Goal: Task Accomplishment & Management: Manage account settings

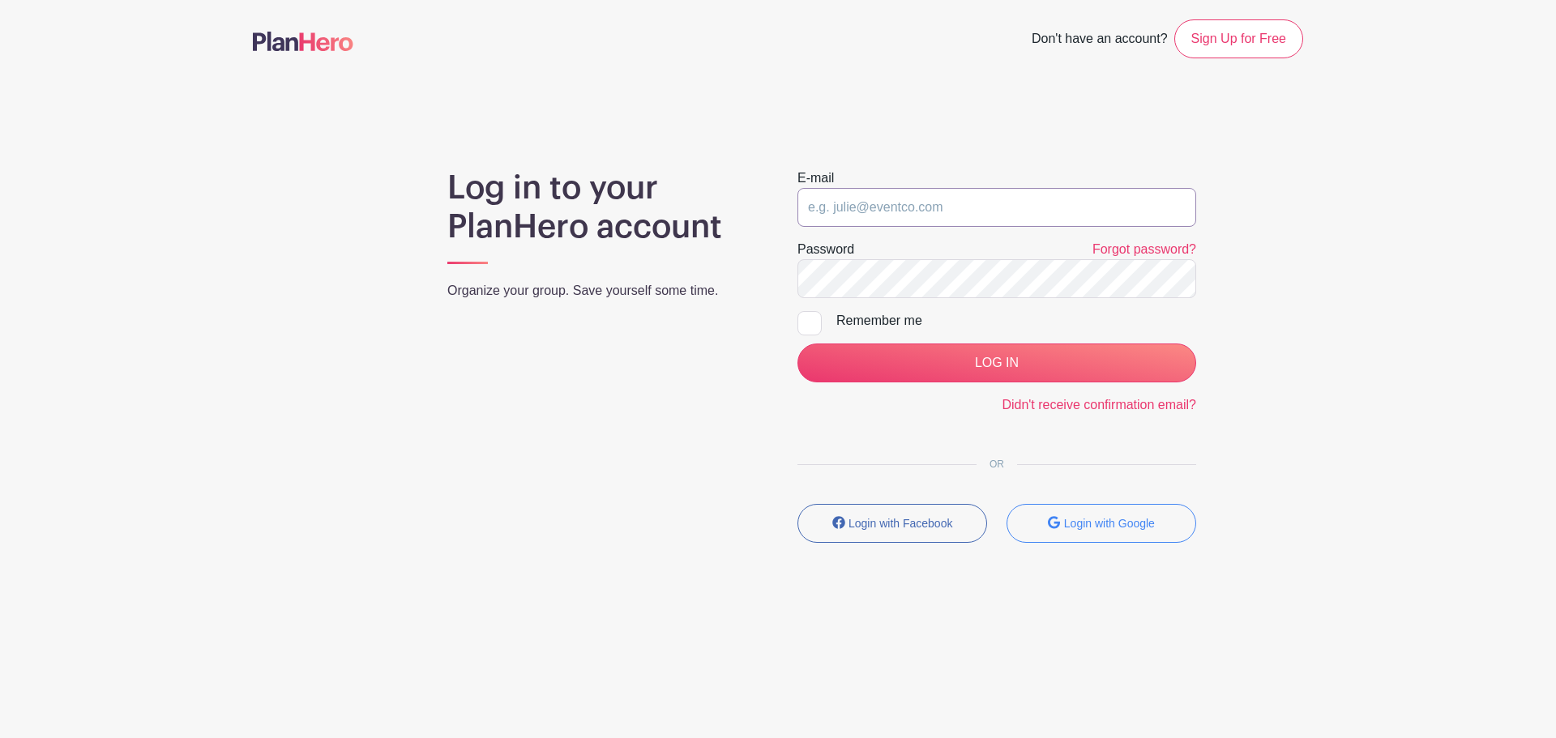
drag, startPoint x: 0, startPoint y: 0, endPoint x: 962, endPoint y: 215, distance: 985.7
click at [961, 215] on input "email" at bounding box center [996, 207] width 399 height 39
type input "[EMAIL_ADDRESS][DOMAIN_NAME]"
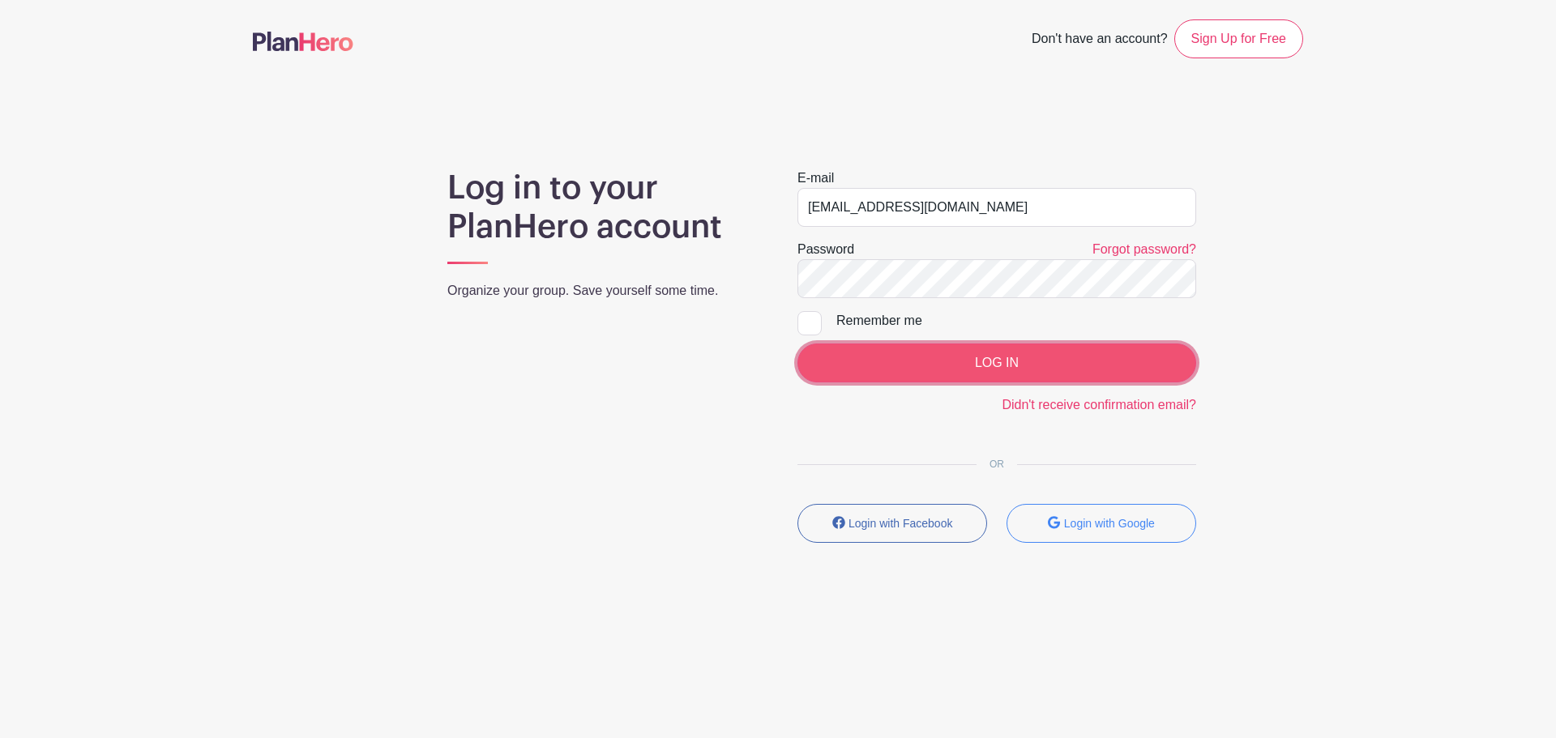
click at [920, 346] on input "LOG IN" at bounding box center [996, 363] width 399 height 39
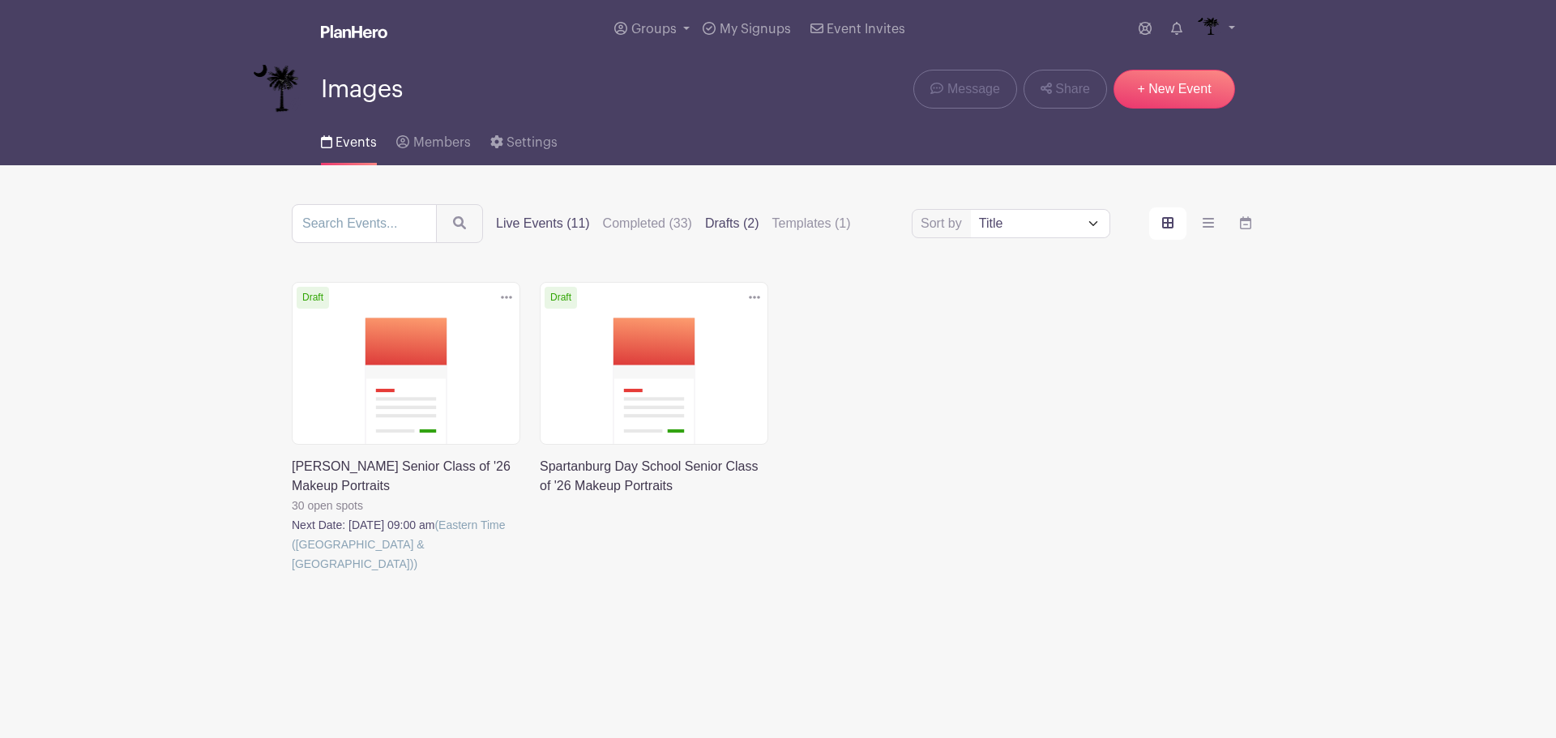
click at [535, 227] on label "Live Events (11)" at bounding box center [543, 223] width 94 height 19
click at [0, 0] on input "Live Events (11)" at bounding box center [0, 0] width 0 height 0
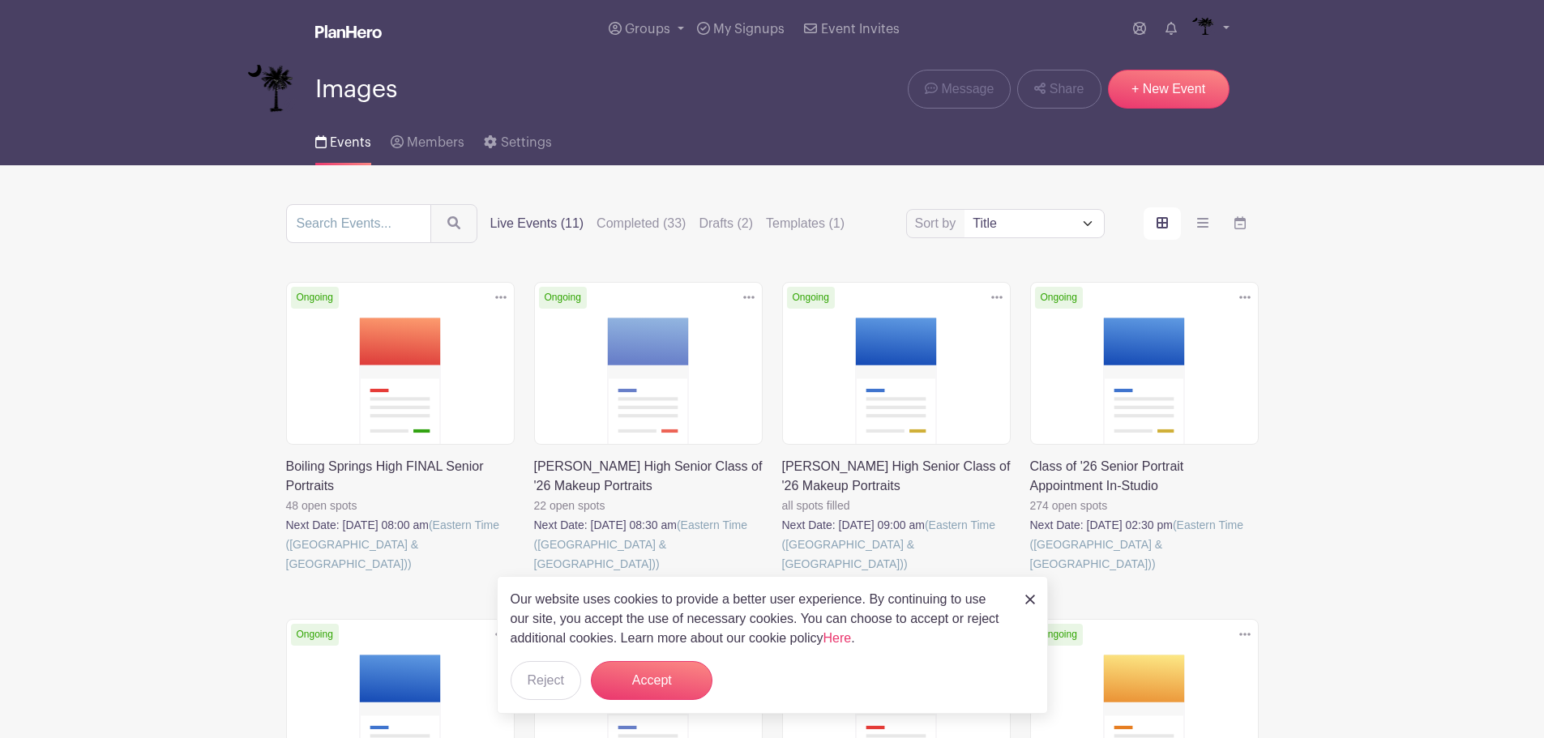
scroll to position [162, 0]
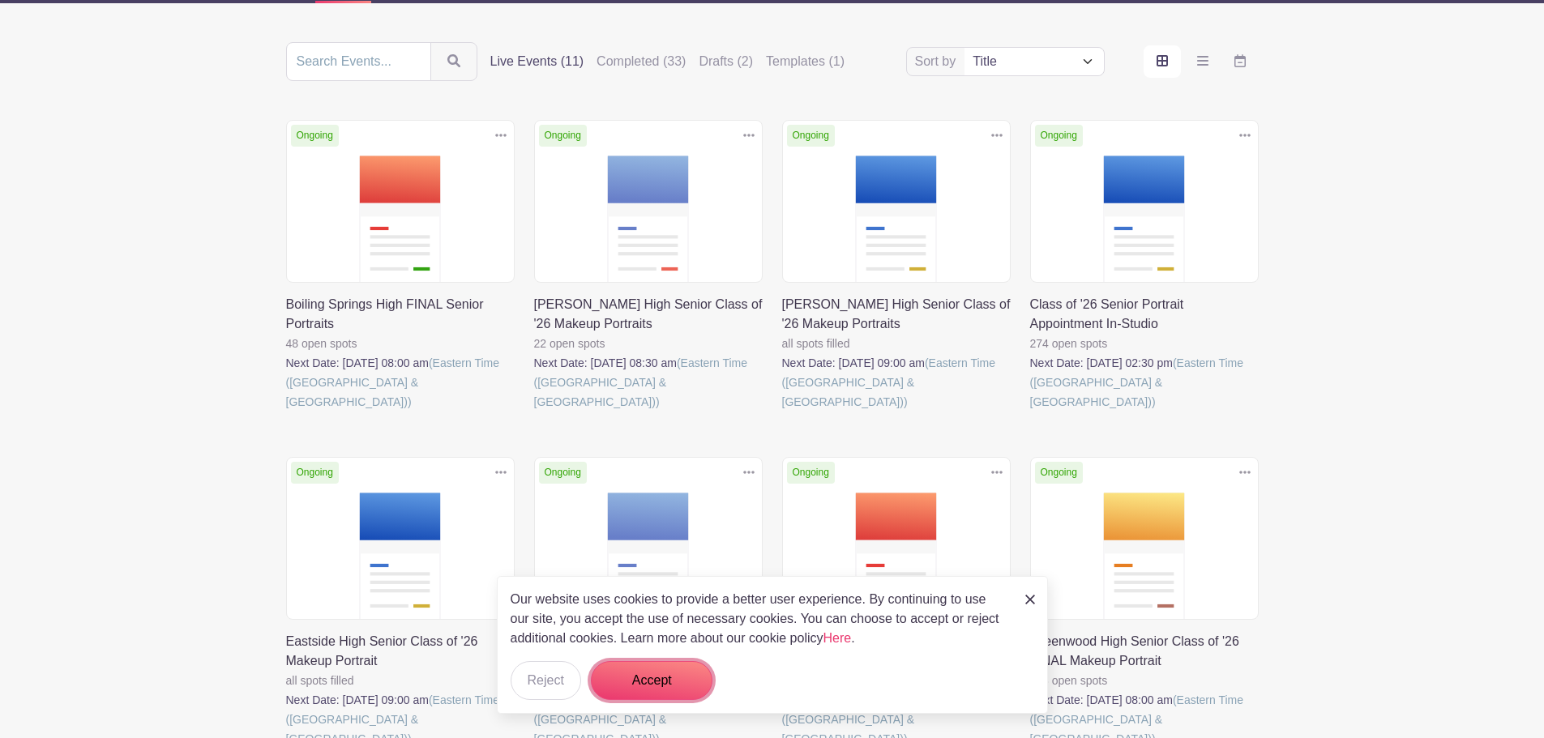
drag, startPoint x: 652, startPoint y: 666, endPoint x: 651, endPoint y: 592, distance: 74.6
click at [652, 639] on div "Our website uses cookies to provide a better user experience. By continuing to …" at bounding box center [772, 645] width 551 height 138
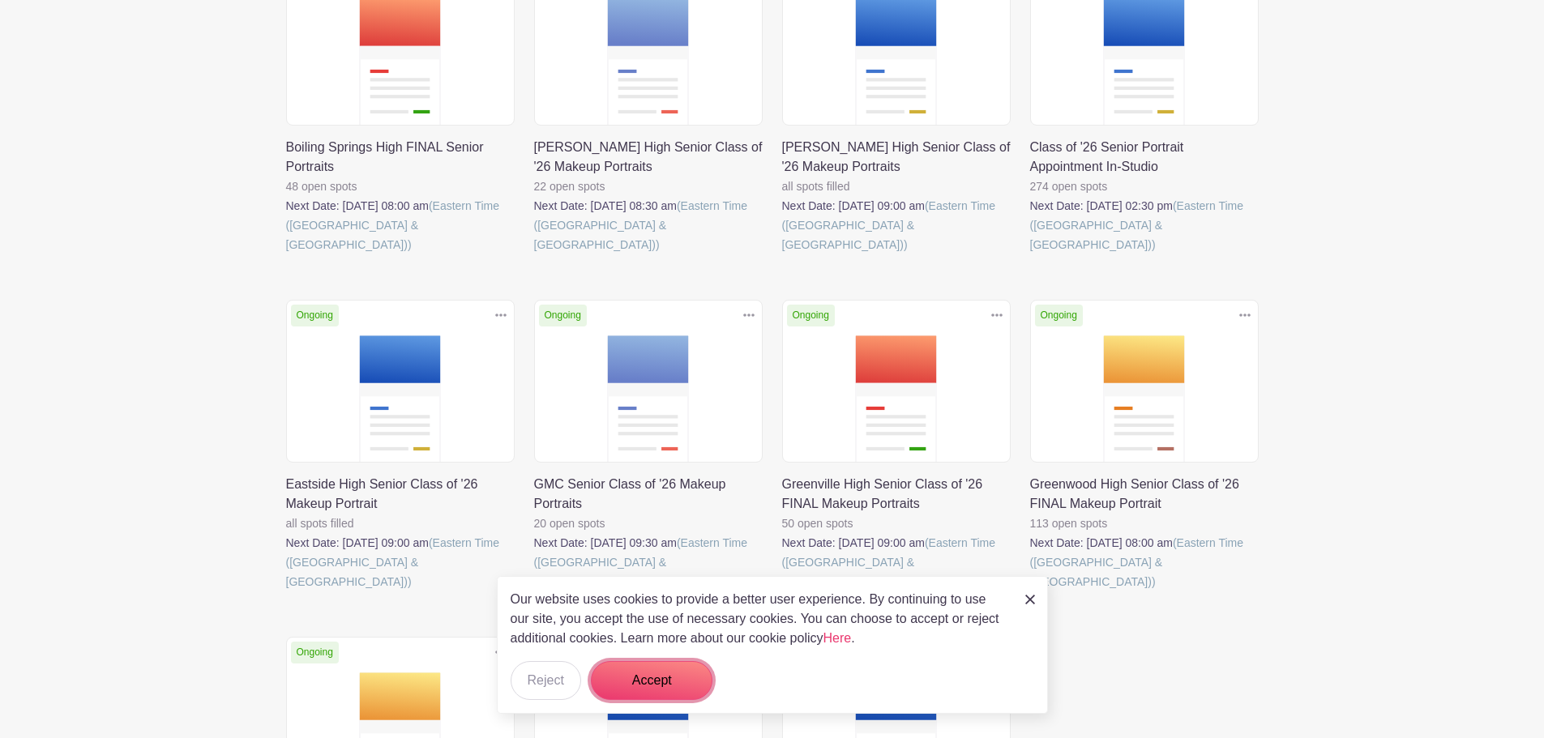
scroll to position [324, 0]
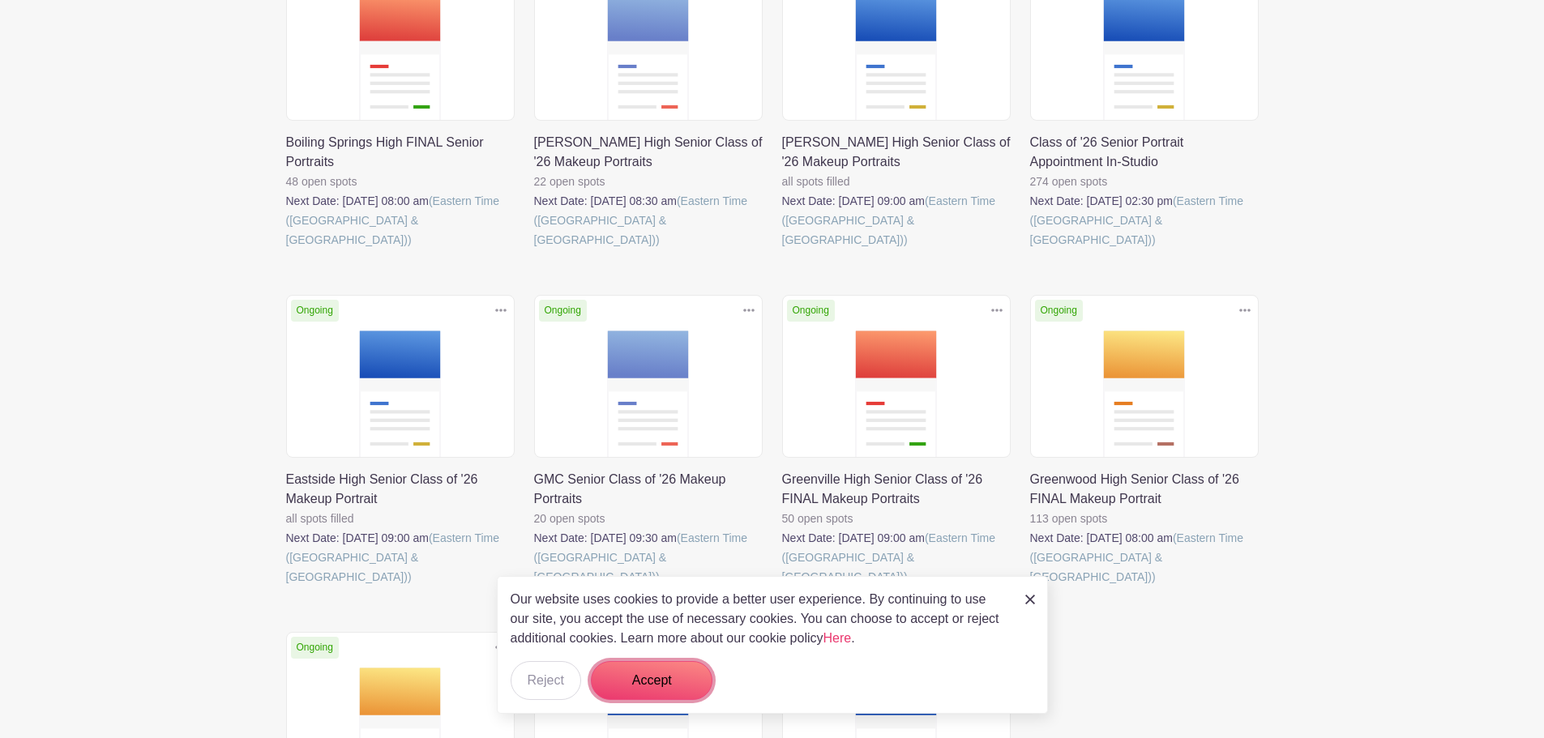
click at [650, 690] on button "Accept" at bounding box center [652, 680] width 122 height 39
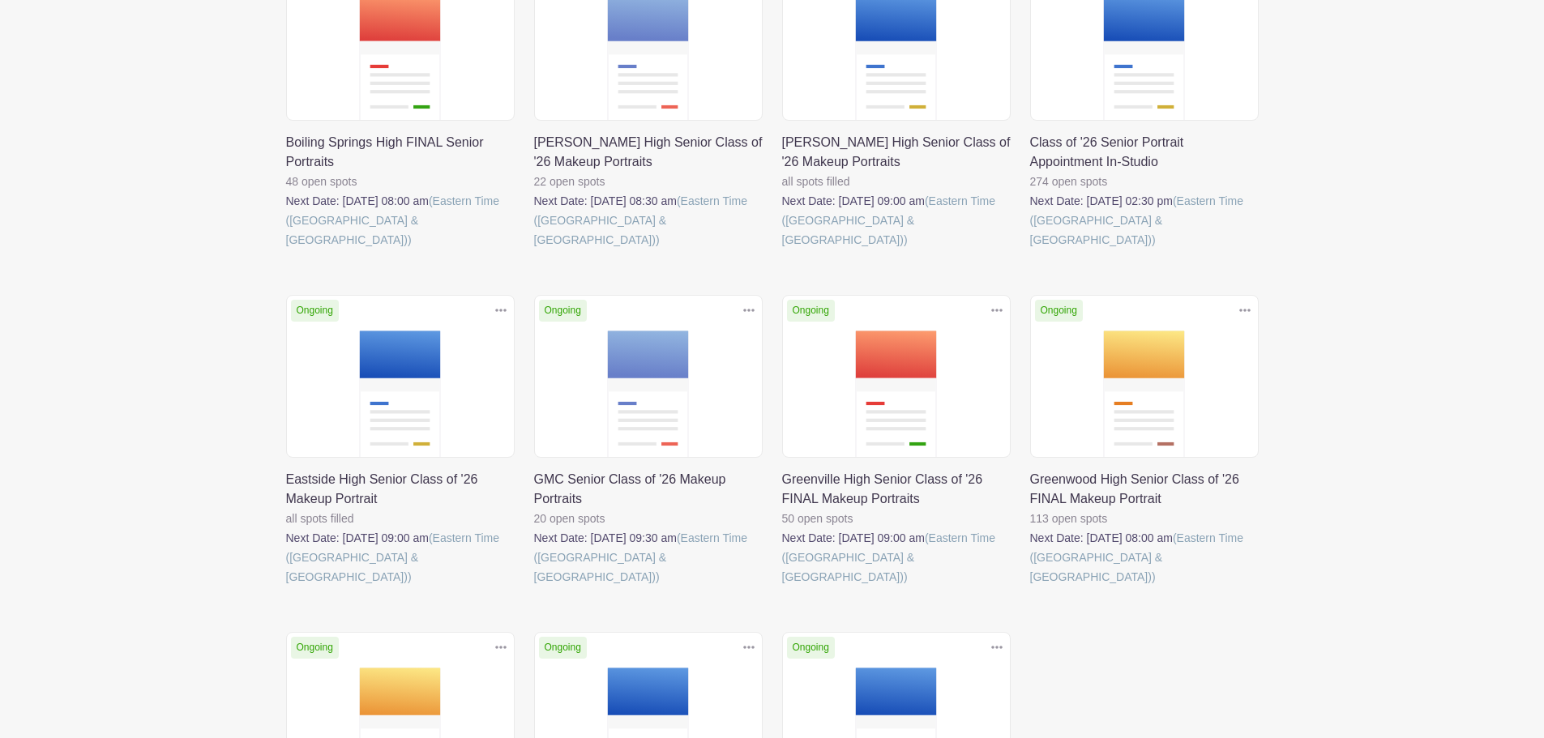
click at [286, 587] on link at bounding box center [286, 587] width 0 height 0
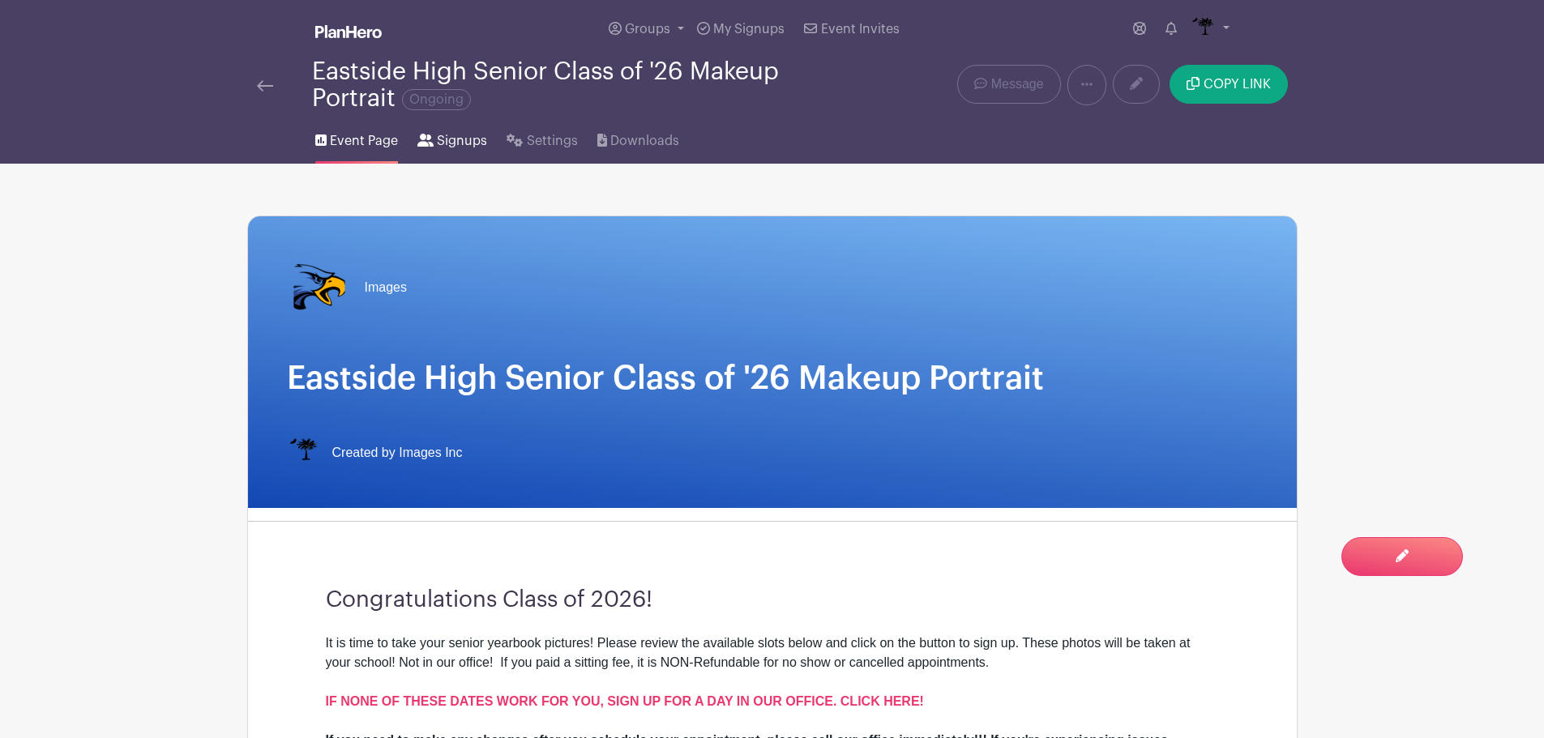
click at [463, 143] on span "Signups" at bounding box center [462, 140] width 50 height 19
click at [475, 139] on span "Signups" at bounding box center [462, 140] width 50 height 19
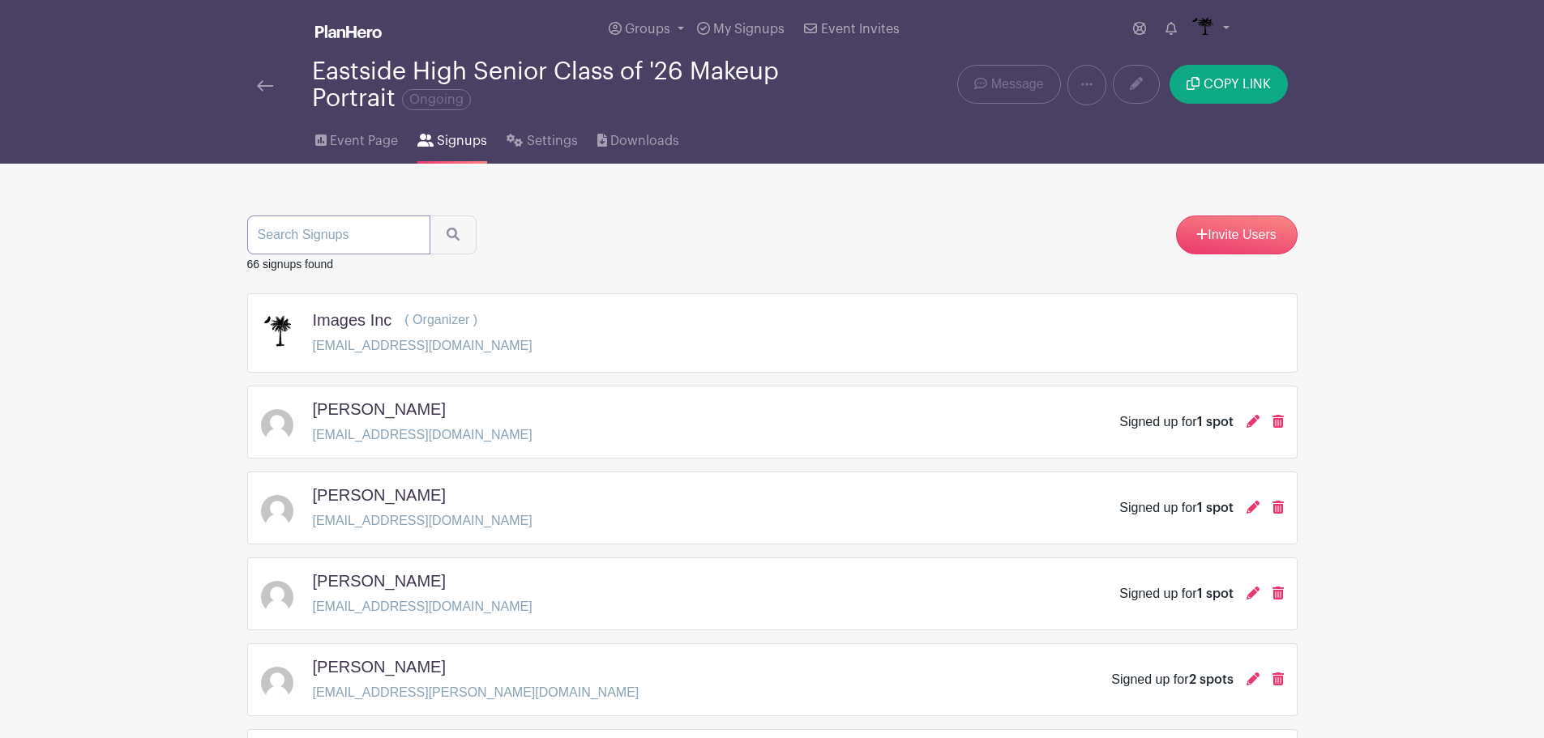
click at [391, 240] on input "search" at bounding box center [338, 235] width 183 height 39
type input "[PERSON_NAME]"
click at [430, 216] on button "submit" at bounding box center [453, 235] width 47 height 39
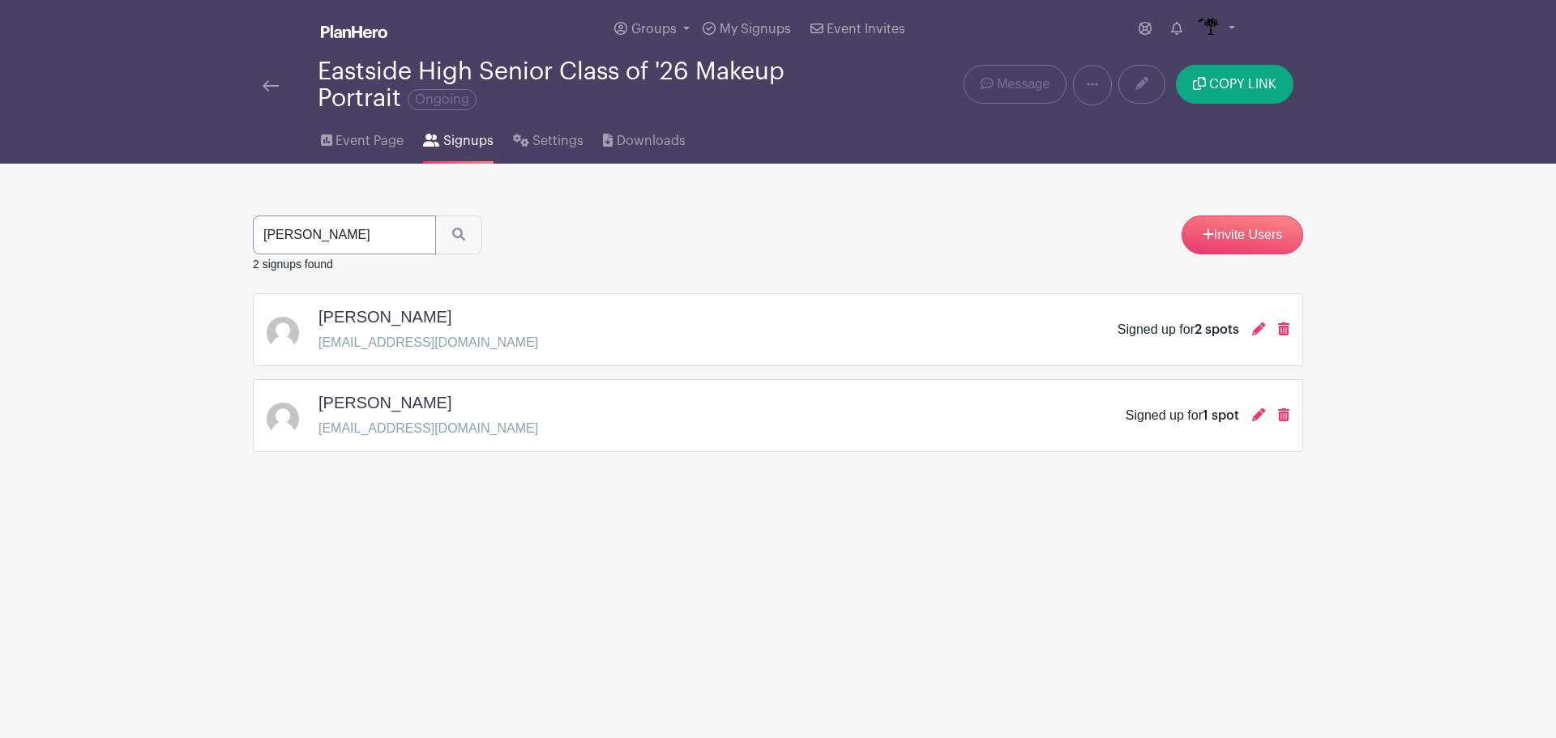
click at [416, 234] on input "[PERSON_NAME]" at bounding box center [344, 235] width 183 height 39
type input "[PERSON_NAME]"
click at [435, 216] on button "submit" at bounding box center [458, 235] width 47 height 39
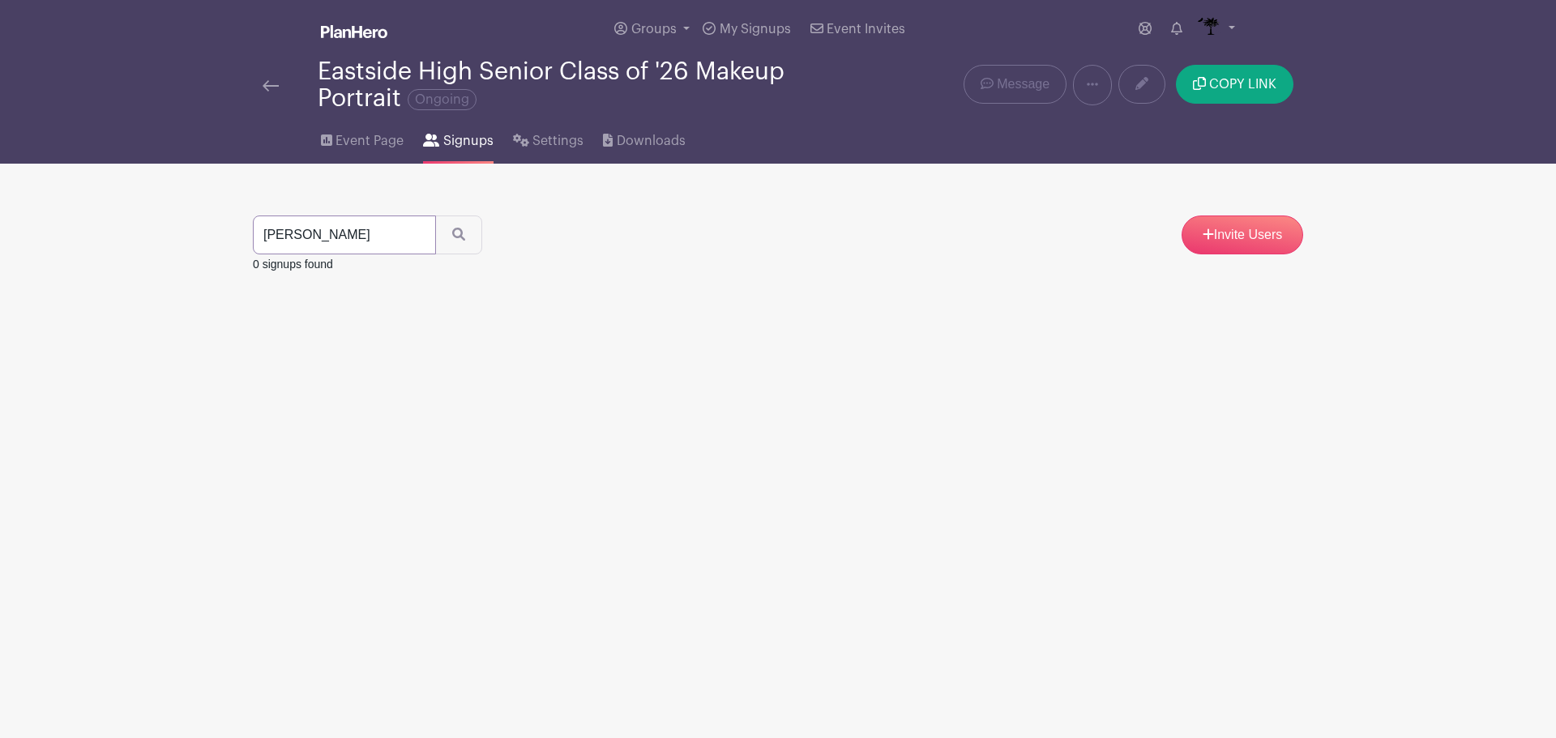
click at [414, 234] on input "[PERSON_NAME]" at bounding box center [344, 235] width 183 height 39
click at [481, 144] on span "Signups" at bounding box center [468, 140] width 50 height 19
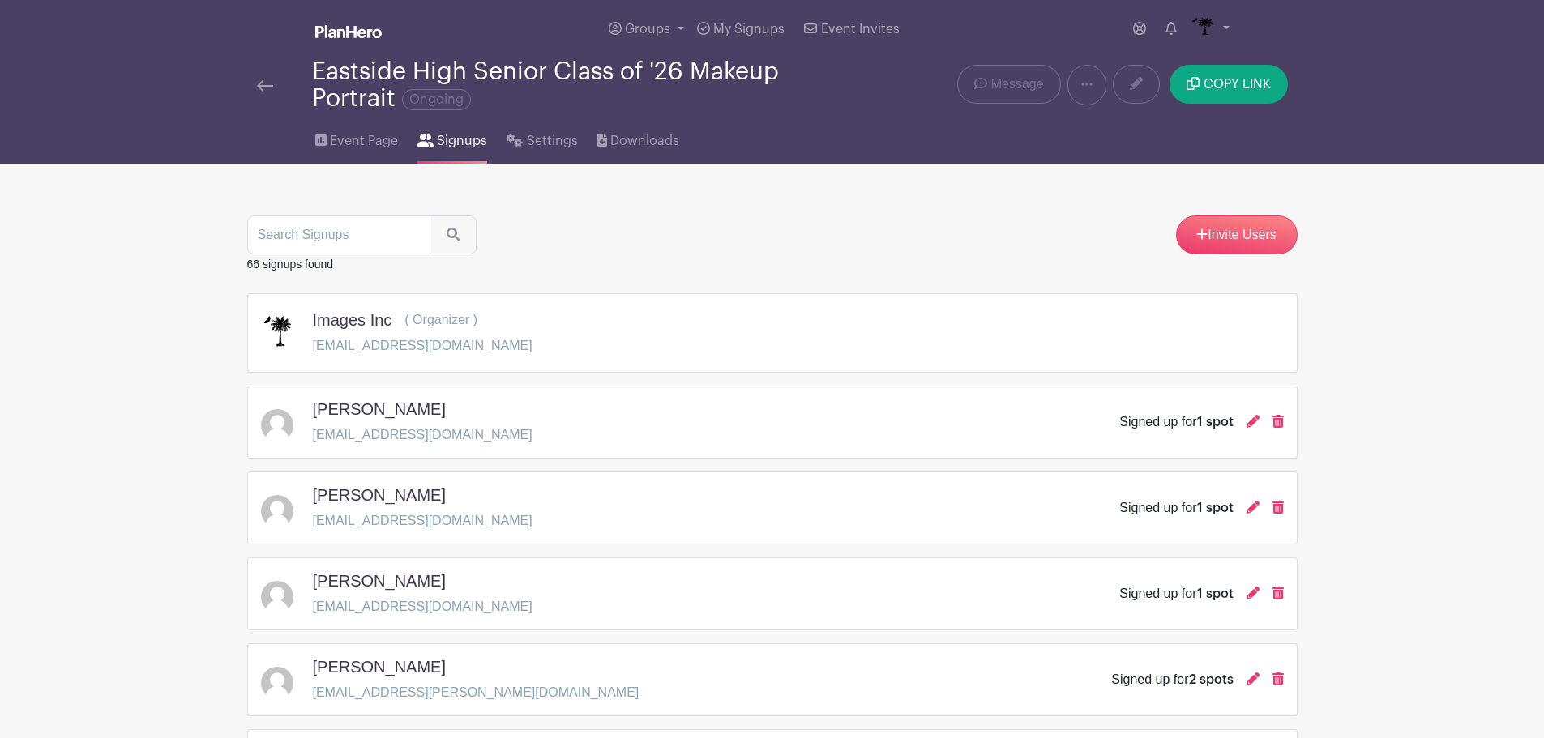
click at [268, 83] on img at bounding box center [265, 85] width 16 height 11
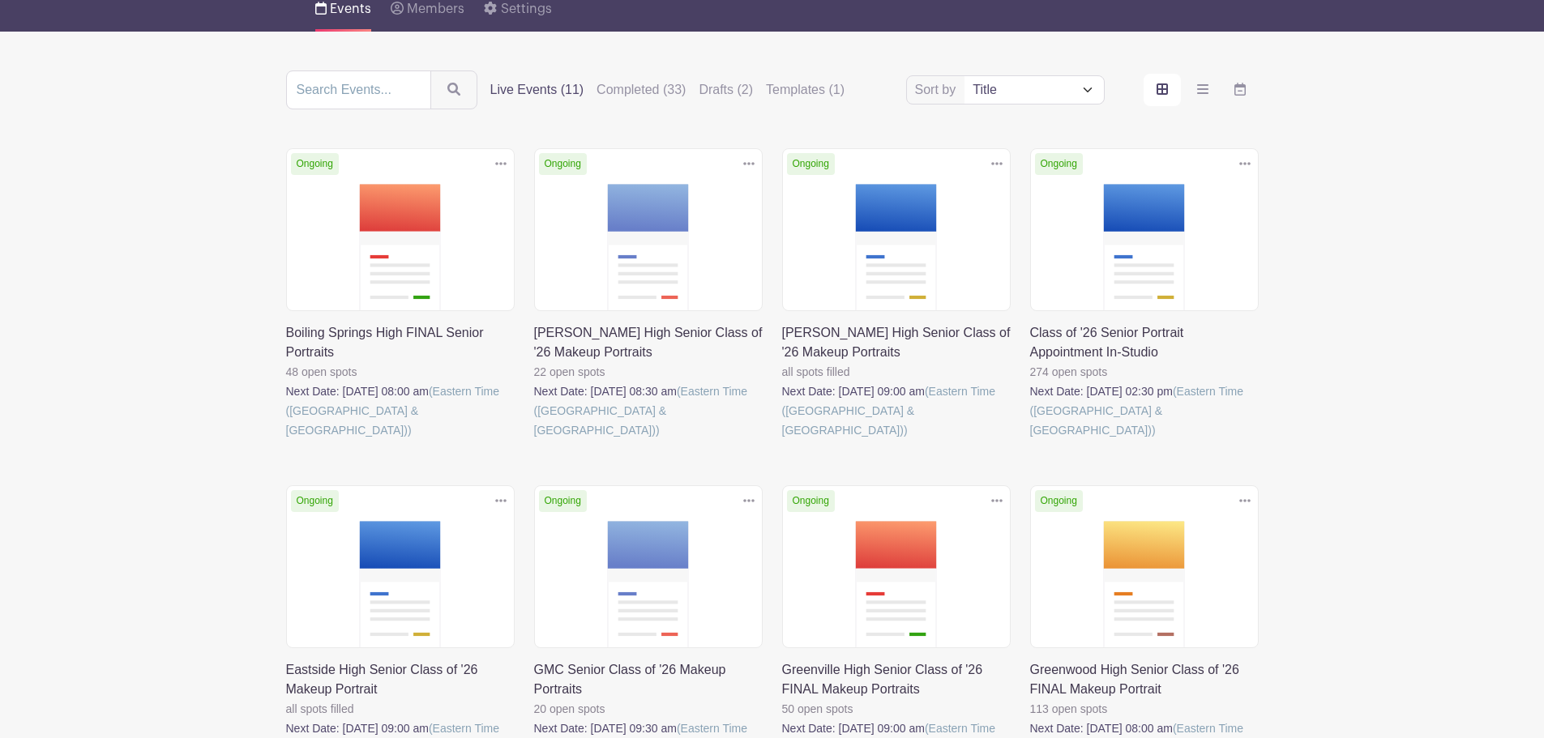
scroll to position [162, 0]
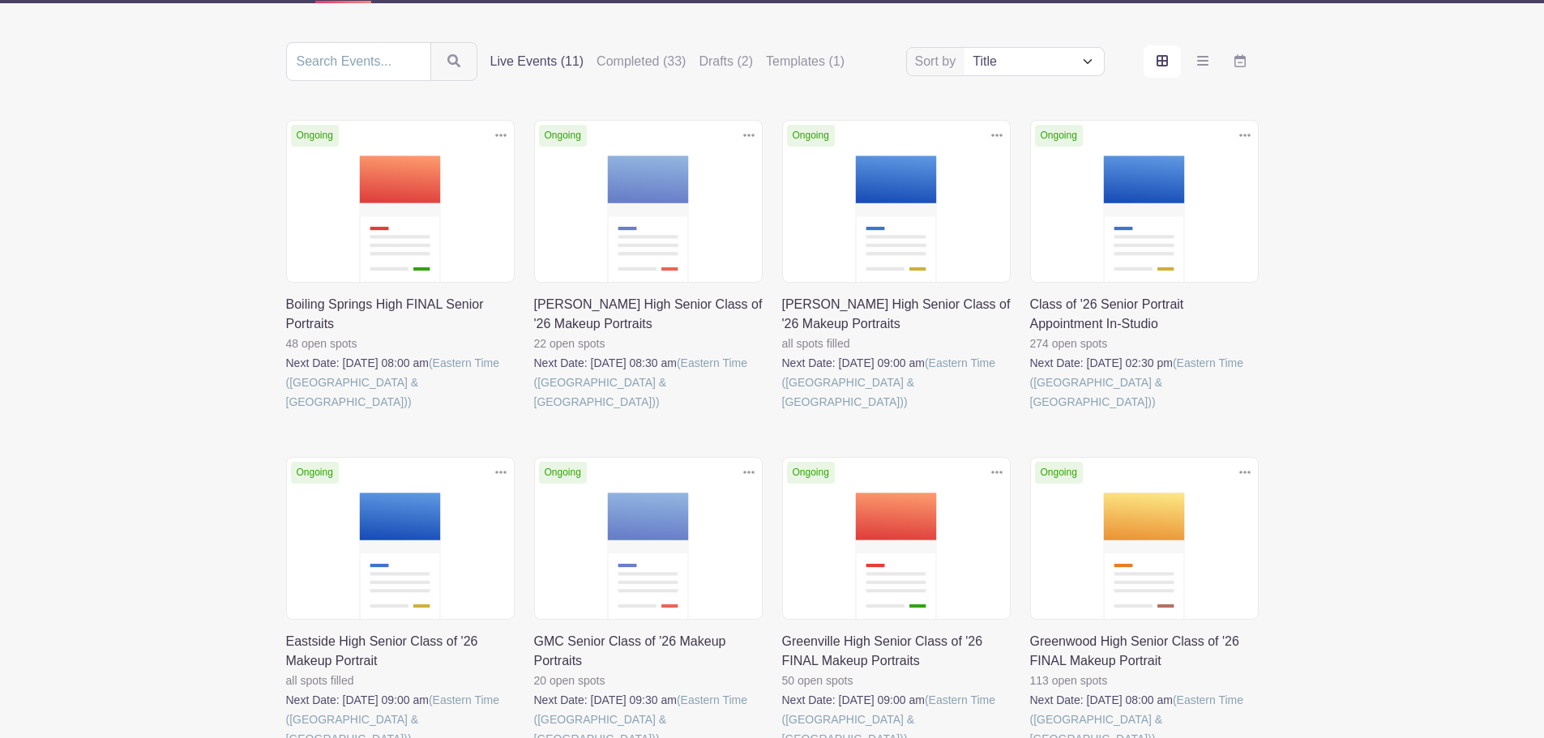
click at [1030, 412] on link at bounding box center [1030, 412] width 0 height 0
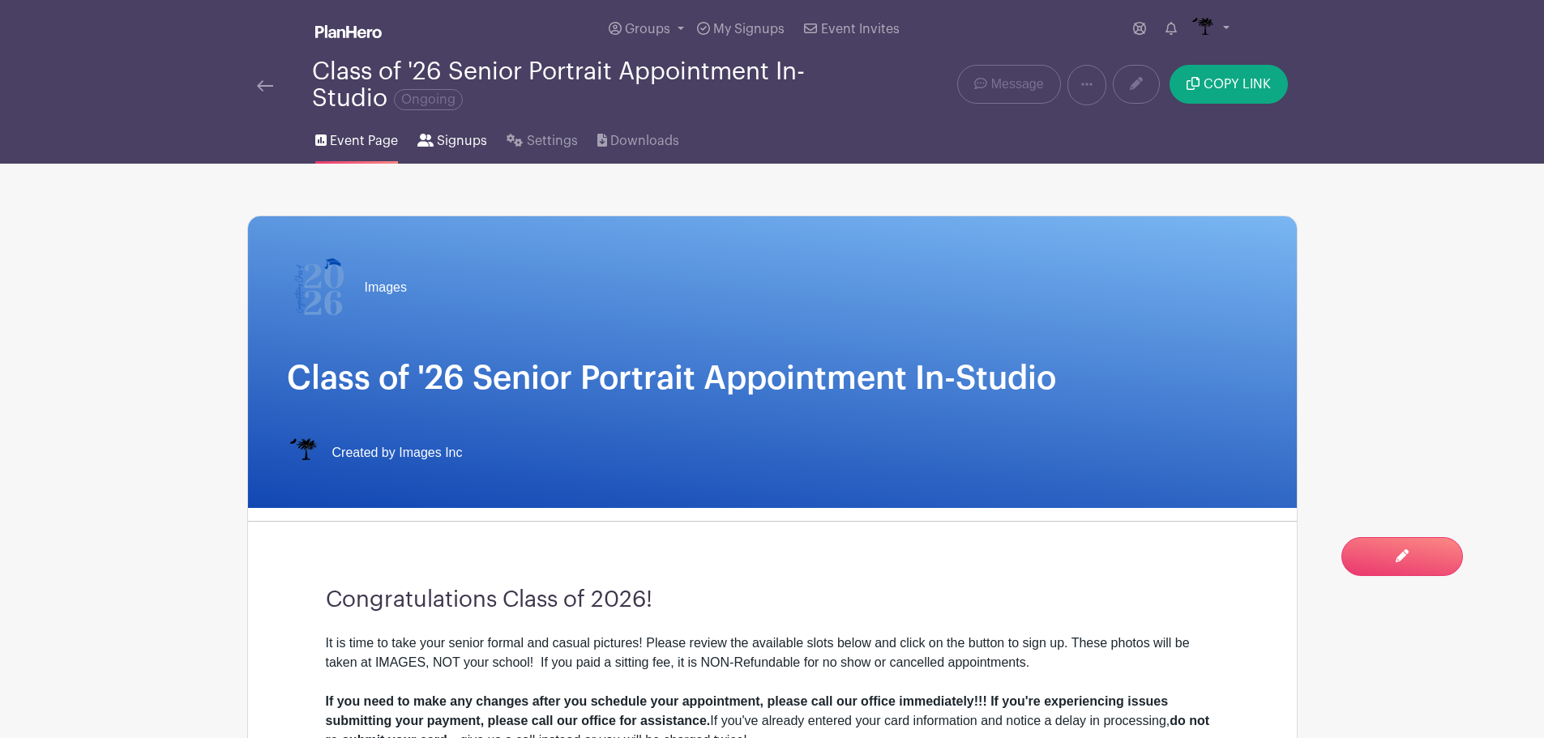
click at [480, 143] on span "Signups" at bounding box center [462, 140] width 50 height 19
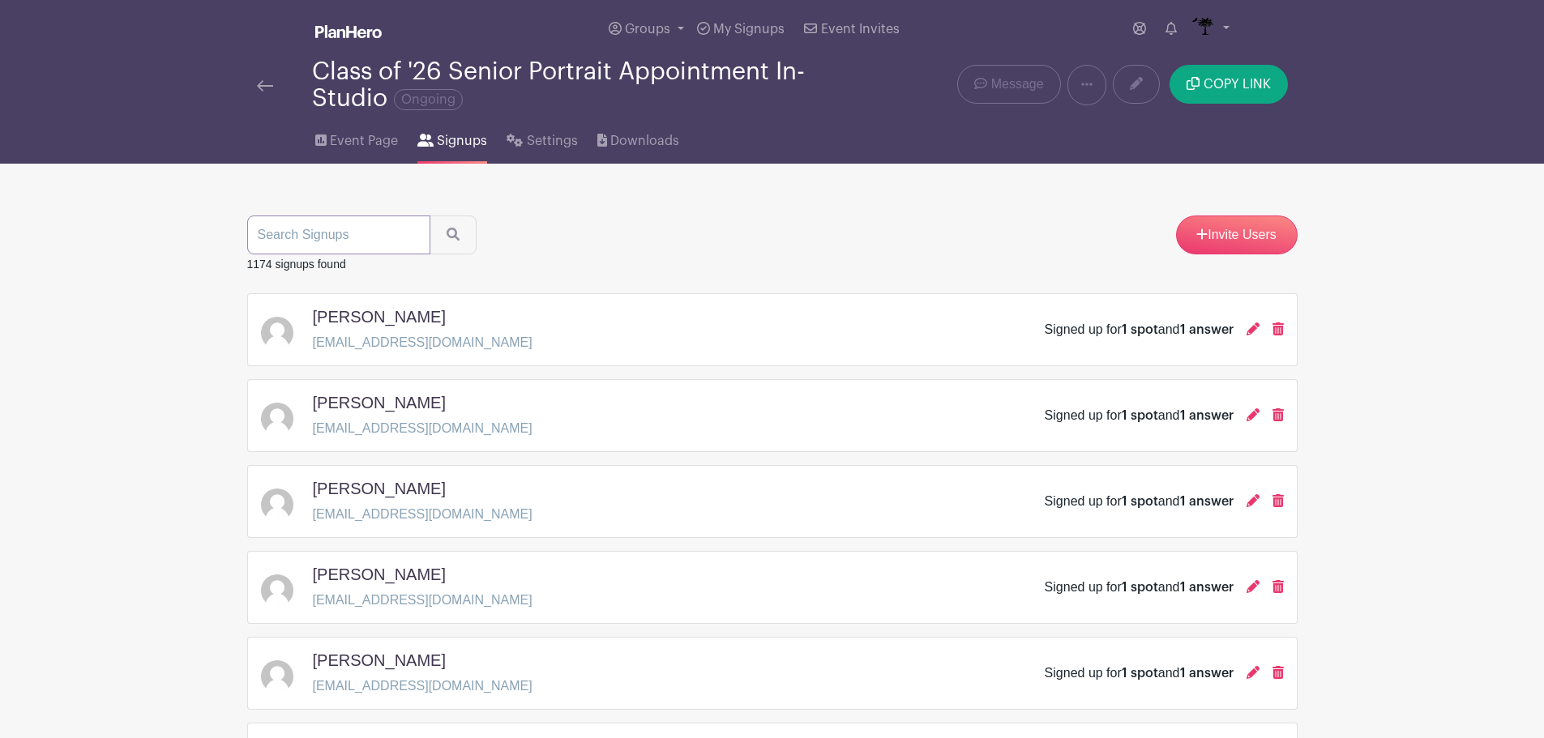
click at [374, 246] on input "search" at bounding box center [338, 235] width 183 height 39
type input "[PERSON_NAME]"
click at [430, 216] on button "submit" at bounding box center [453, 235] width 47 height 39
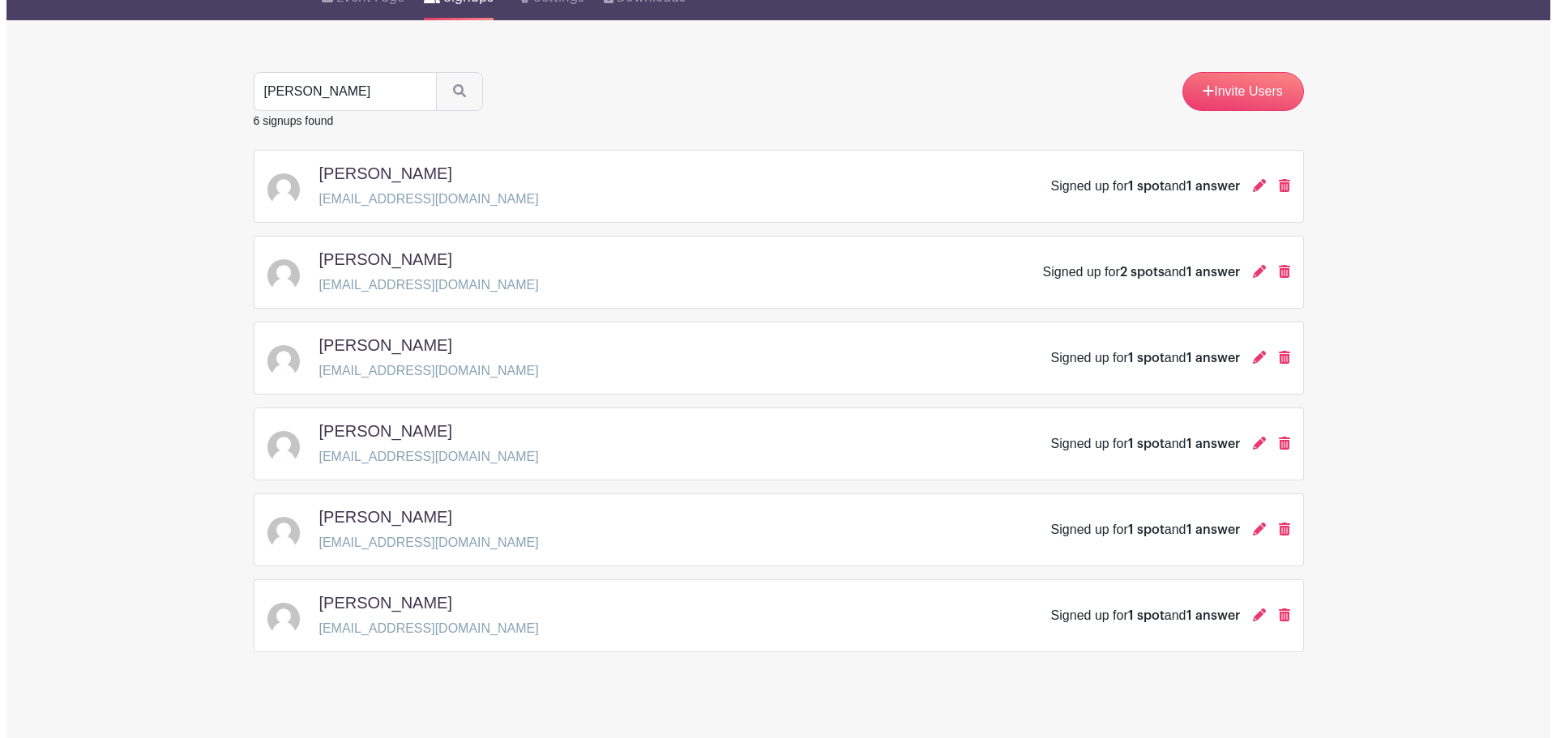
scroll to position [159, 0]
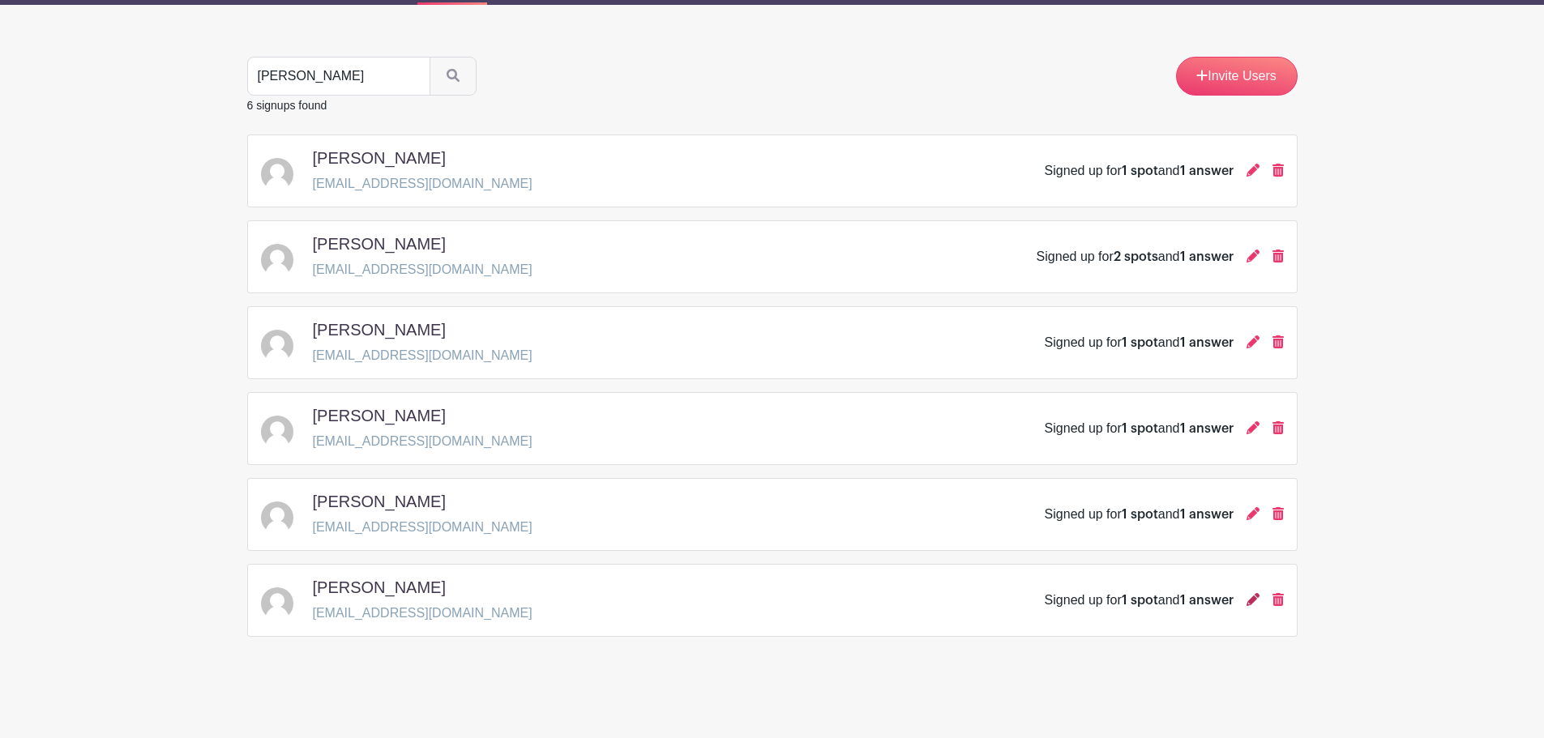
click at [1253, 601] on icon at bounding box center [1252, 599] width 13 height 13
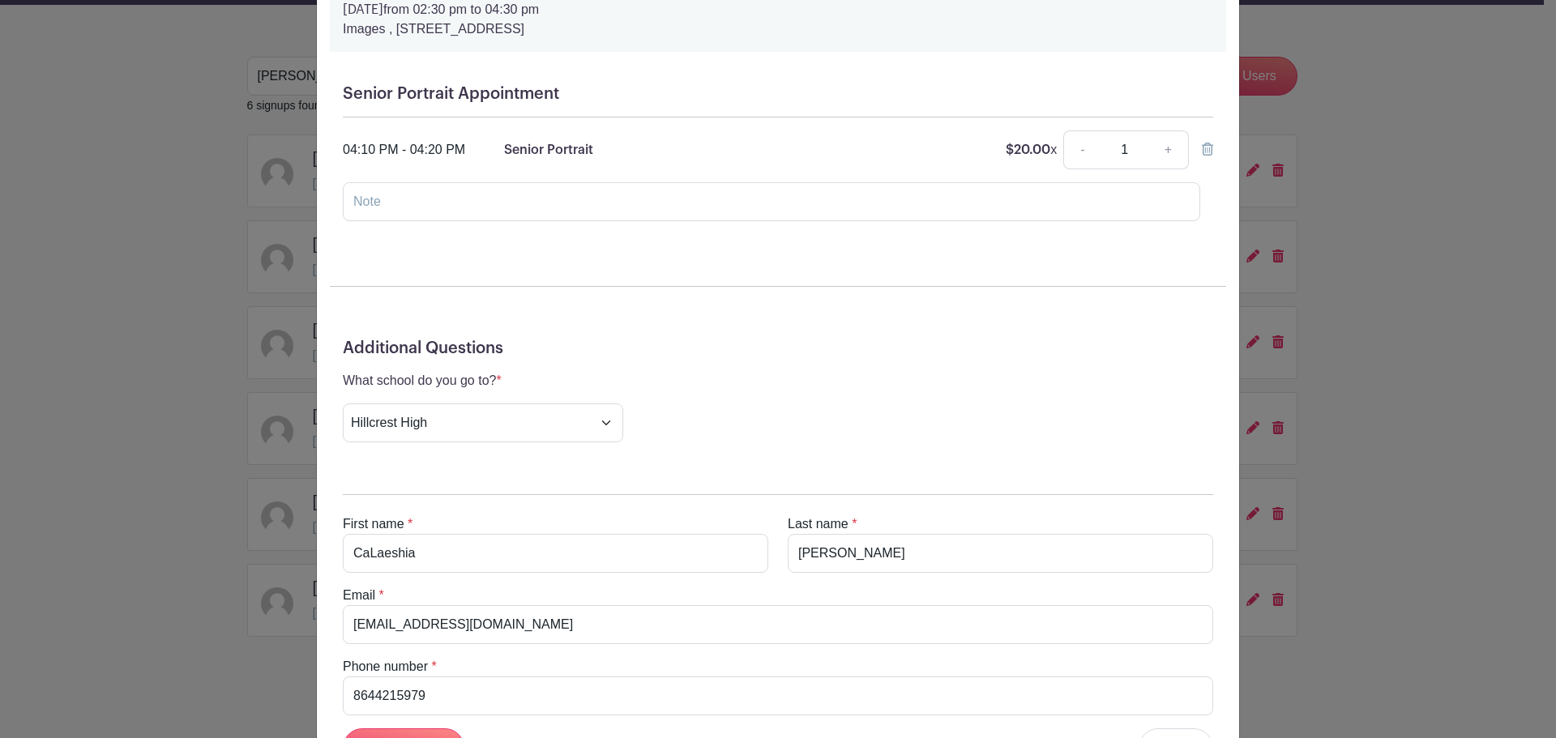
scroll to position [0, 0]
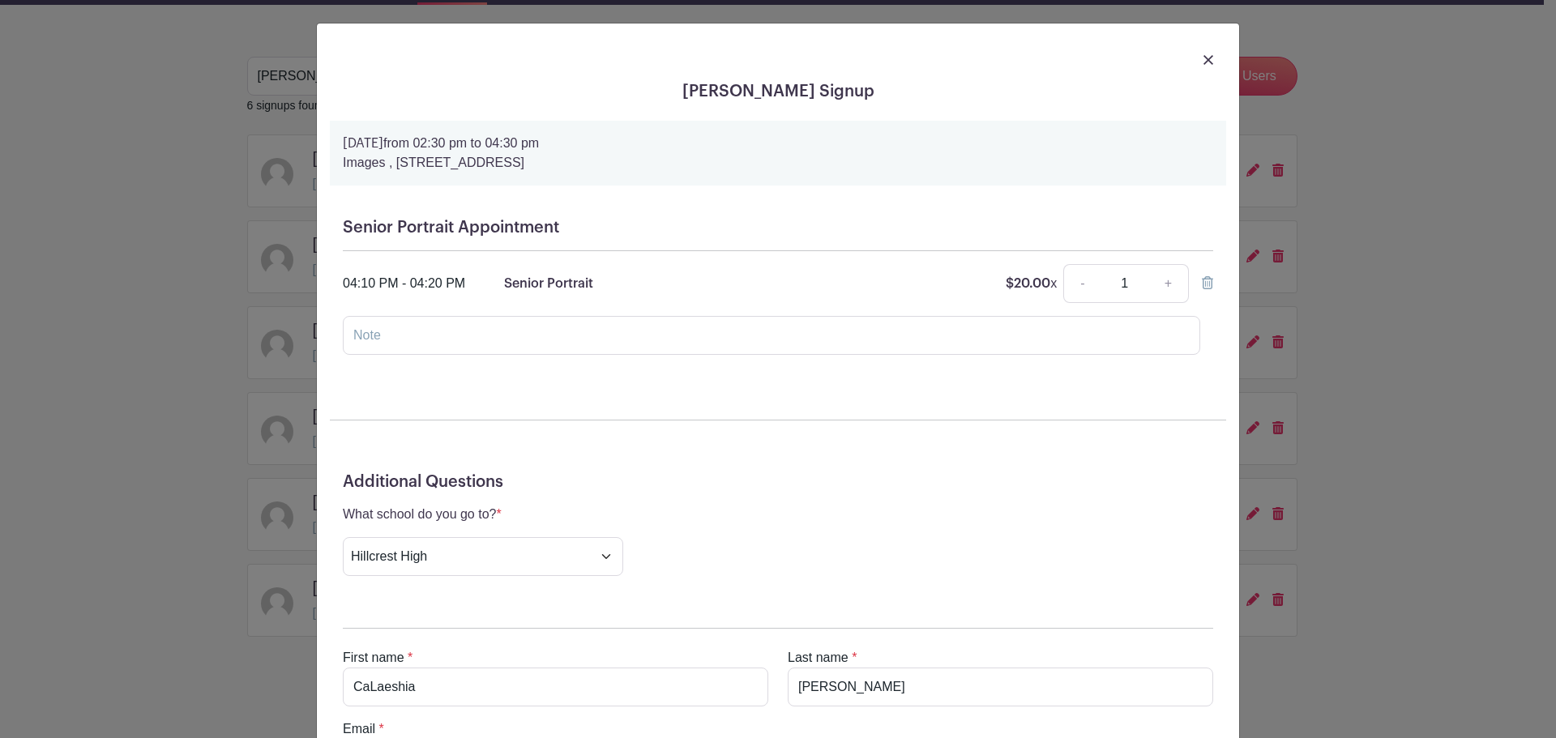
click at [1203, 59] on img at bounding box center [1208, 60] width 10 height 10
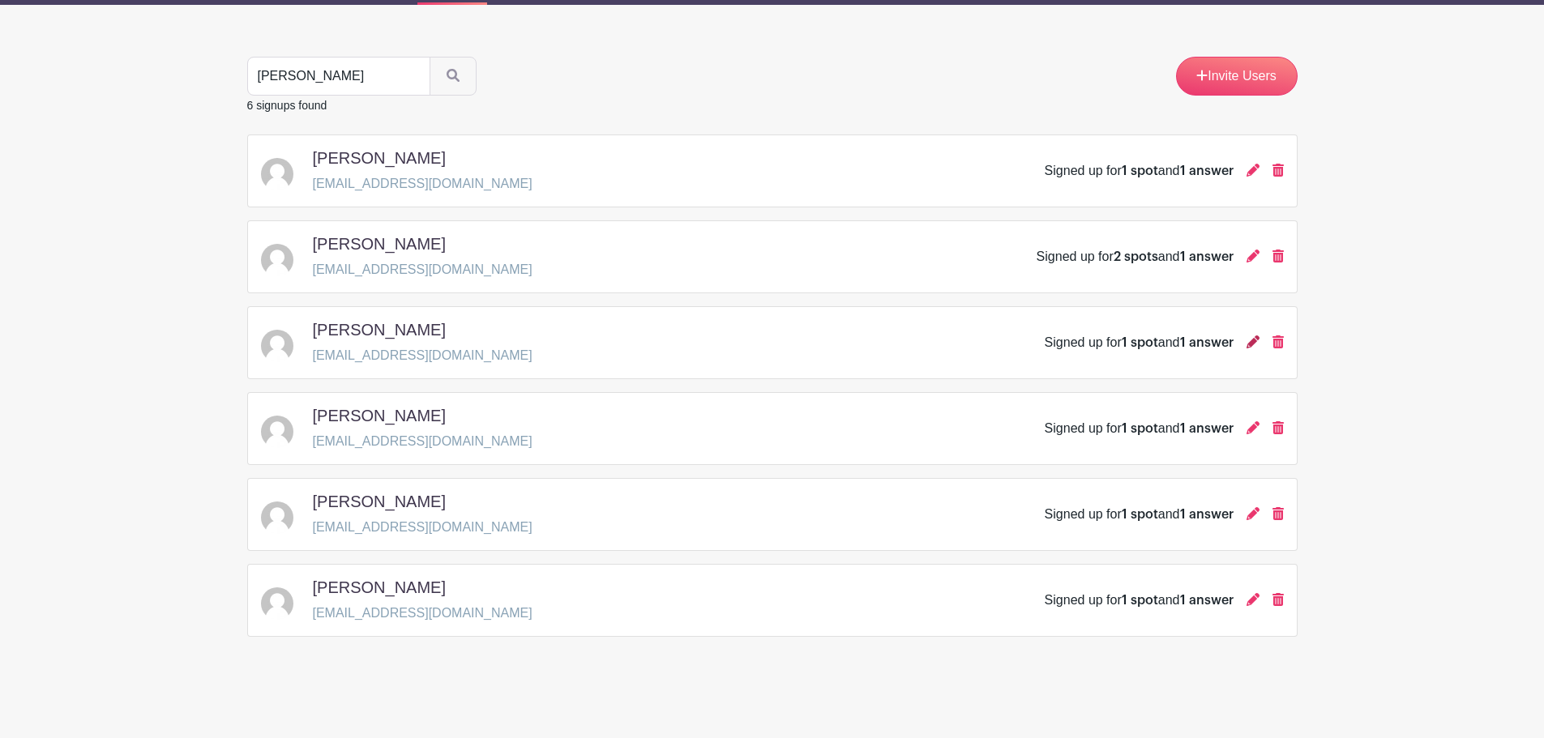
click at [1252, 344] on icon at bounding box center [1252, 342] width 13 height 13
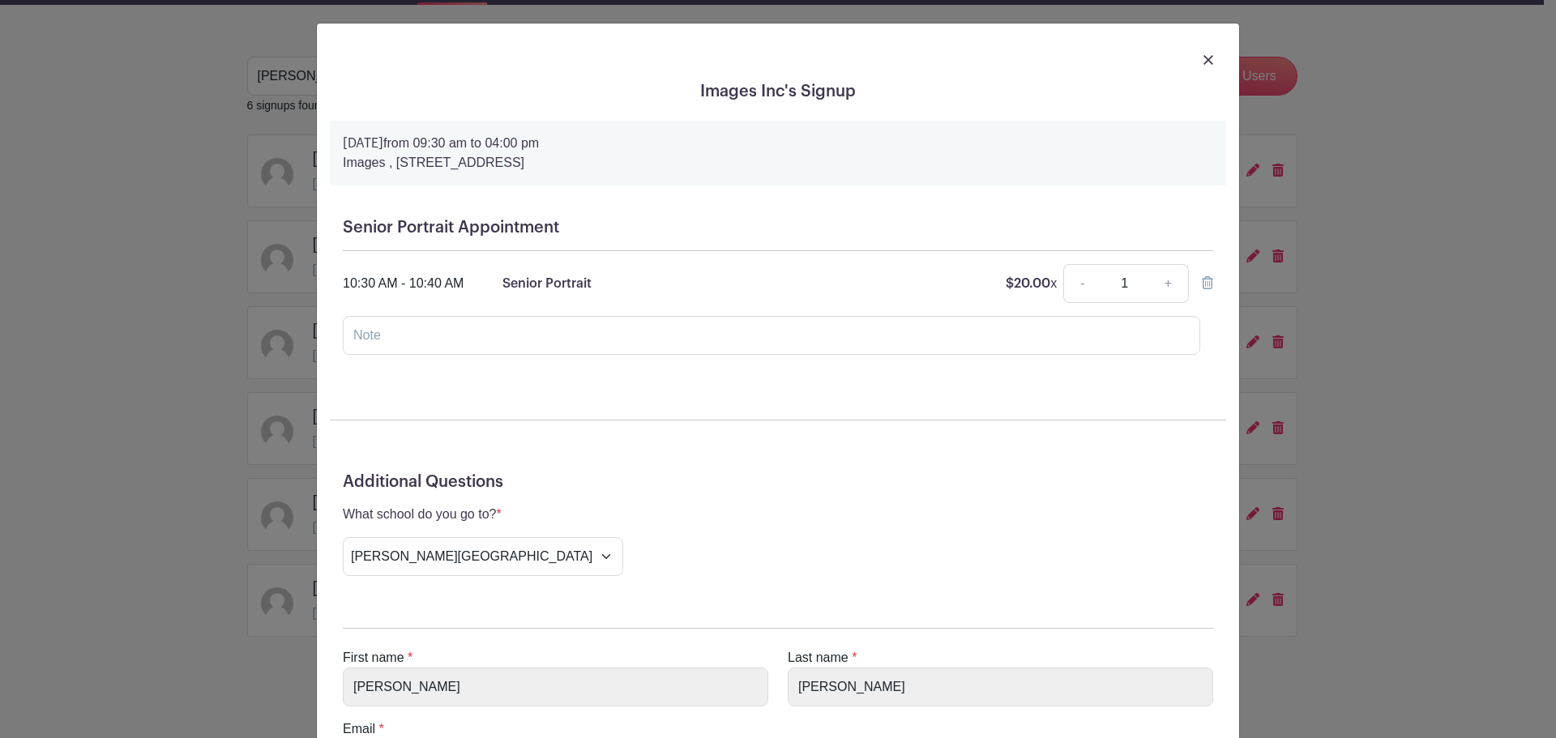
click at [1208, 58] on div at bounding box center [778, 58] width 896 height 45
click at [1203, 59] on img at bounding box center [1208, 60] width 10 height 10
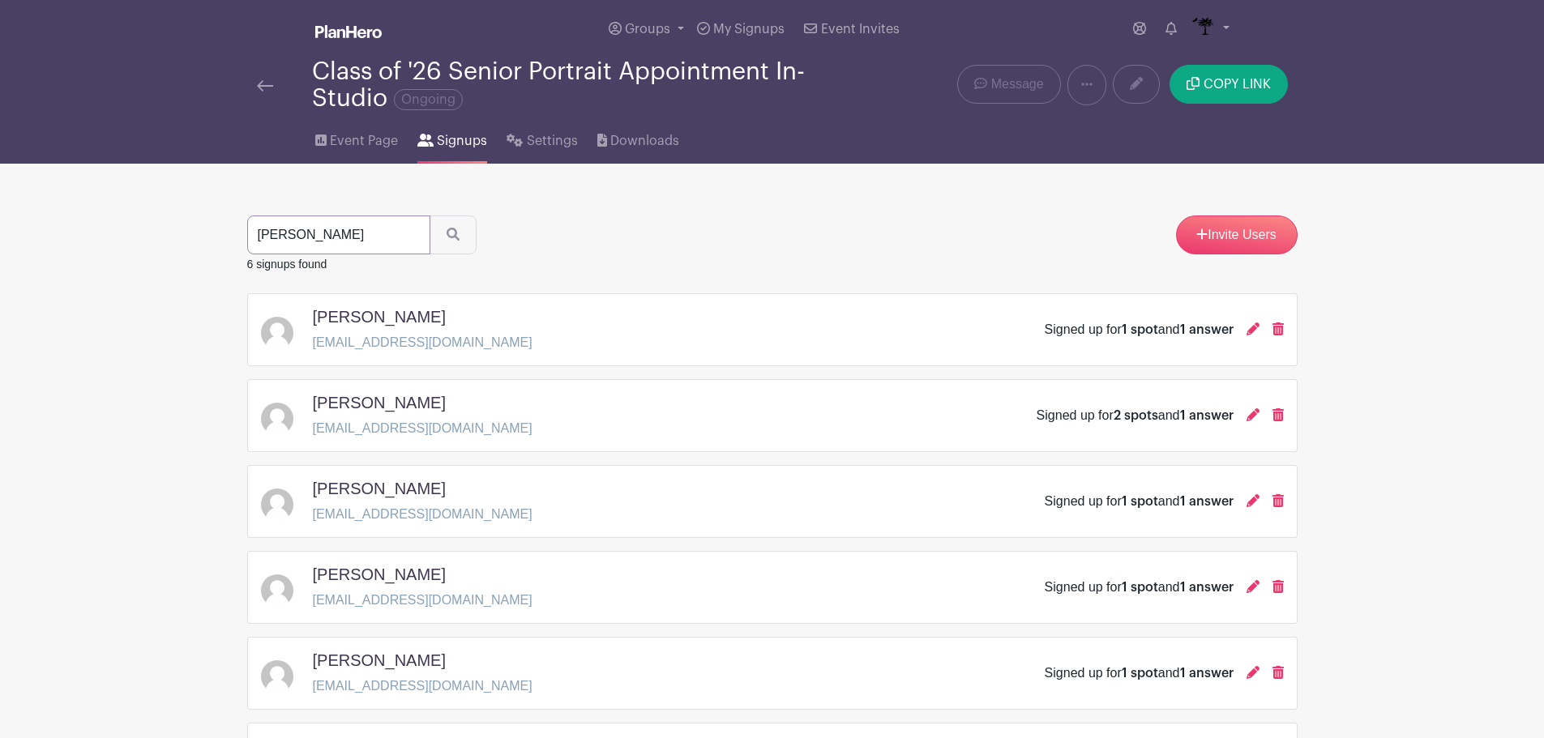
click at [378, 242] on input "[PERSON_NAME]" at bounding box center [338, 235] width 183 height 39
click at [415, 233] on input "[PERSON_NAME]" at bounding box center [338, 235] width 183 height 39
click at [408, 233] on input "[PERSON_NAME]" at bounding box center [338, 235] width 183 height 39
type input "ikesha"
click at [430, 216] on button "submit" at bounding box center [453, 235] width 47 height 39
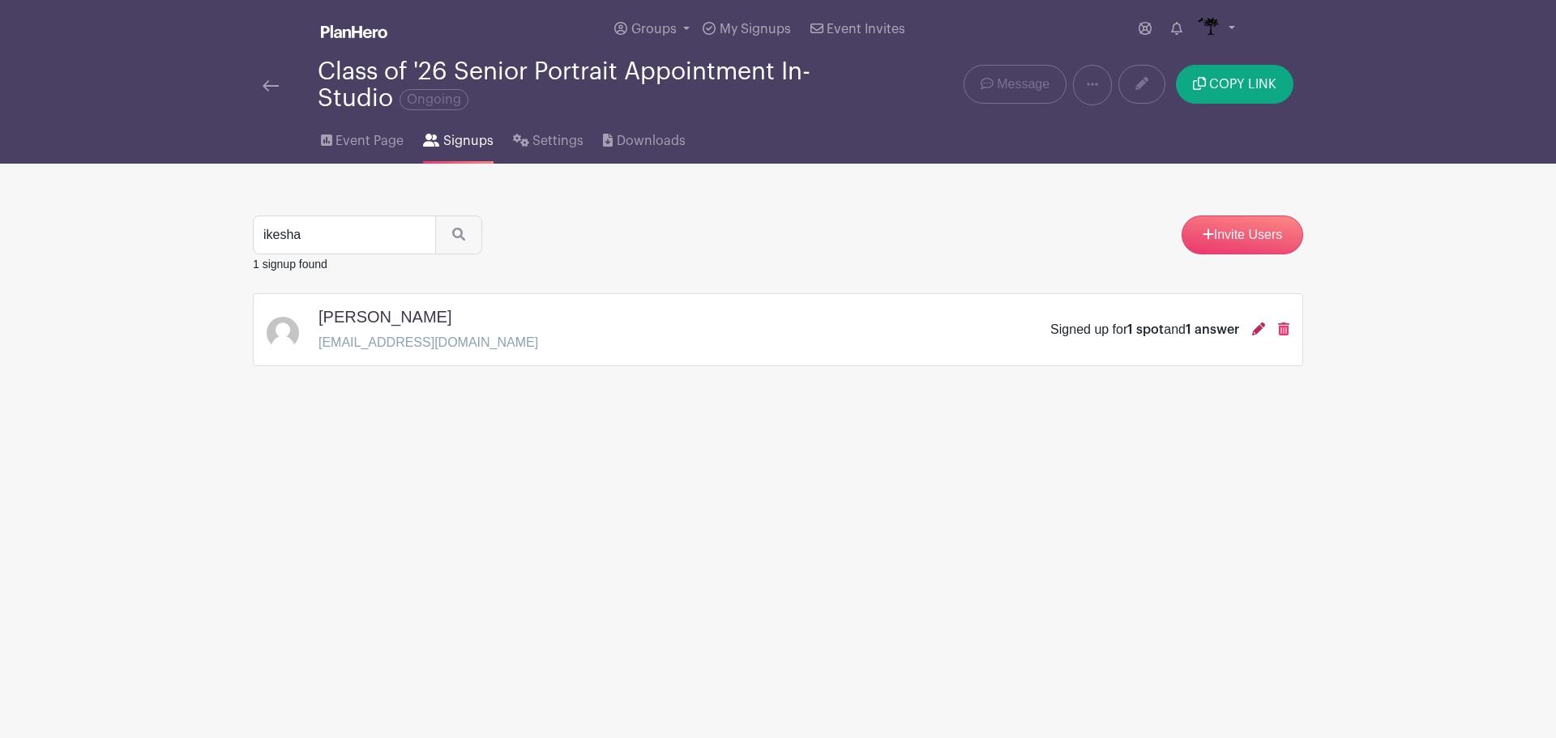
click at [1263, 328] on icon at bounding box center [1258, 329] width 13 height 13
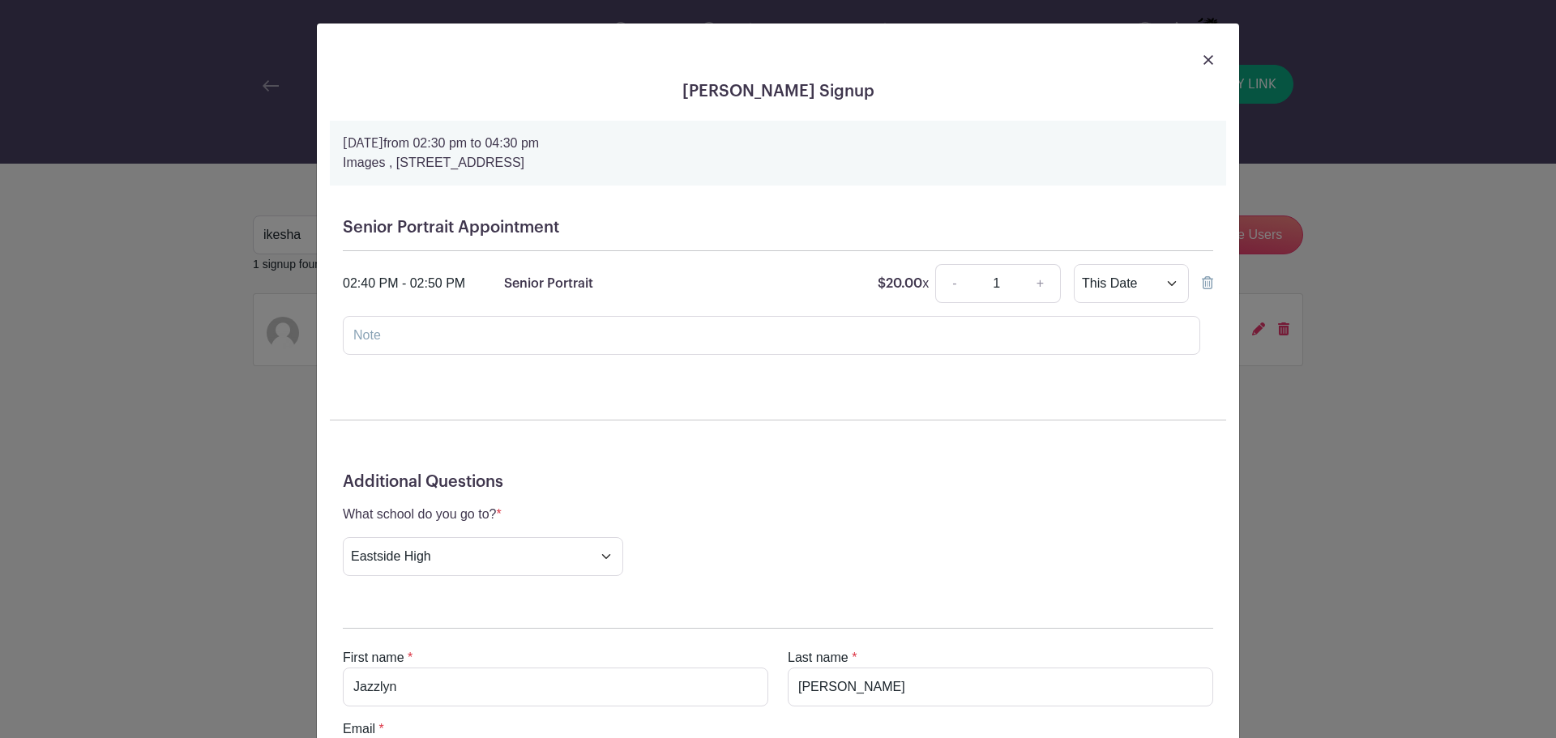
click at [1203, 55] on img at bounding box center [1208, 60] width 10 height 10
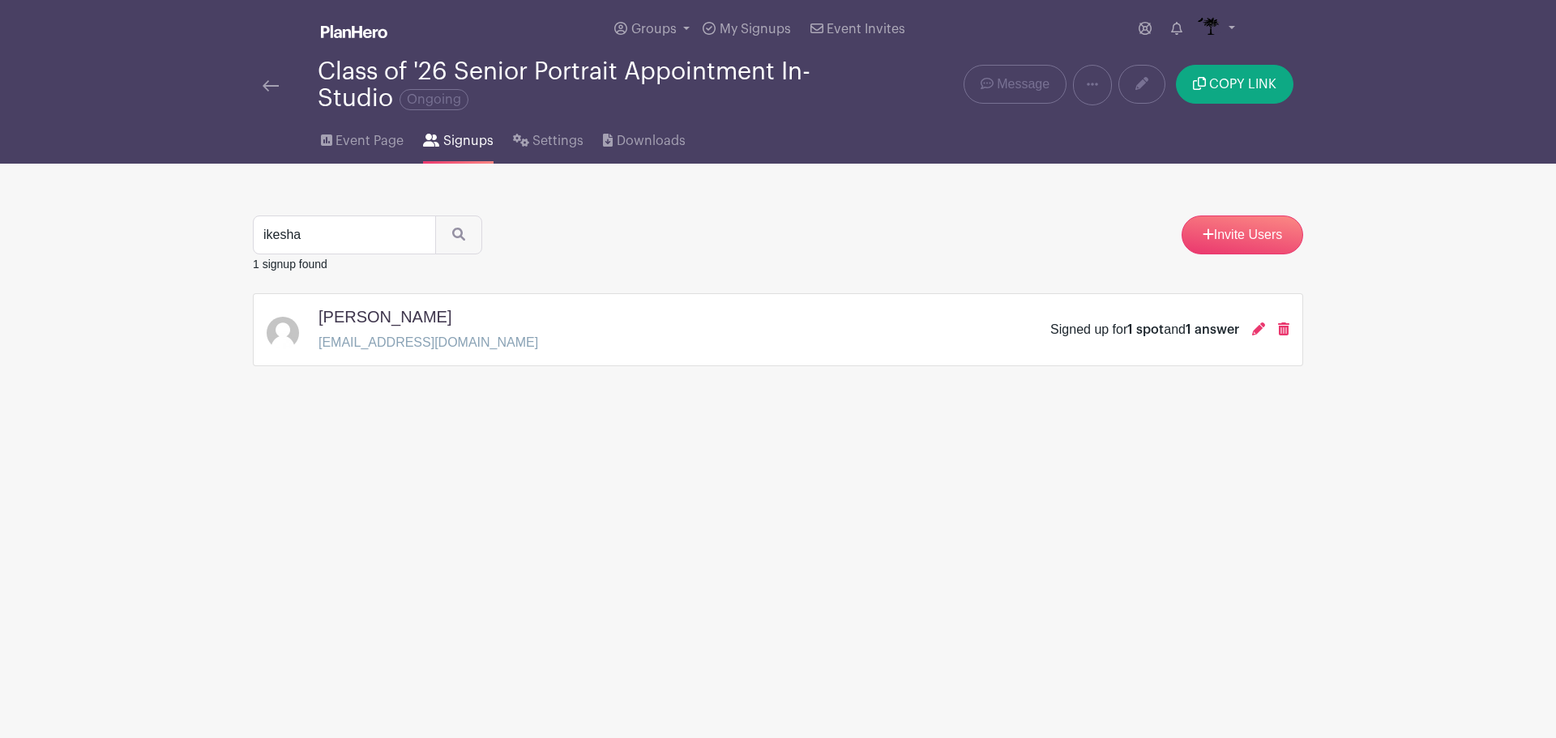
click at [275, 91] on img at bounding box center [271, 85] width 16 height 11
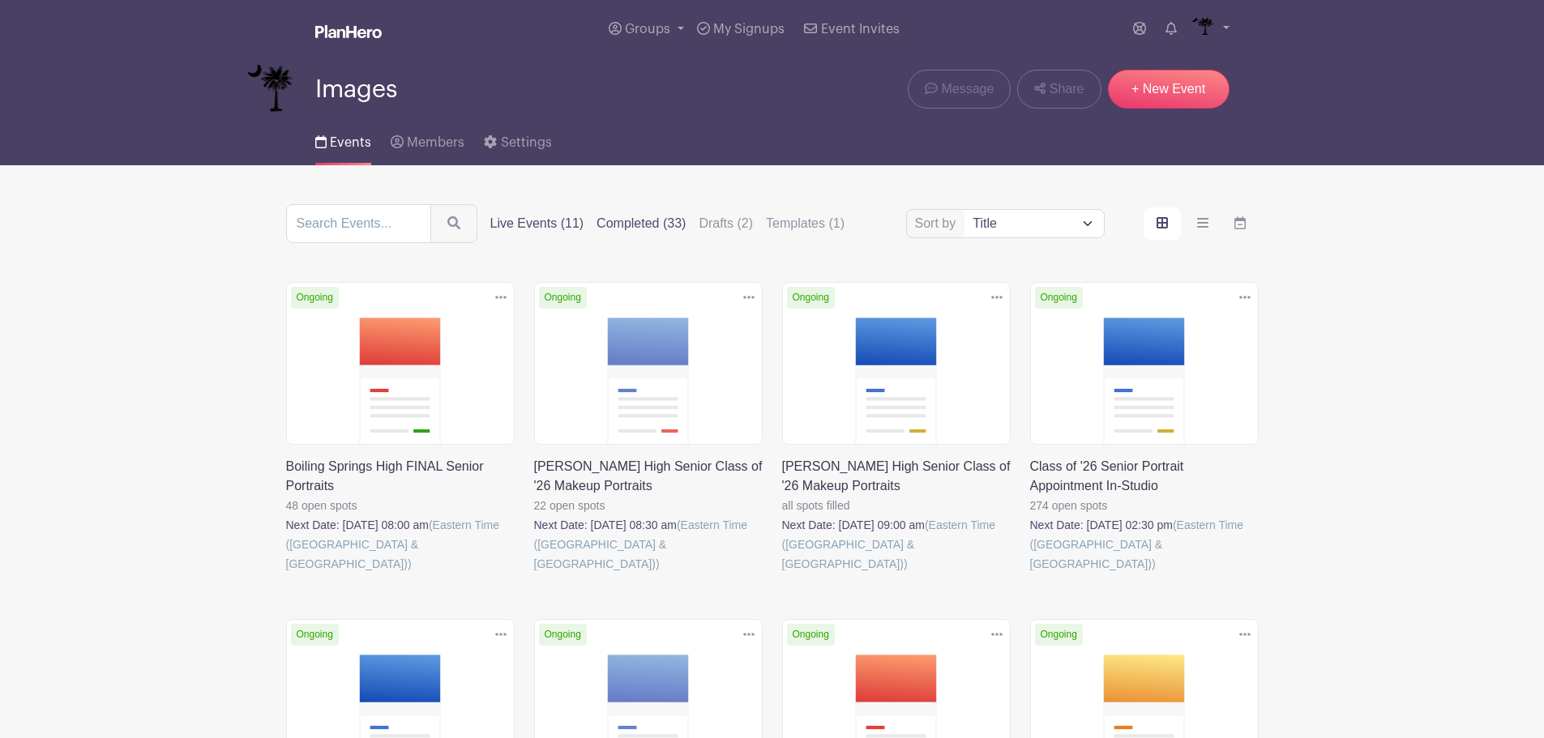
click at [662, 234] on div "Sort by Title Recently modified Newest Upcoming dates Live Events (11) Complete…" at bounding box center [772, 223] width 973 height 39
click at [662, 227] on label "Completed (33)" at bounding box center [640, 223] width 89 height 19
click at [0, 0] on input "Completed (33)" at bounding box center [0, 0] width 0 height 0
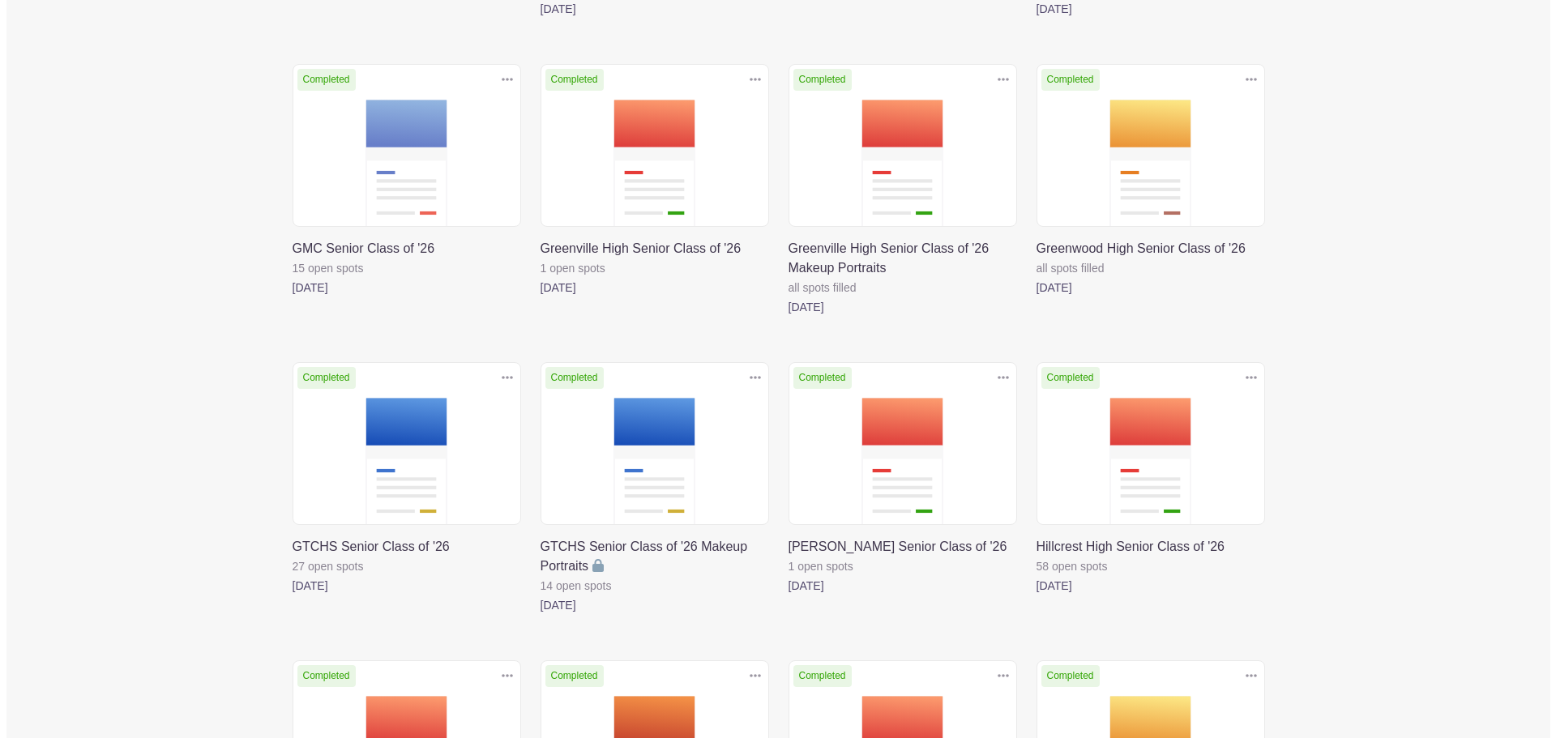
scroll to position [1183, 0]
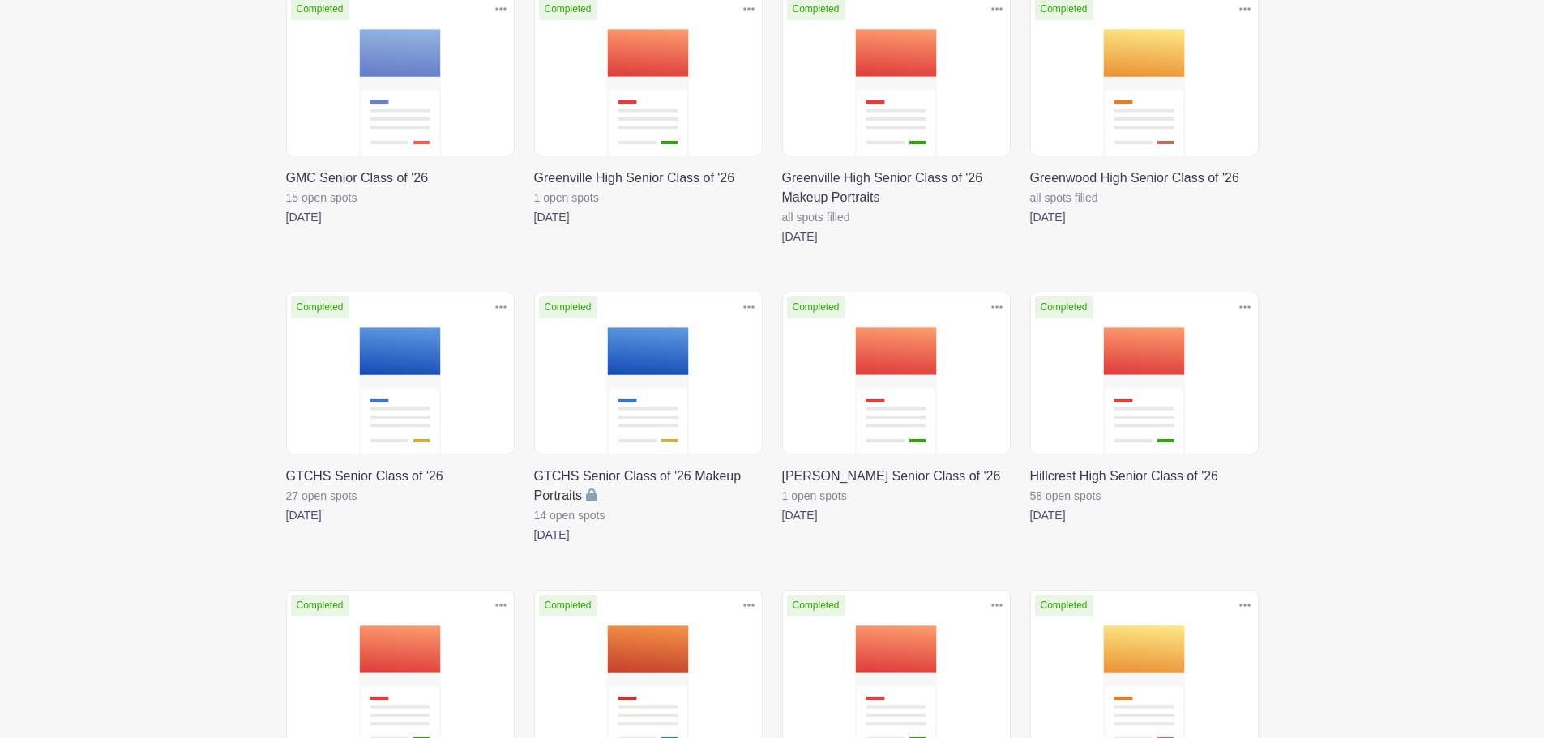
click at [997, 305] on icon at bounding box center [996, 307] width 11 height 13
click at [940, 340] on link "Duplicate" at bounding box center [944, 343] width 128 height 26
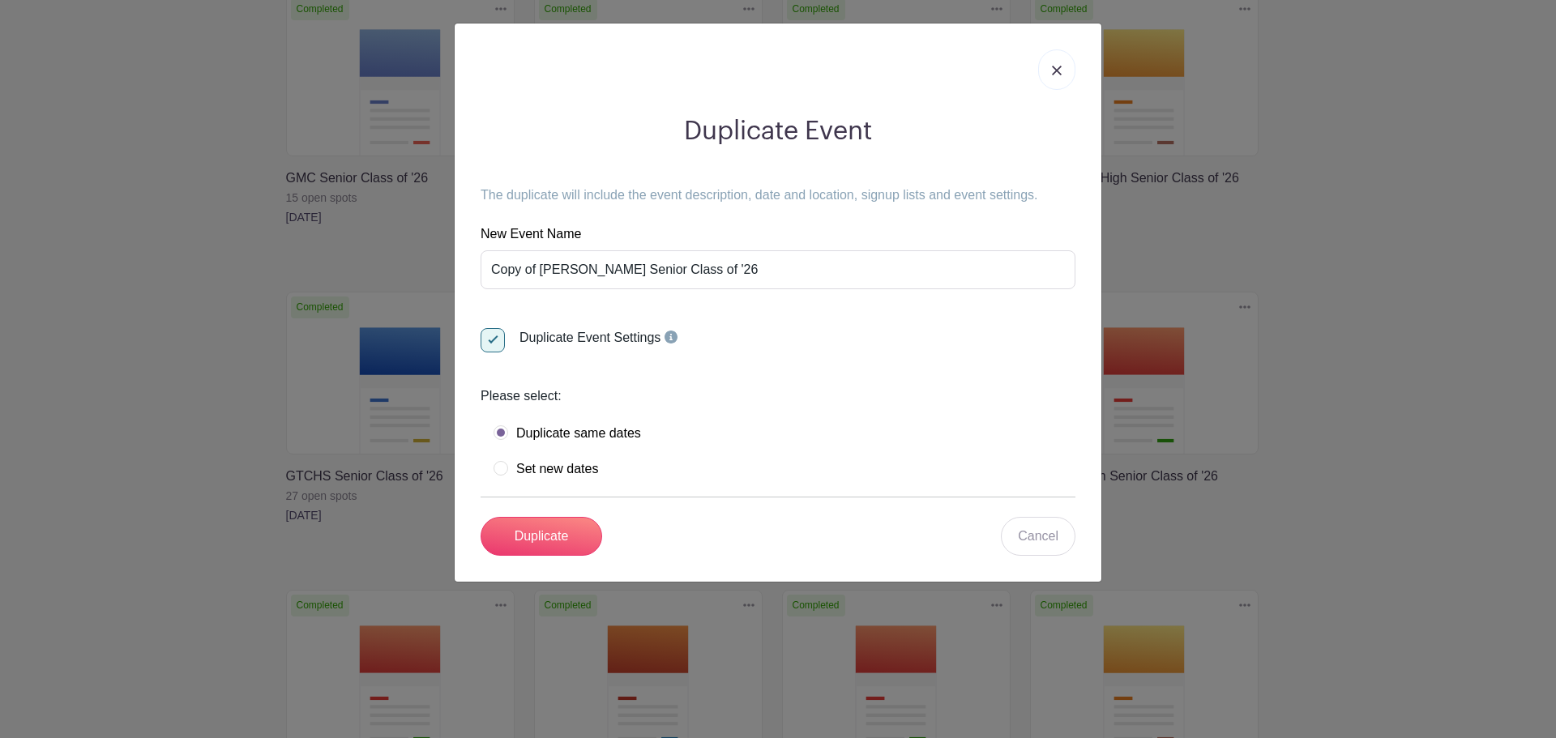
click at [566, 468] on label "Set new dates" at bounding box center [546, 469] width 105 height 16
radio input "true"
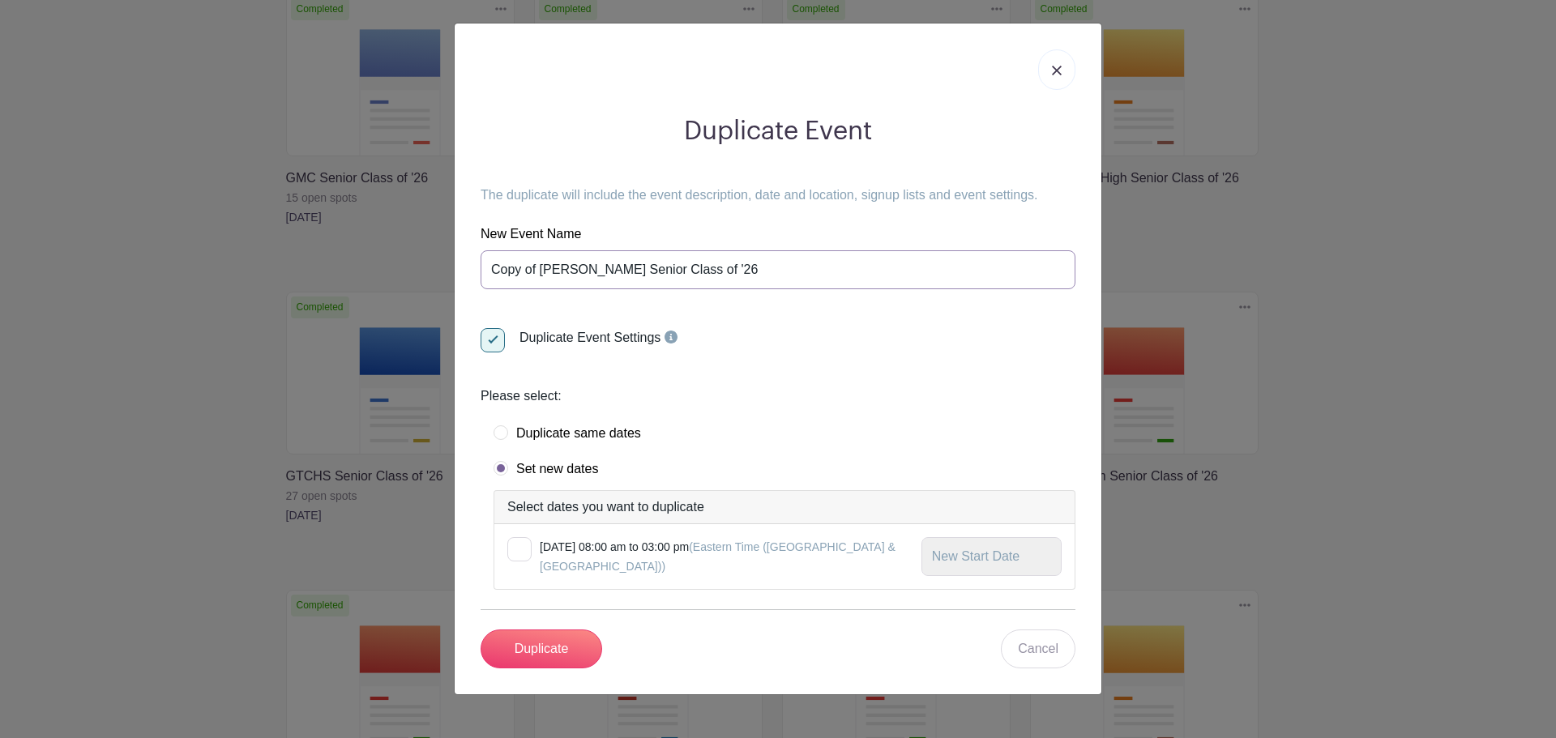
drag, startPoint x: 538, startPoint y: 267, endPoint x: 438, endPoint y: 266, distance: 100.5
click at [438, 266] on div "Duplicate Event The duplicate will include the event description, date and loca…" at bounding box center [778, 369] width 1556 height 738
click at [748, 271] on input "[PERSON_NAME] Senior Class of '26" at bounding box center [778, 269] width 595 height 39
type input "[PERSON_NAME] Senior Class of '26 Makeup Portraits"
click at [772, 340] on form "New Event Name [PERSON_NAME] Senior Class of '26 Makeup Portraits Duplicate Eve…" at bounding box center [778, 446] width 595 height 444
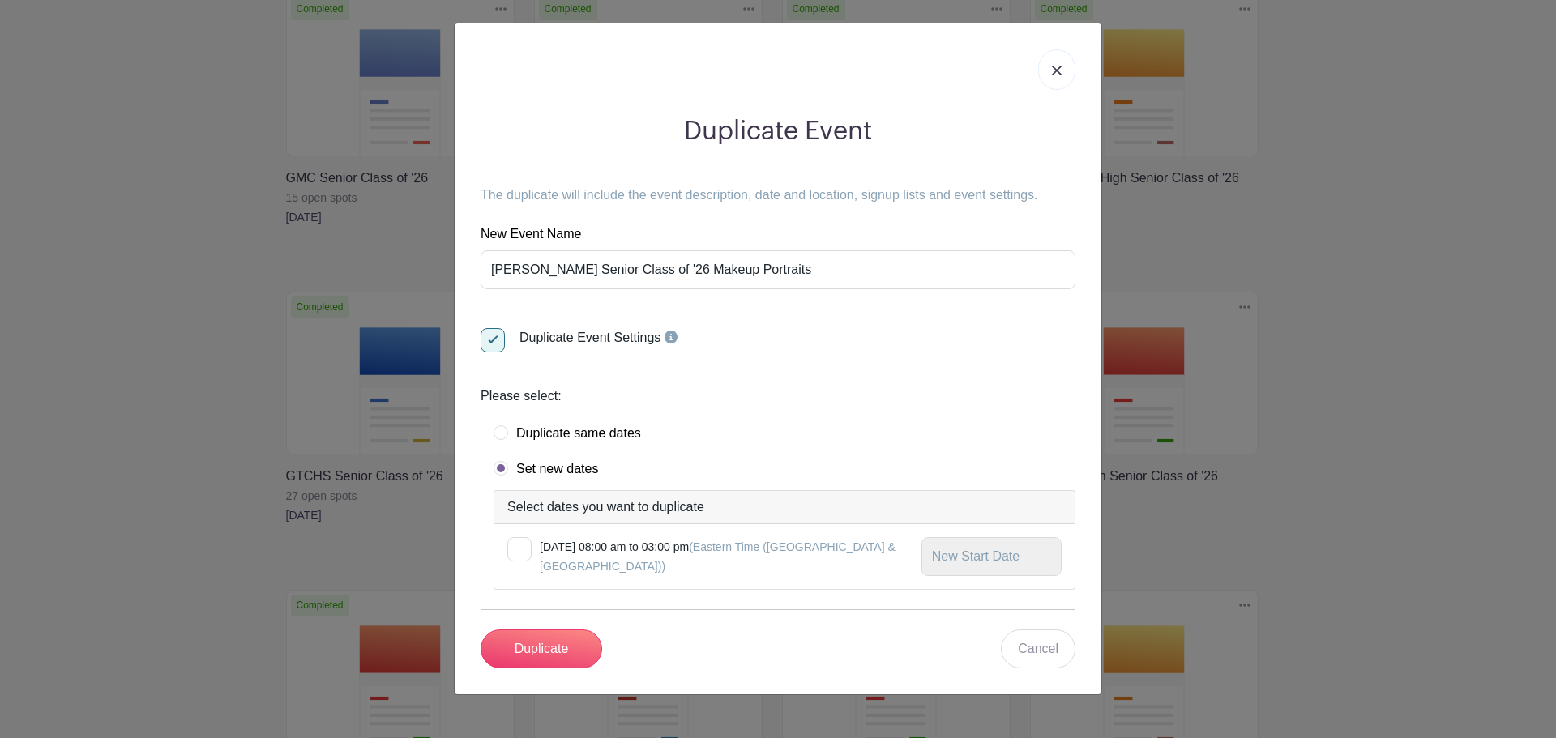
click at [523, 545] on div at bounding box center [519, 549] width 24 height 24
click at [518, 545] on input "checkbox" at bounding box center [512, 542] width 11 height 11
checkbox input "true"
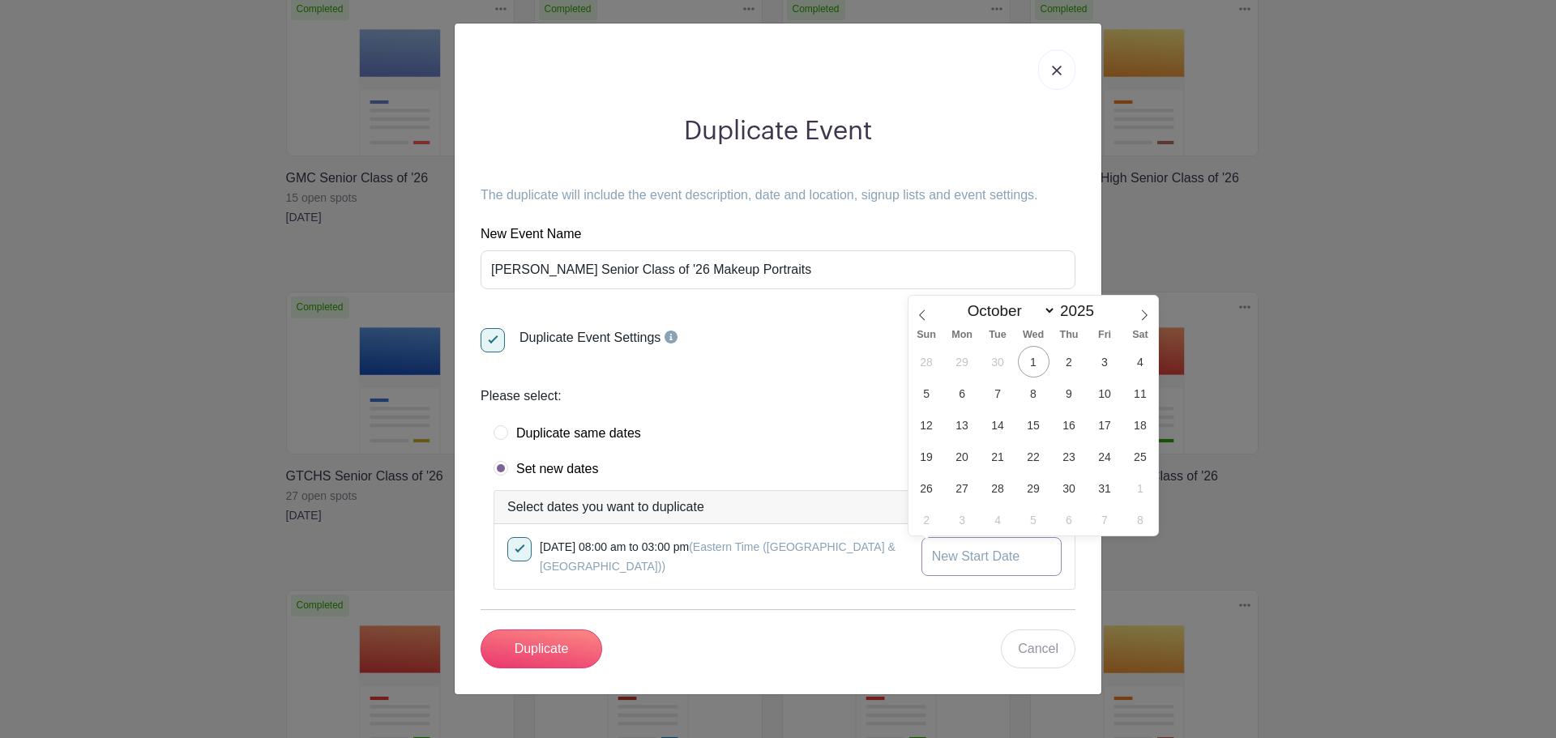
click at [955, 546] on input "text" at bounding box center [991, 556] width 140 height 39
click at [1028, 393] on span "8" at bounding box center [1034, 394] width 32 height 32
type input "[DATE]"
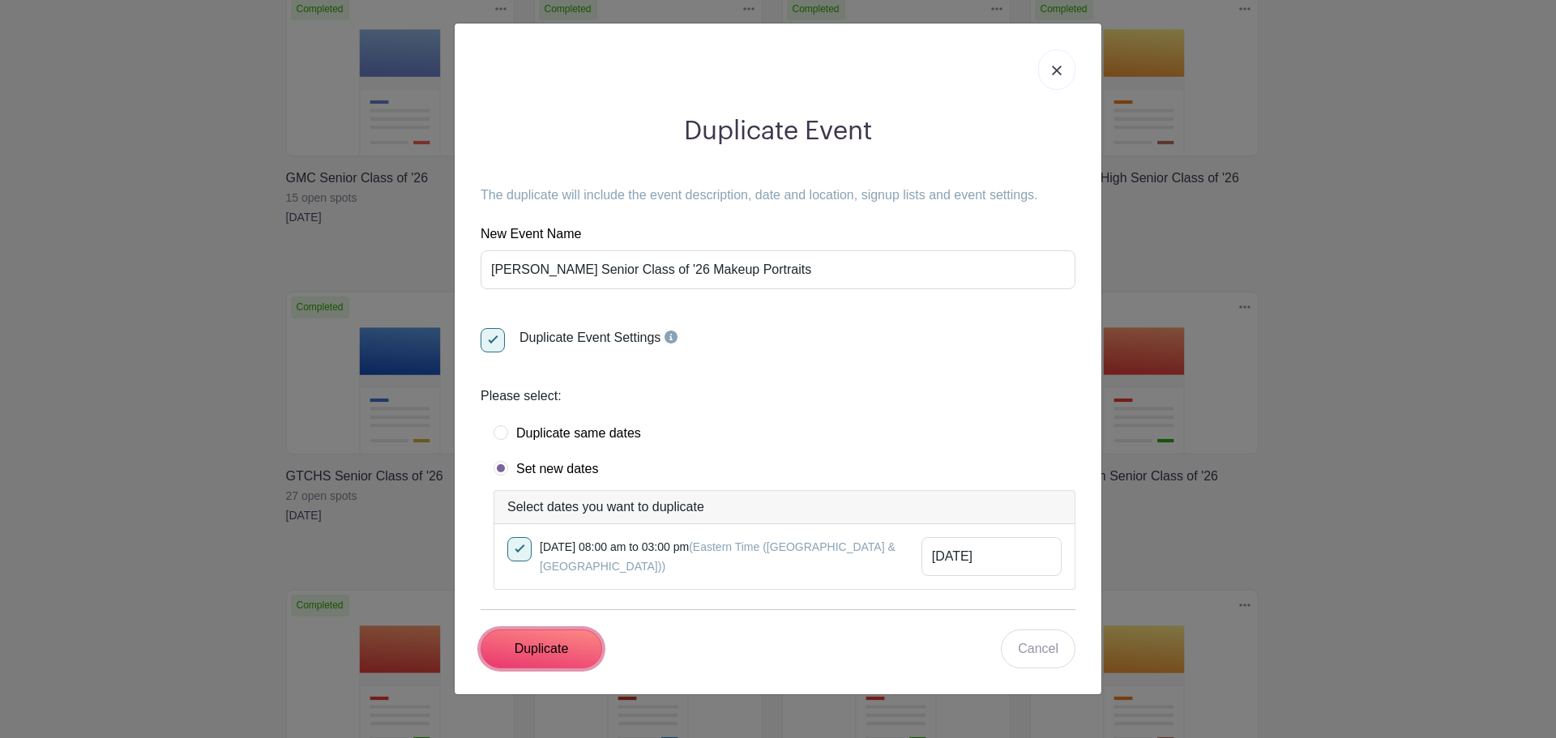
click at [580, 639] on input "Duplicate" at bounding box center [542, 649] width 122 height 39
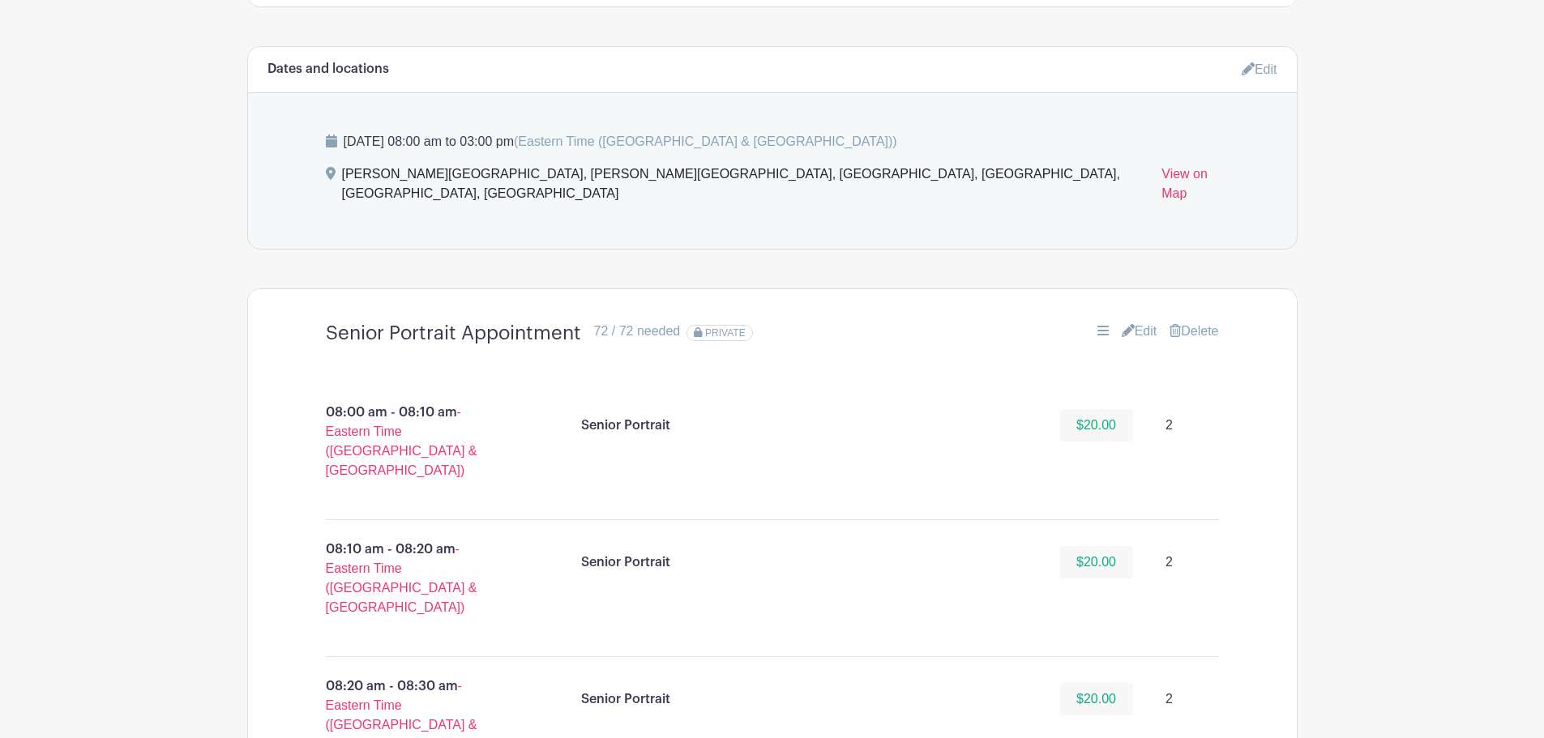
scroll to position [1054, 0]
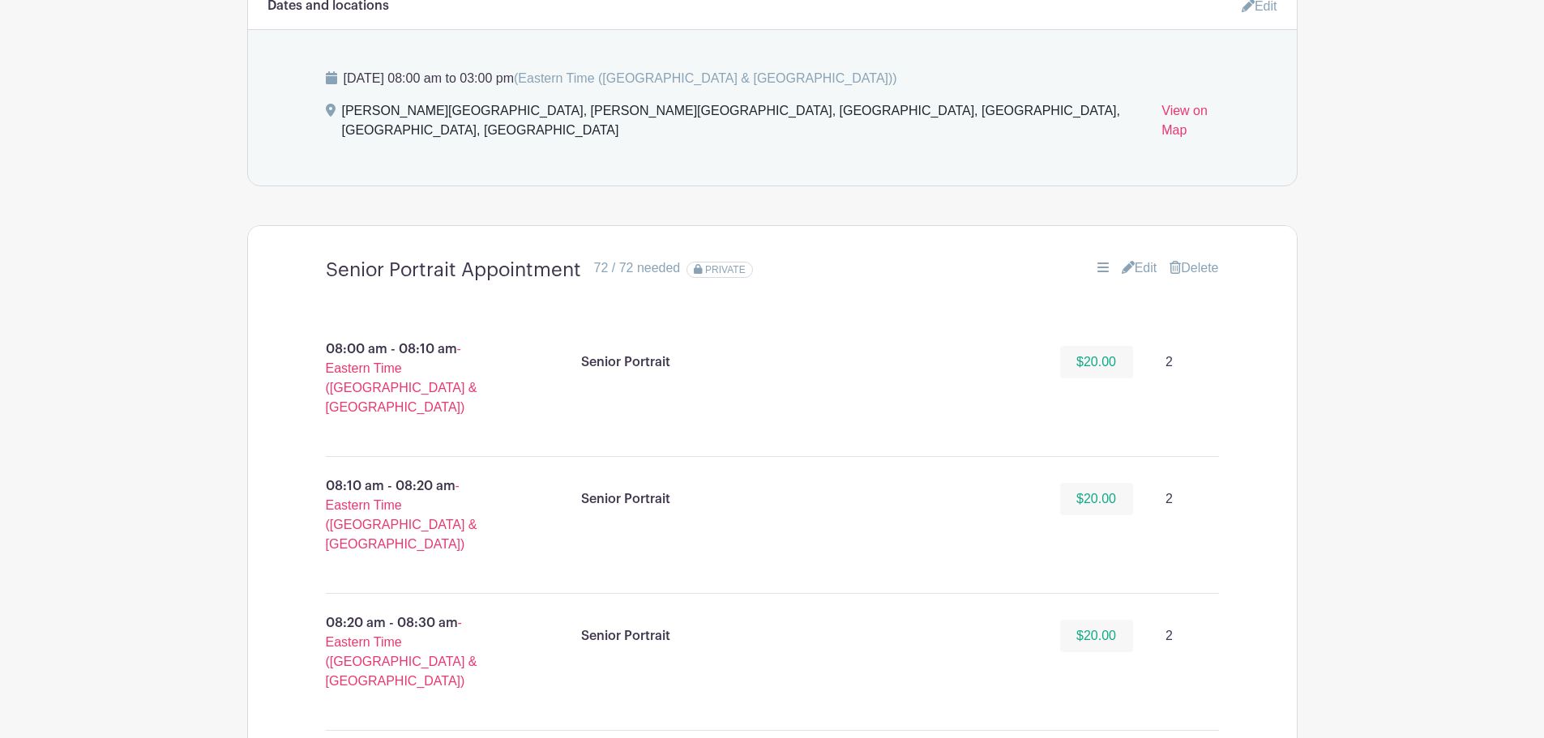
click at [1126, 259] on link "Edit" at bounding box center [1140, 268] width 36 height 19
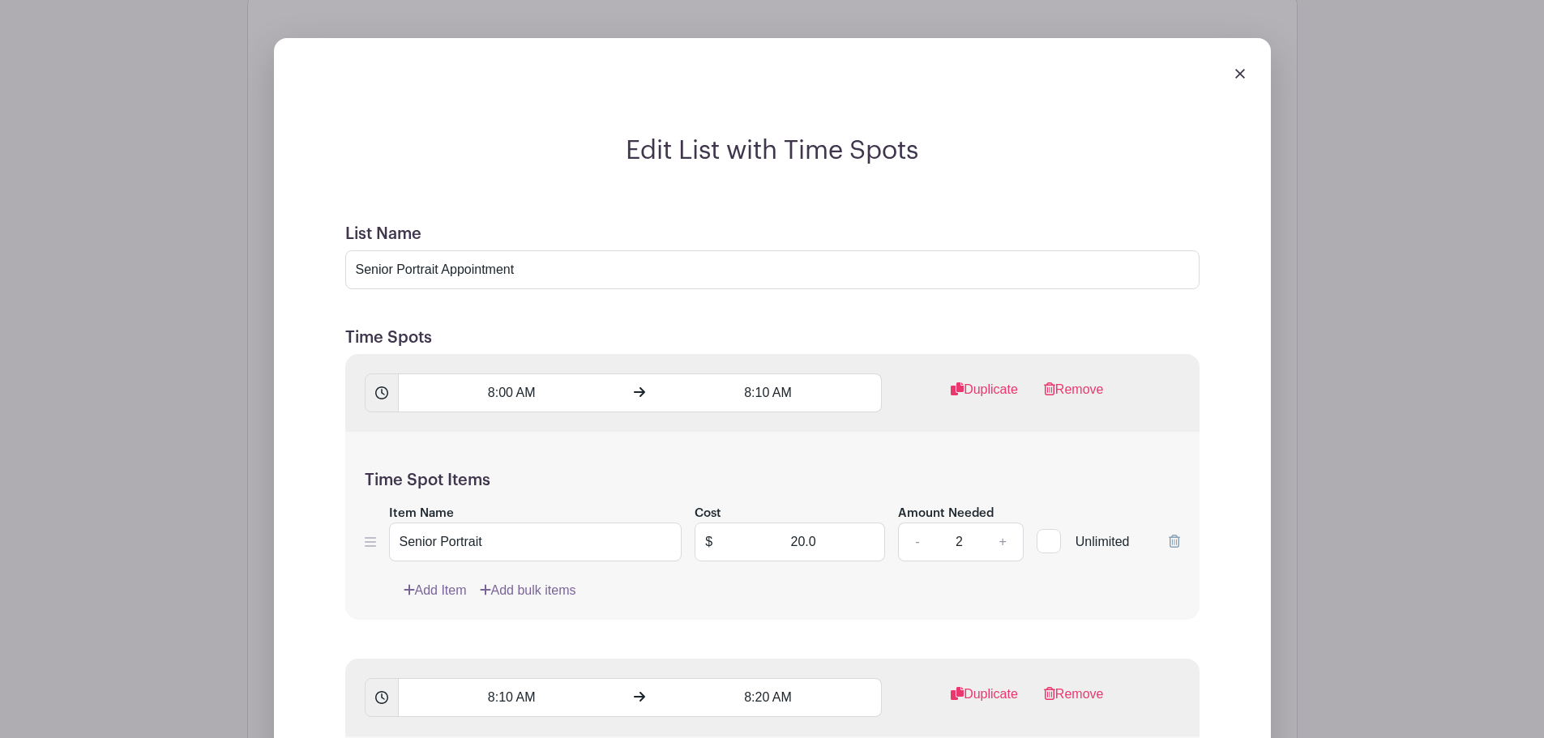
scroll to position [1297, 0]
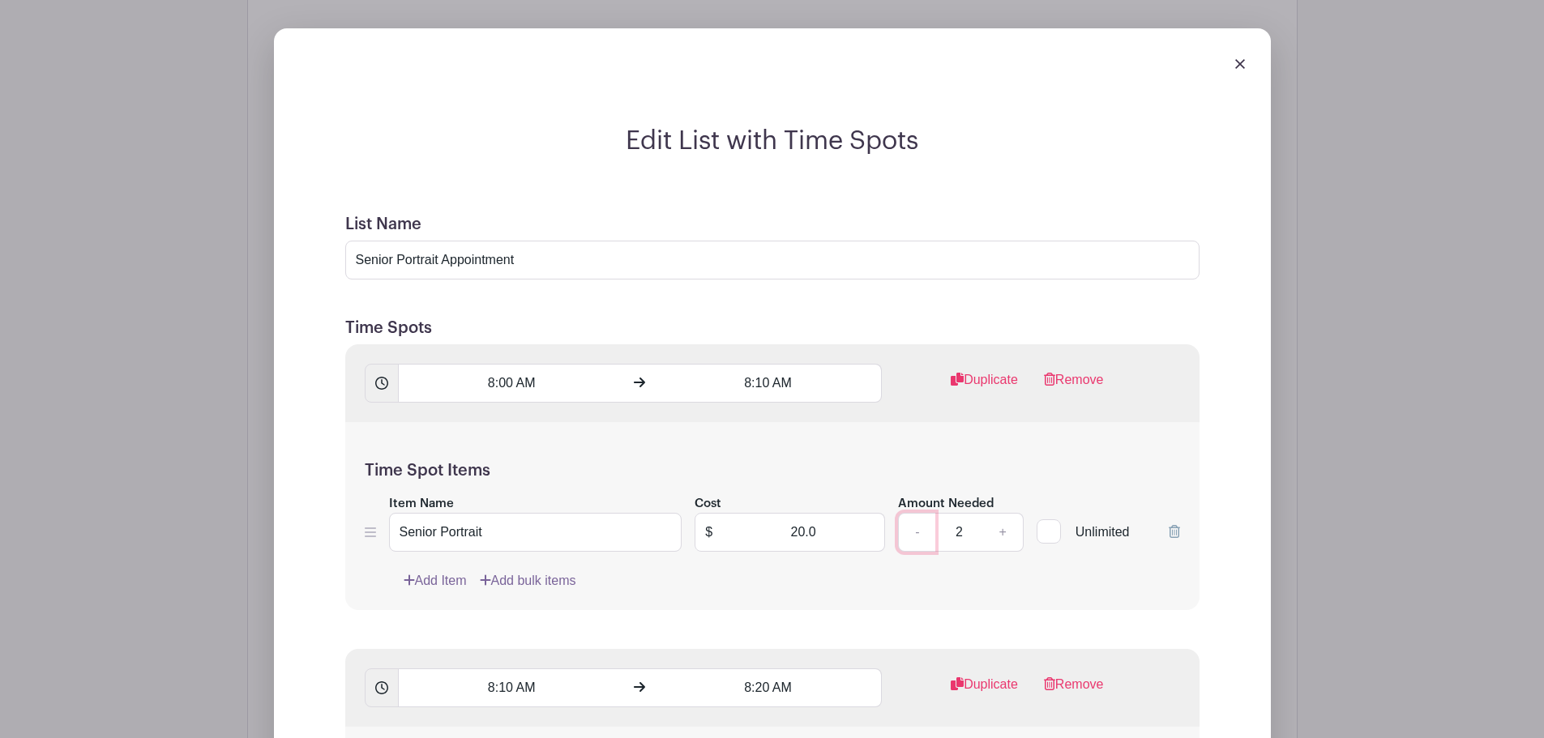
click at [935, 513] on link "-" at bounding box center [916, 532] width 37 height 39
type input "1"
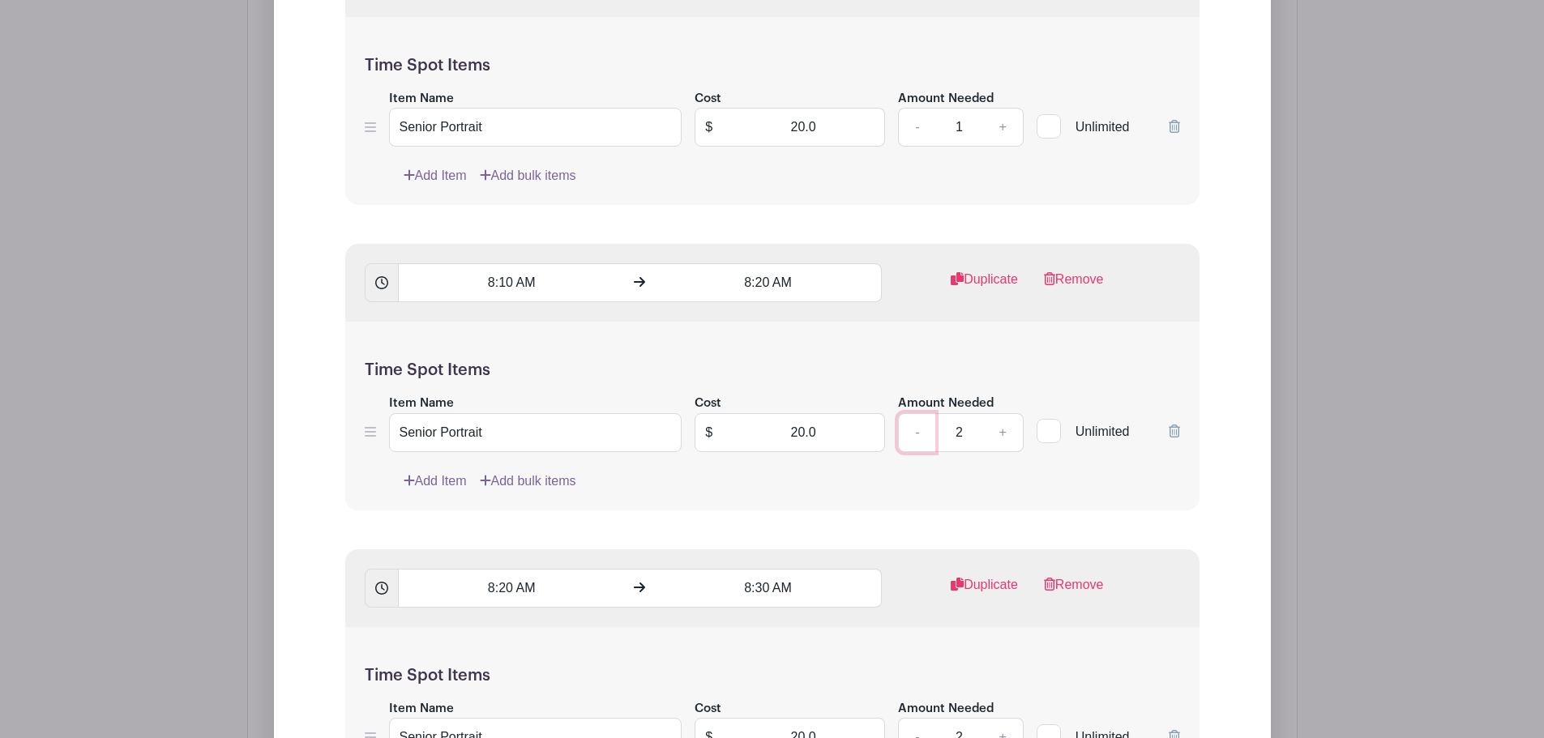
click at [913, 425] on link "-" at bounding box center [916, 432] width 37 height 39
type input "1"
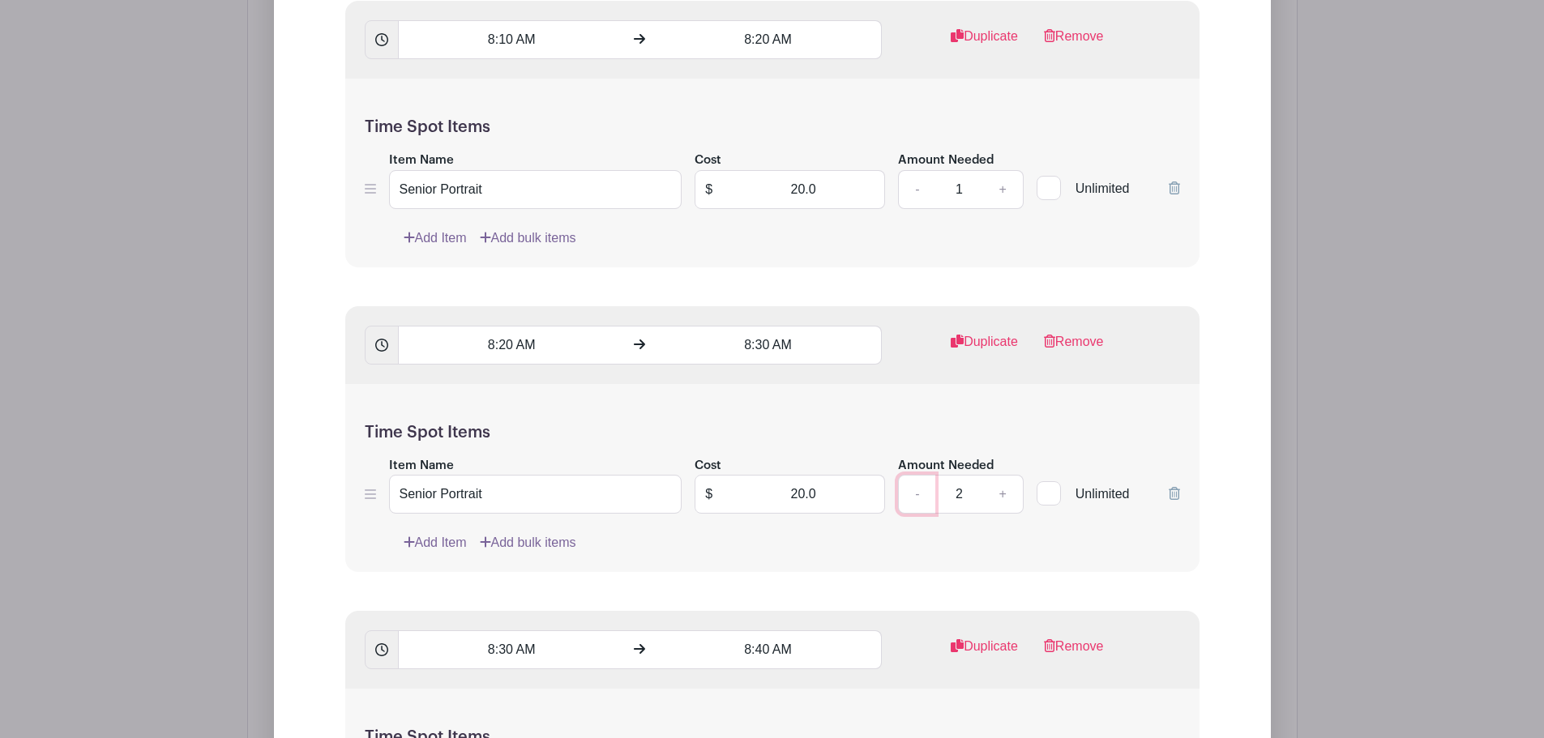
click at [908, 475] on link "-" at bounding box center [916, 494] width 37 height 39
type input "1"
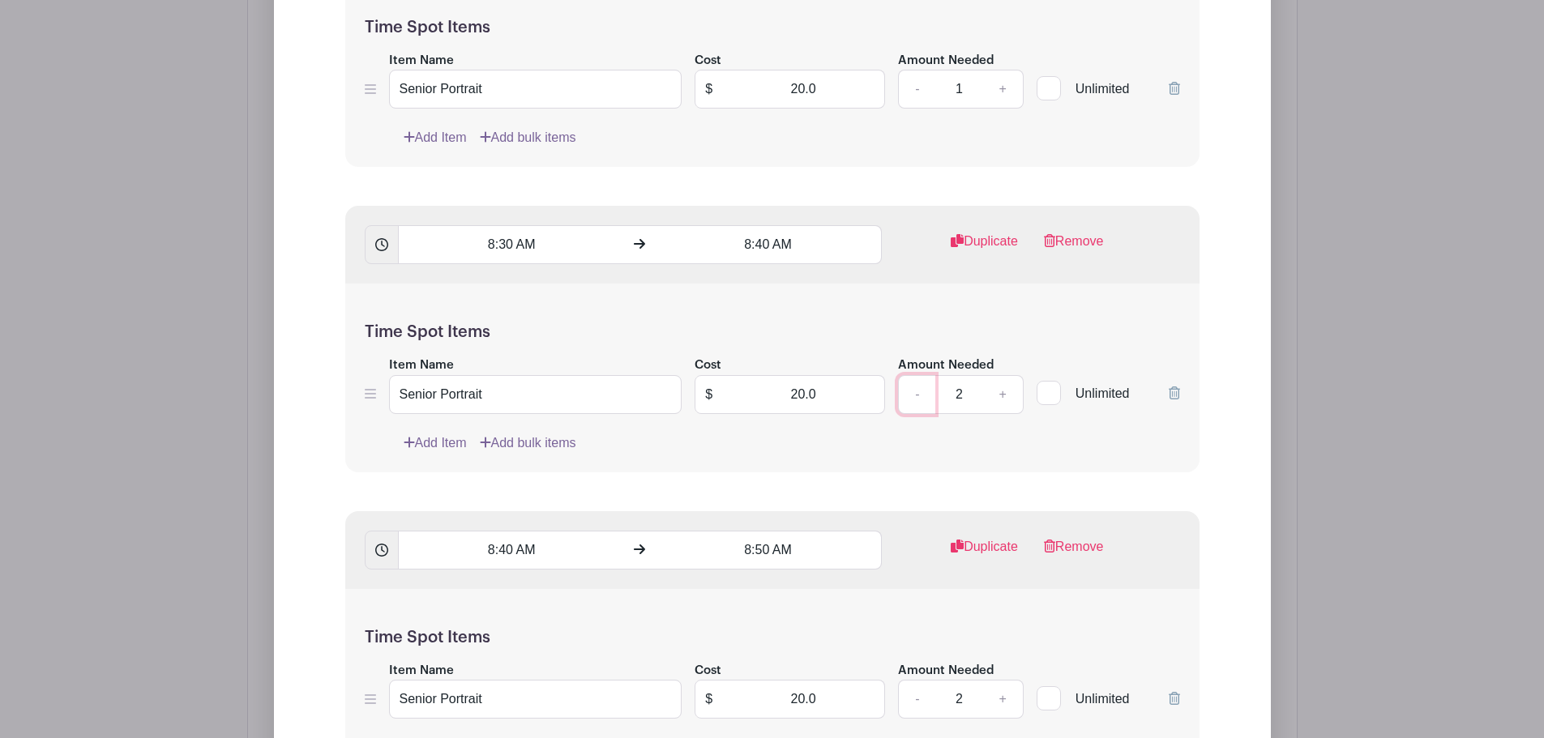
click at [913, 382] on link "-" at bounding box center [916, 394] width 37 height 39
type input "1"
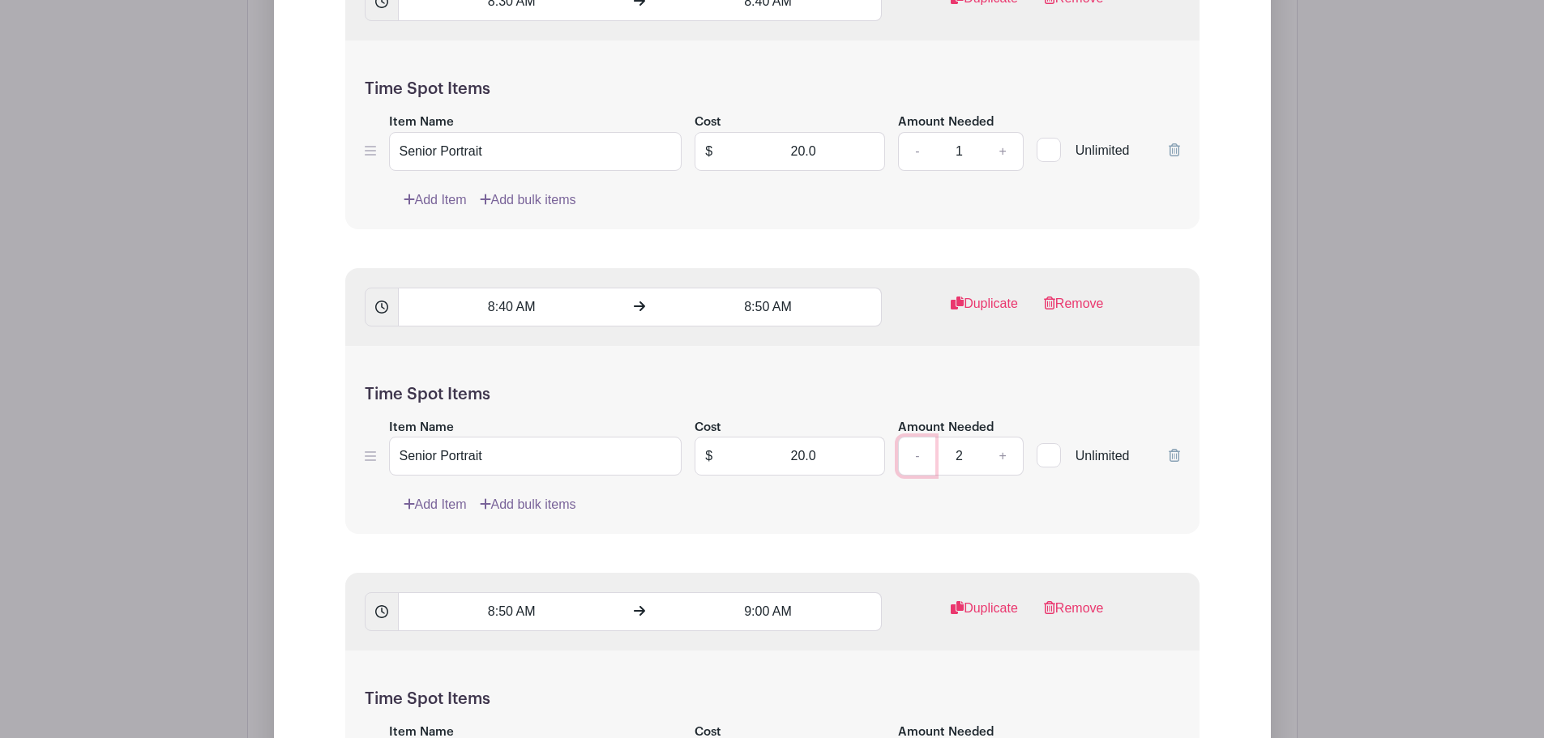
click at [922, 443] on link "-" at bounding box center [916, 456] width 37 height 39
type input "1"
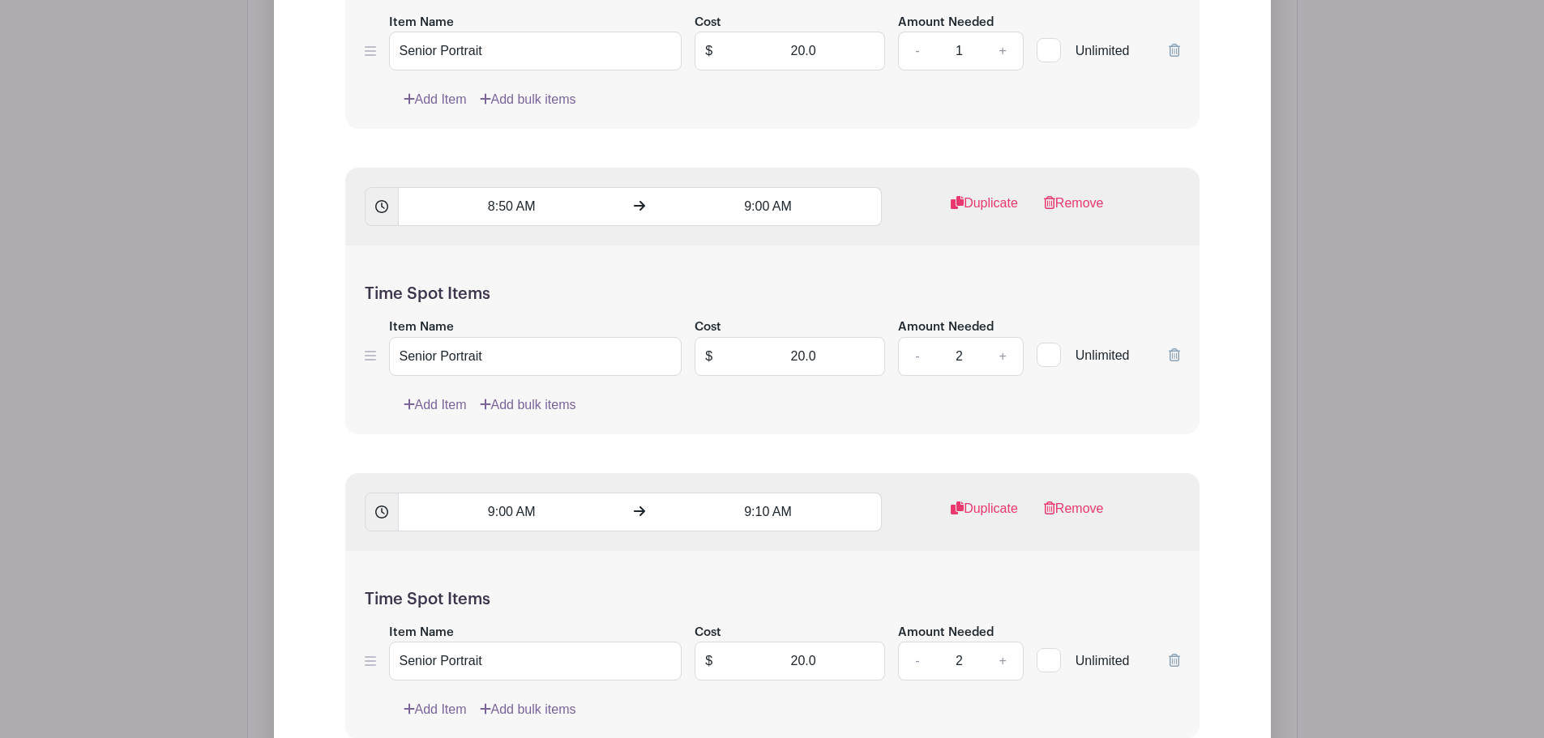
click at [917, 360] on div "Time Spot Items Item Name Senior Portrait Cost $ 20.0 Amount Needed - 2 + Unlim…" at bounding box center [772, 340] width 854 height 189
click at [917, 337] on link "-" at bounding box center [916, 356] width 37 height 39
type input "1"
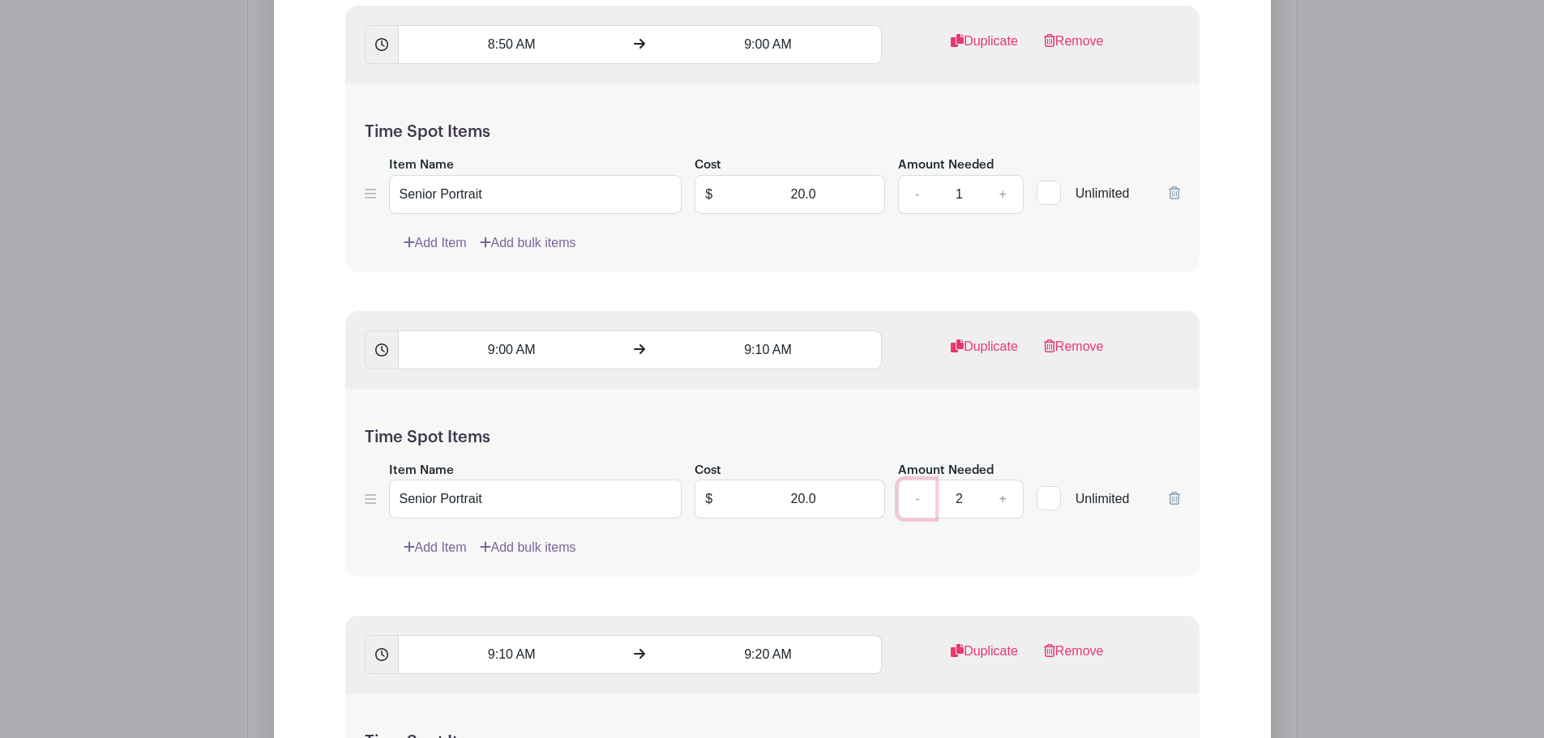
click at [917, 480] on link "-" at bounding box center [916, 499] width 37 height 39
type input "1"
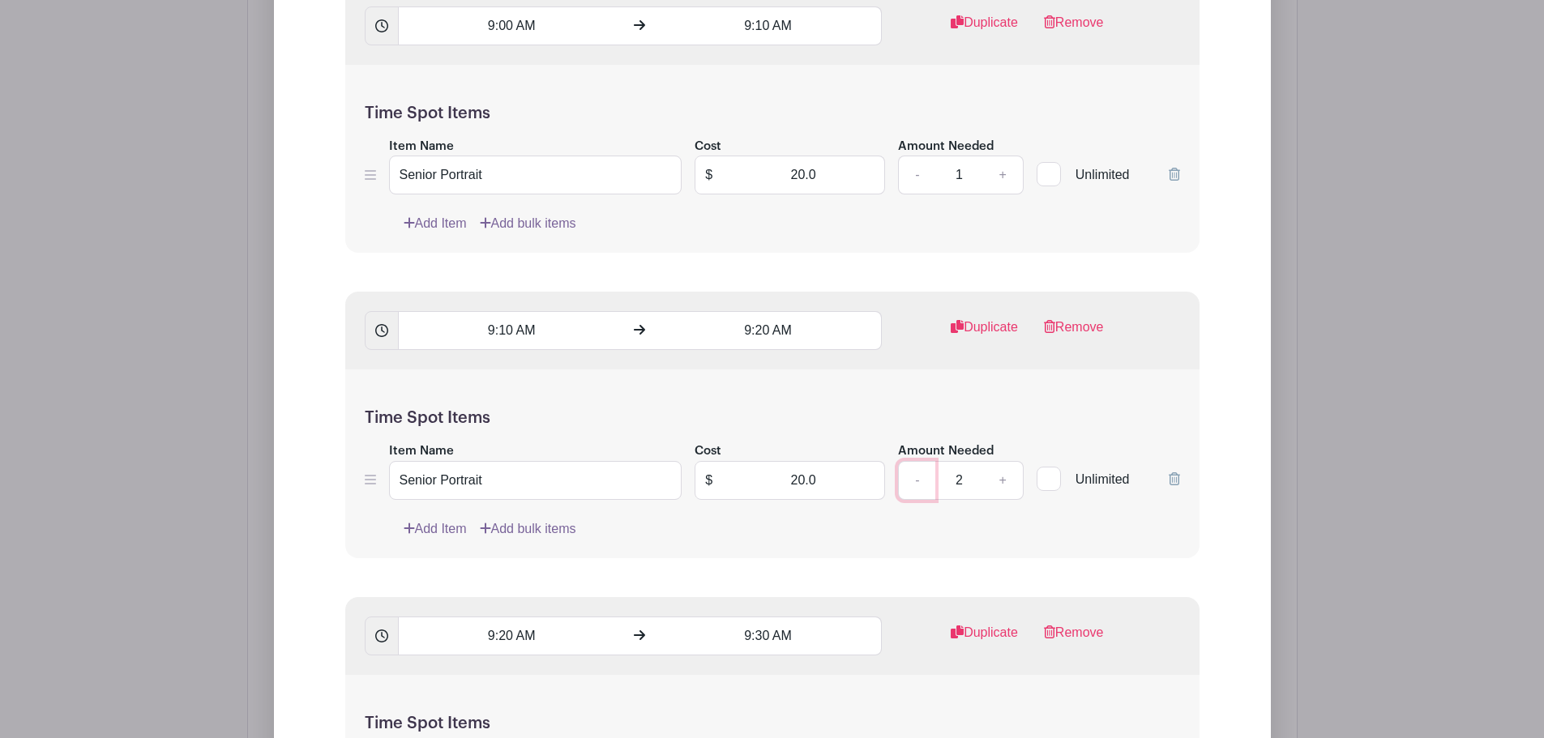
click at [917, 466] on link "-" at bounding box center [916, 480] width 37 height 39
type input "1"
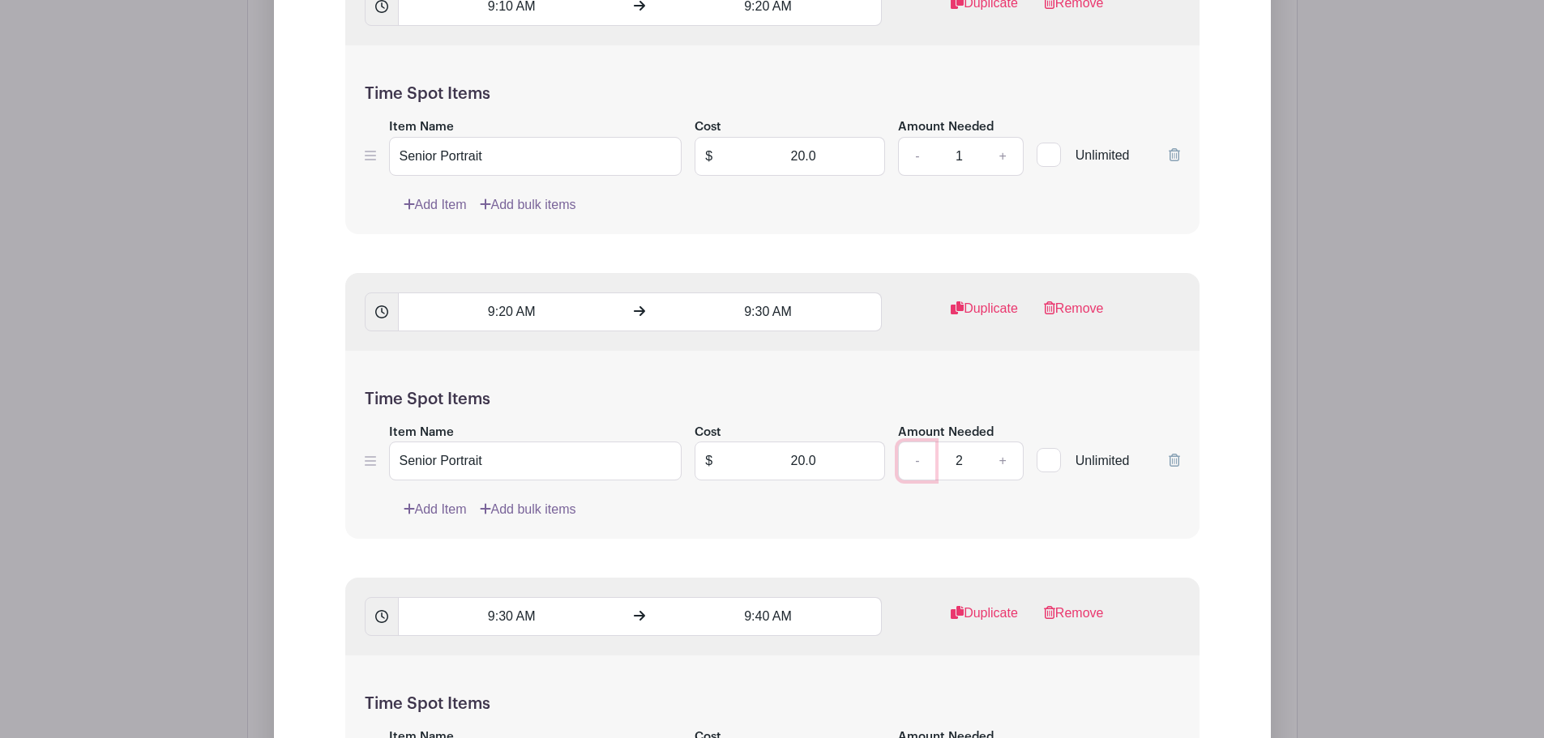
click at [919, 442] on link "-" at bounding box center [916, 461] width 37 height 39
type input "1"
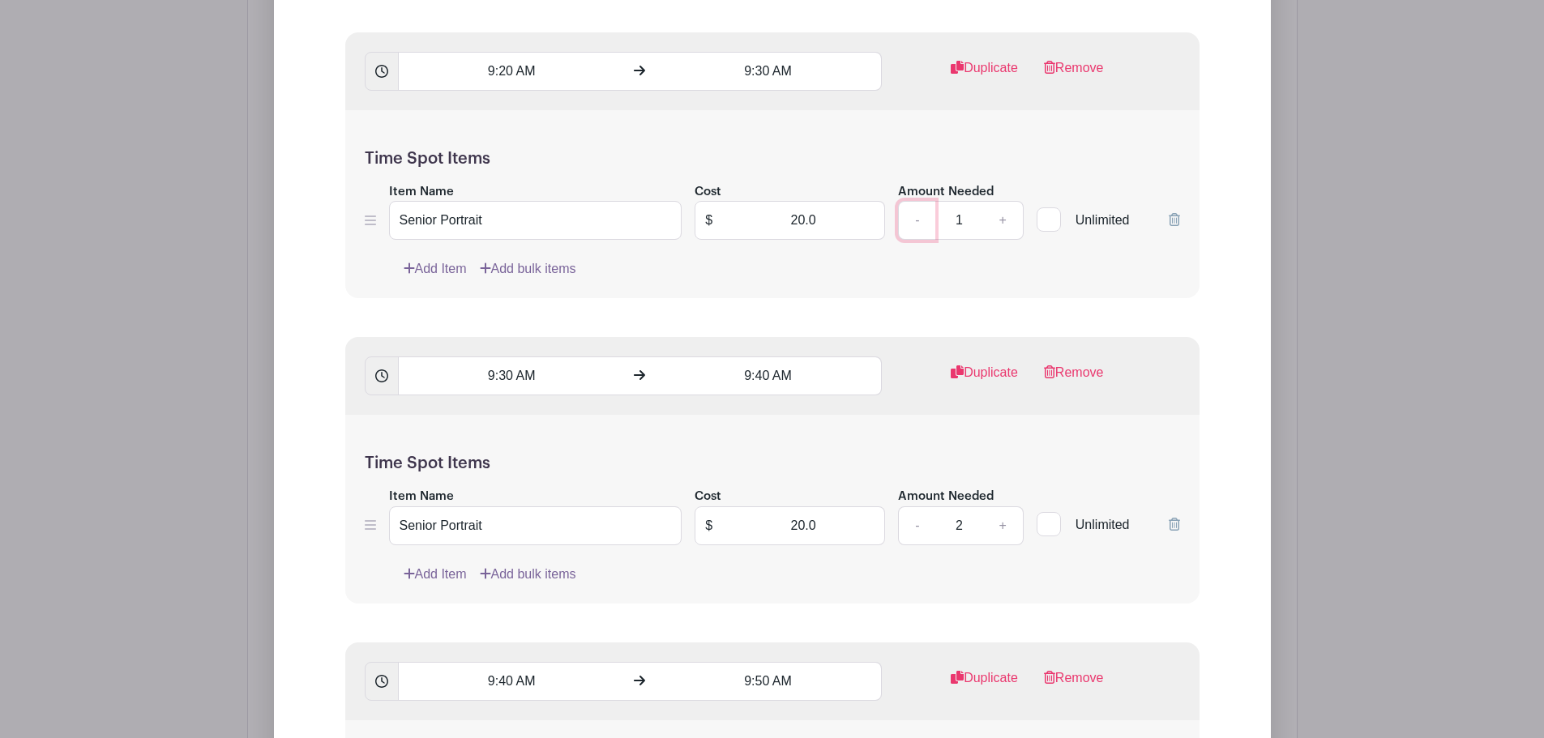
scroll to position [4052, 0]
click at [905, 504] on link "-" at bounding box center [916, 523] width 37 height 39
type input "1"
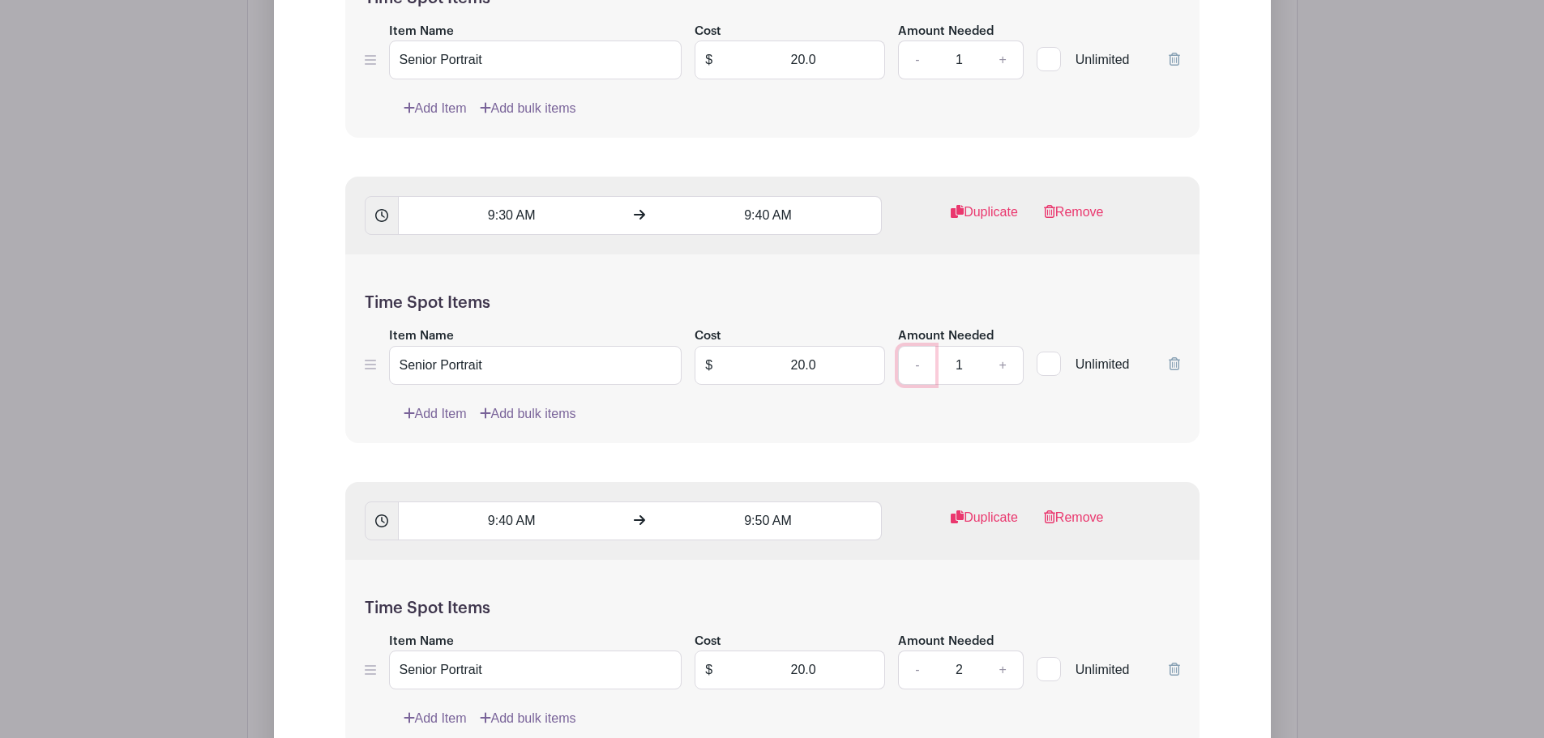
scroll to position [4457, 0]
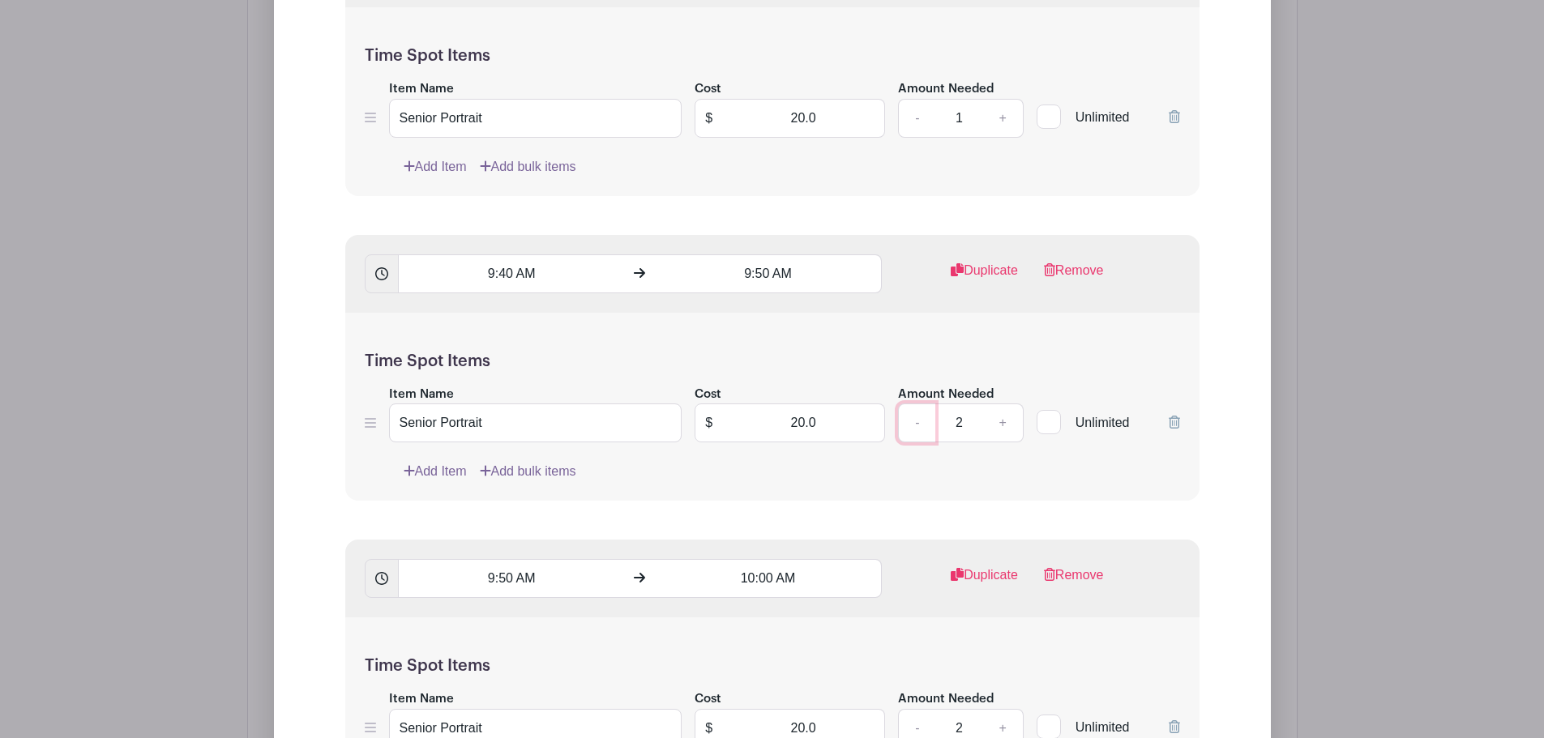
click at [915, 404] on link "-" at bounding box center [916, 423] width 37 height 39
type input "1"
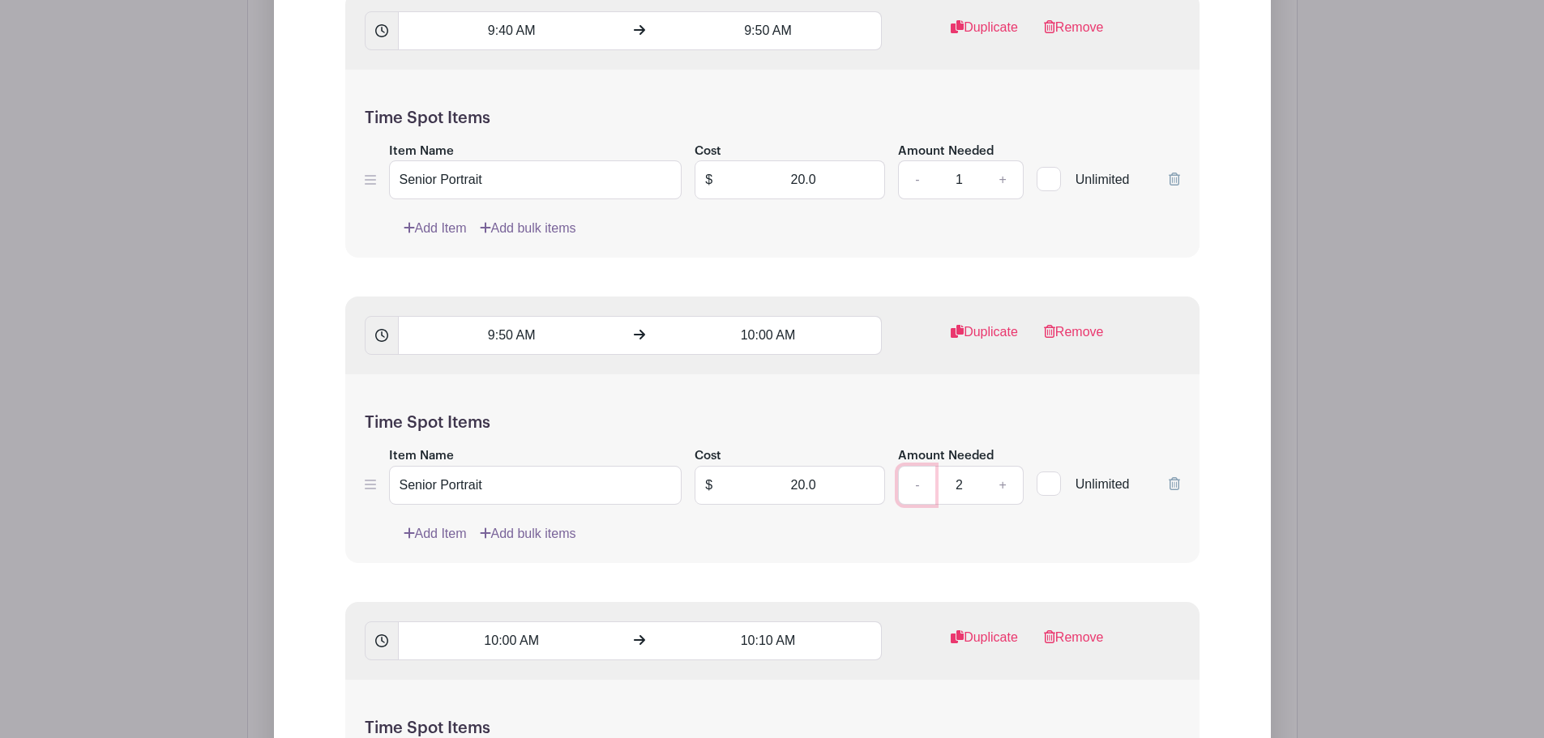
click at [913, 466] on link "-" at bounding box center [916, 485] width 37 height 39
type input "1"
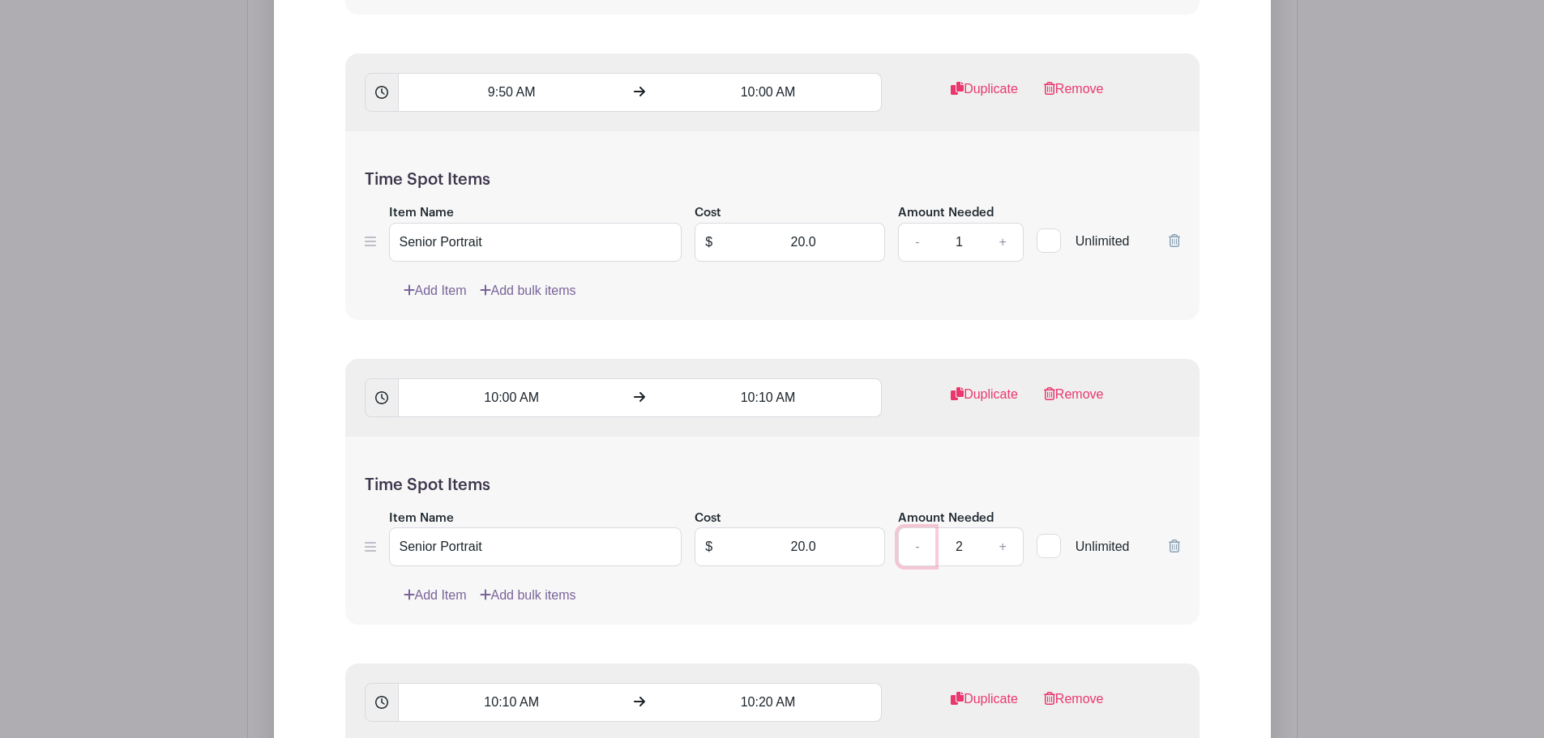
click at [913, 528] on link "-" at bounding box center [916, 547] width 37 height 39
type input "1"
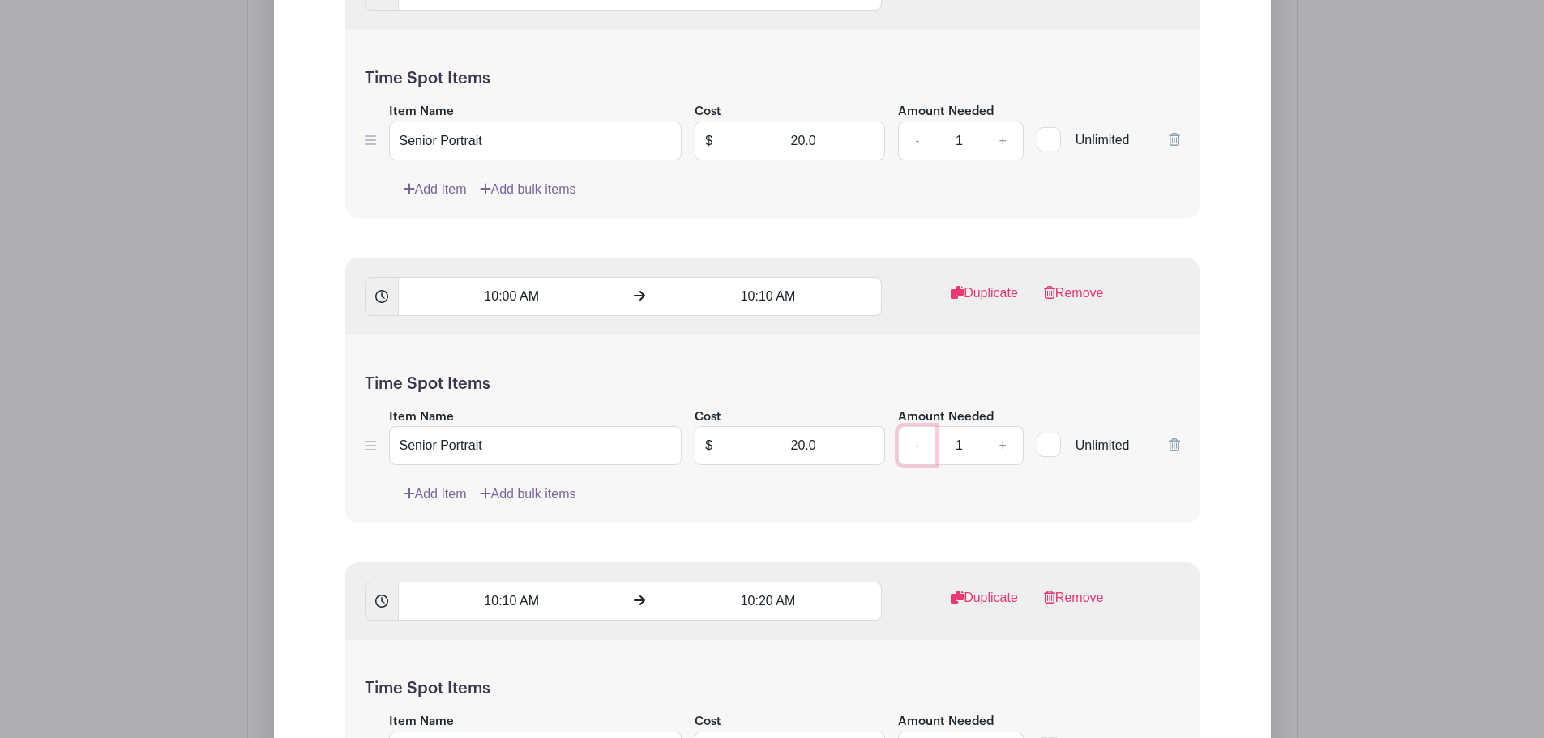
scroll to position [5187, 0]
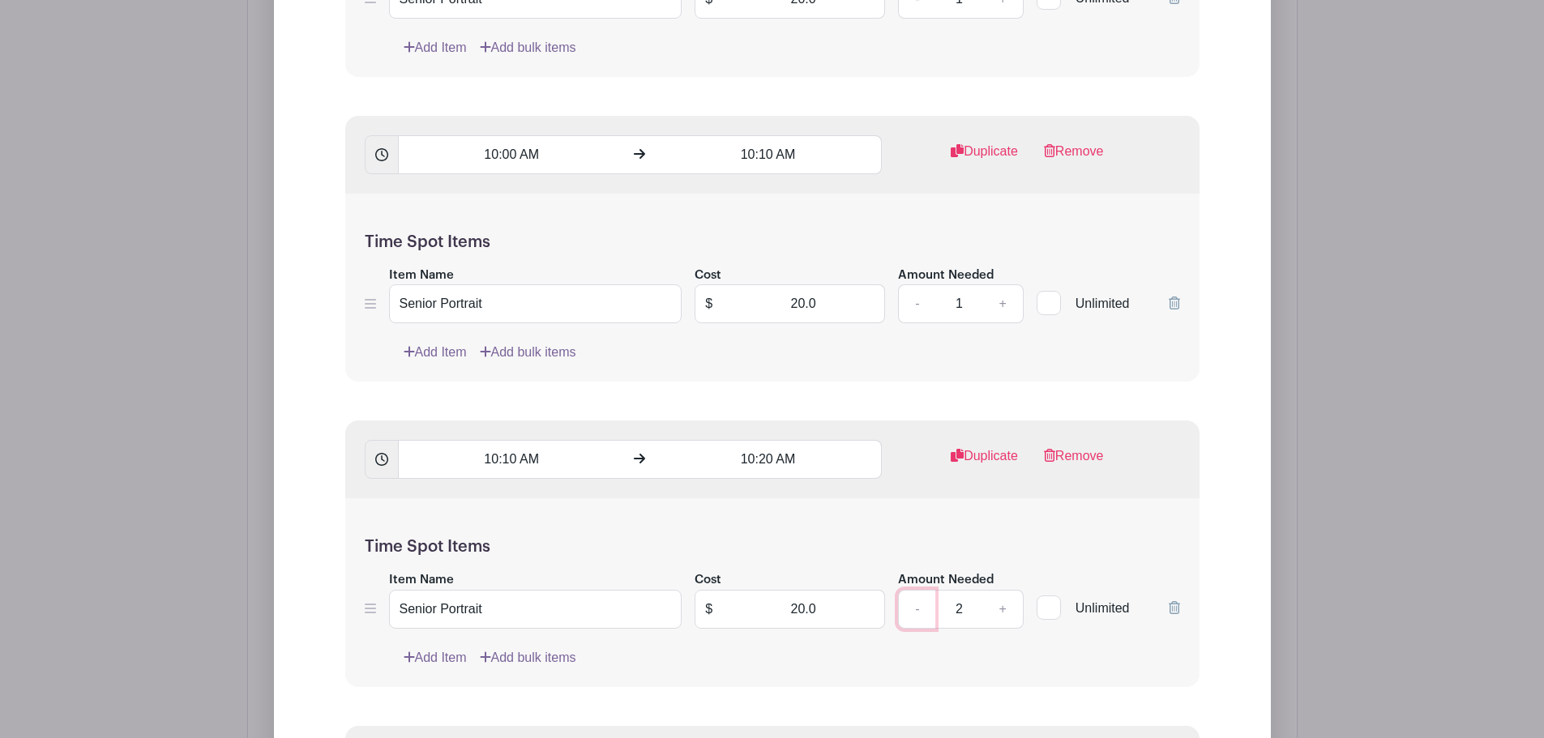
click at [913, 590] on link "-" at bounding box center [916, 609] width 37 height 39
type input "1"
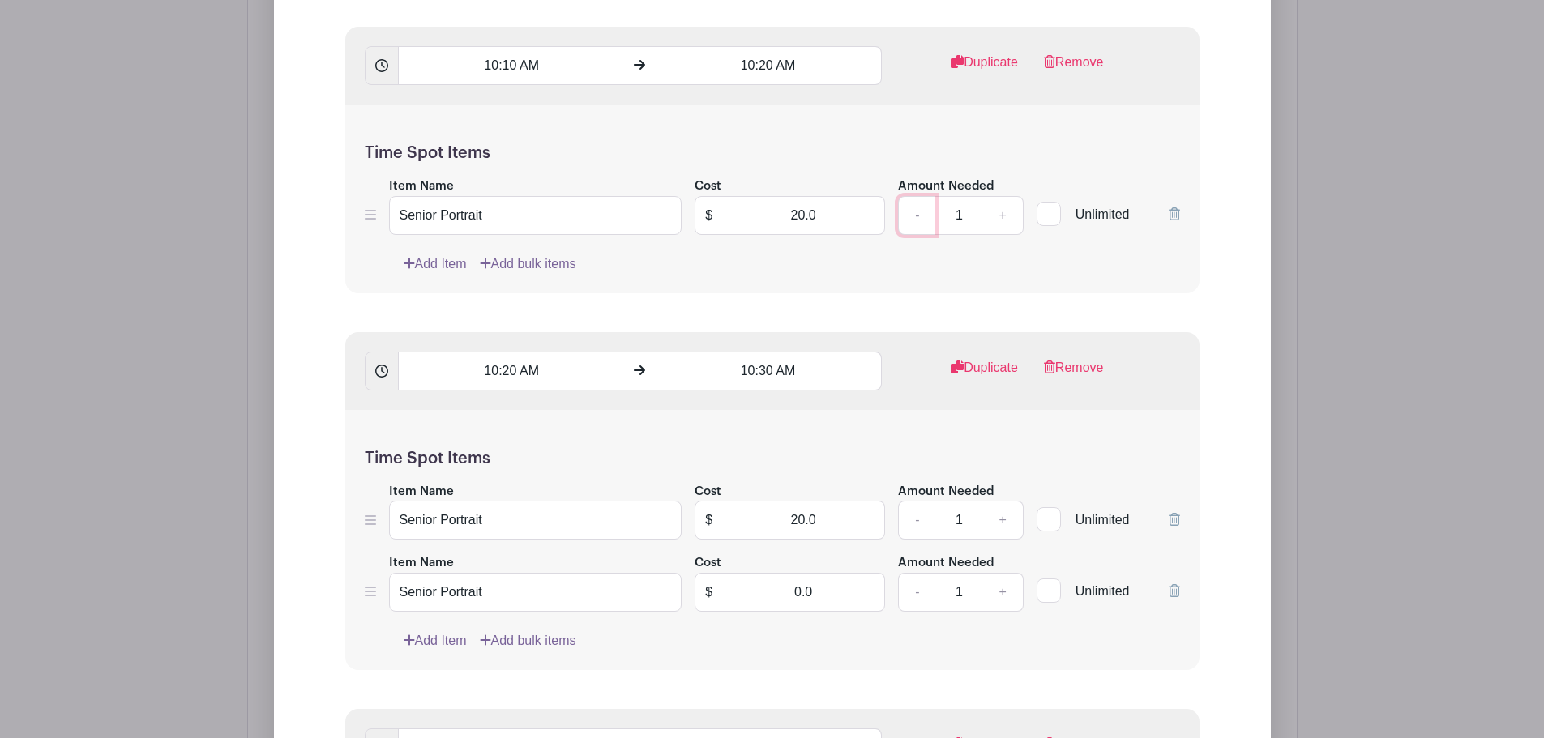
scroll to position [5592, 0]
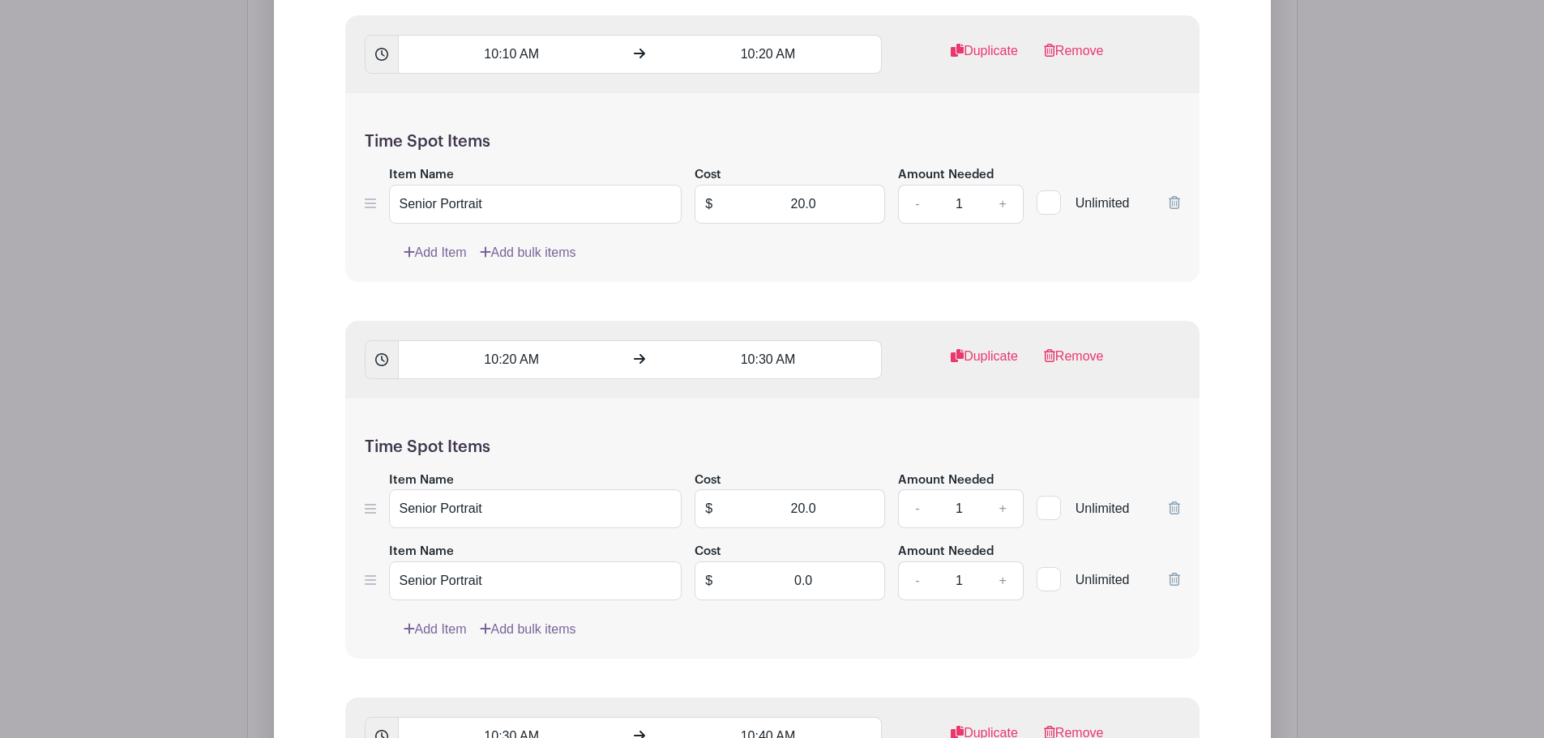
click at [1179, 573] on icon at bounding box center [1174, 579] width 11 height 13
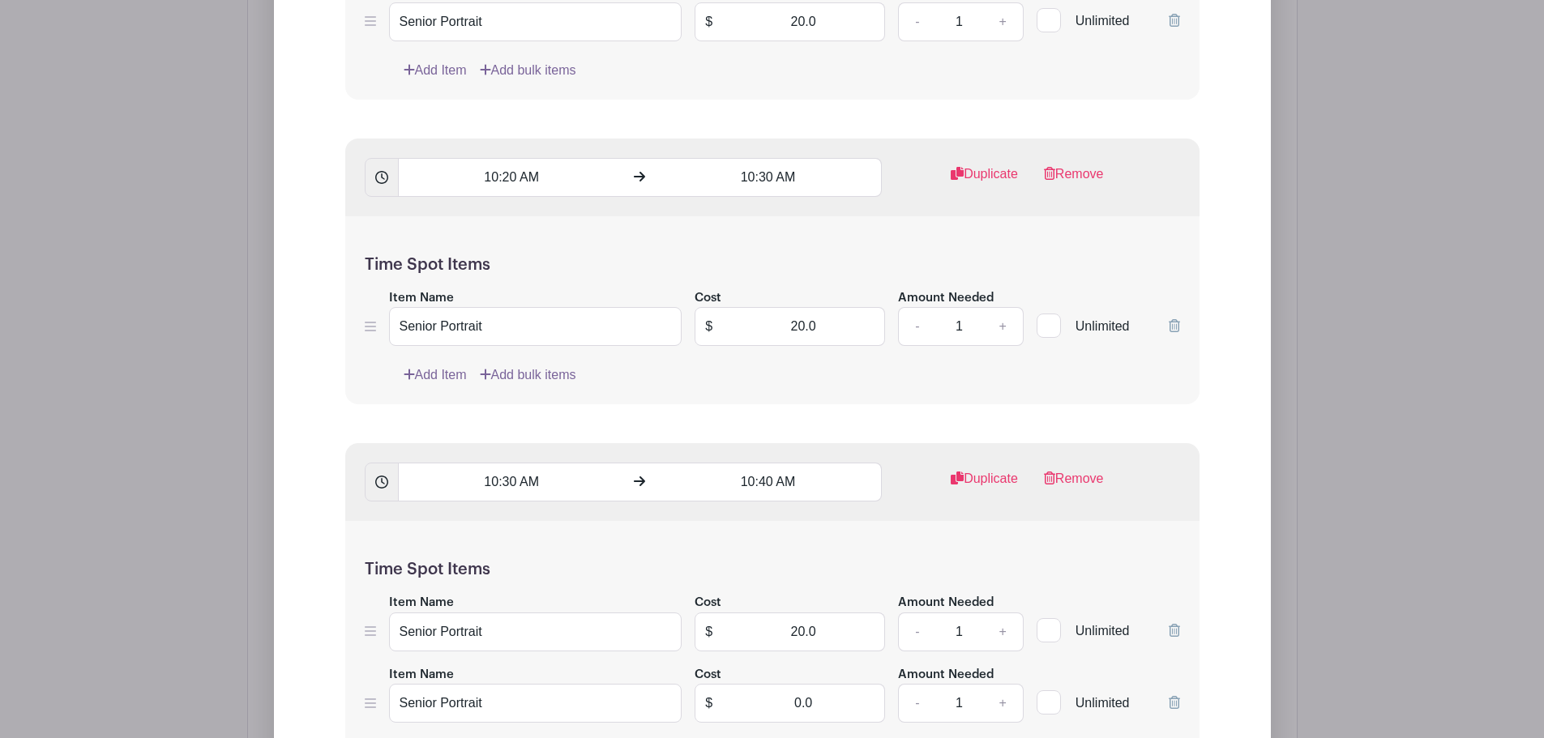
scroll to position [5916, 0]
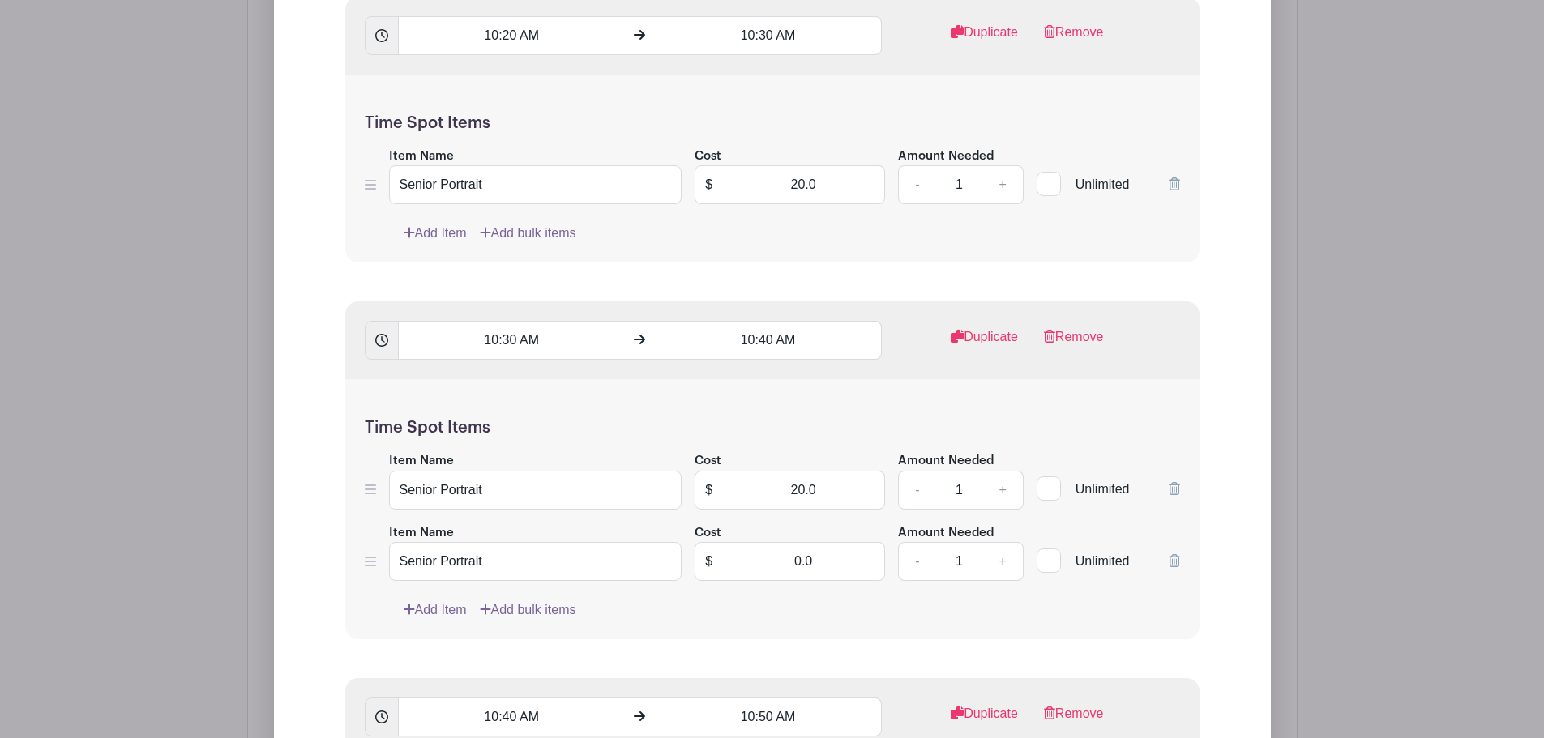
click at [1164, 535] on div "Unlimited" at bounding box center [1108, 552] width 143 height 59
click at [1169, 554] on icon at bounding box center [1174, 560] width 11 height 13
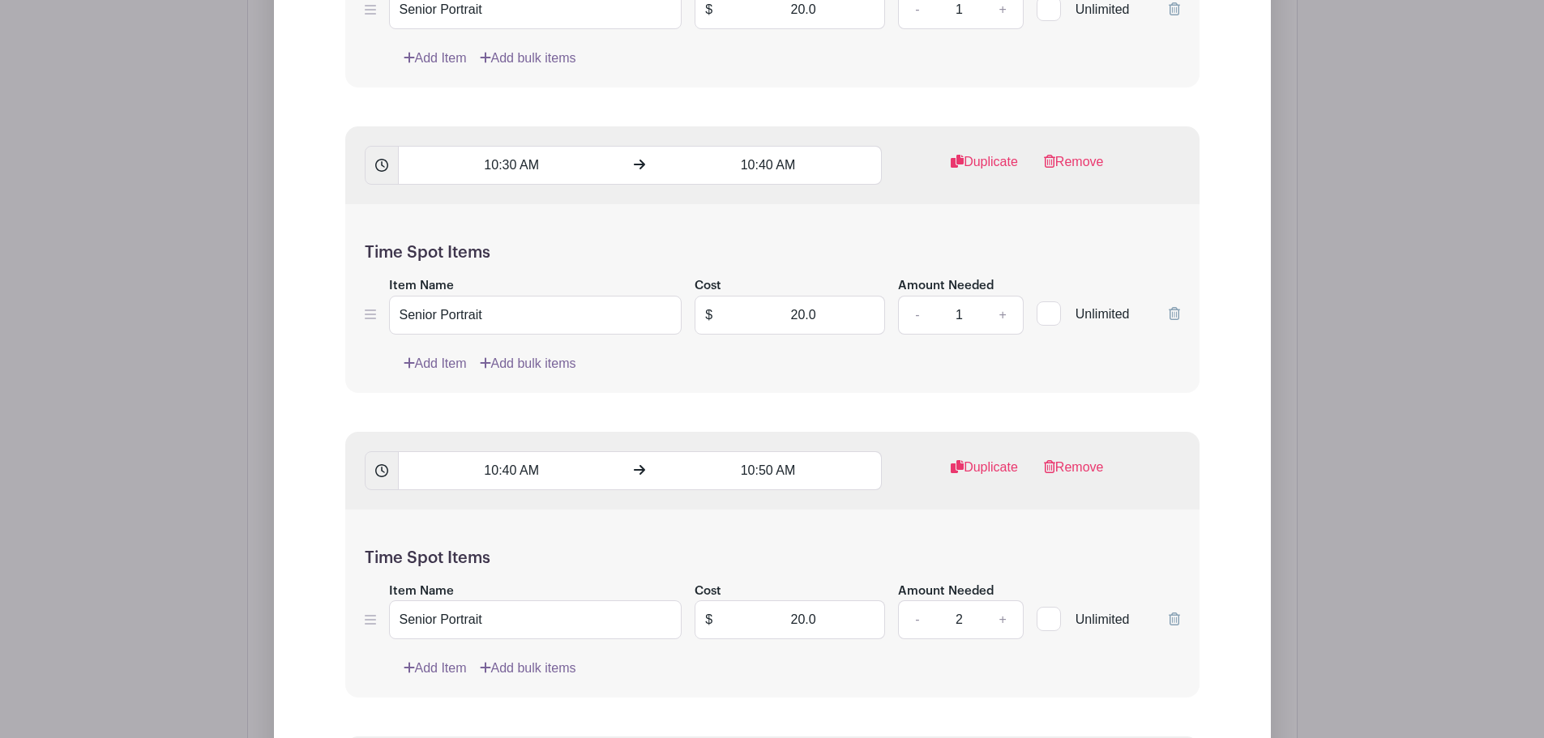
scroll to position [6159, 0]
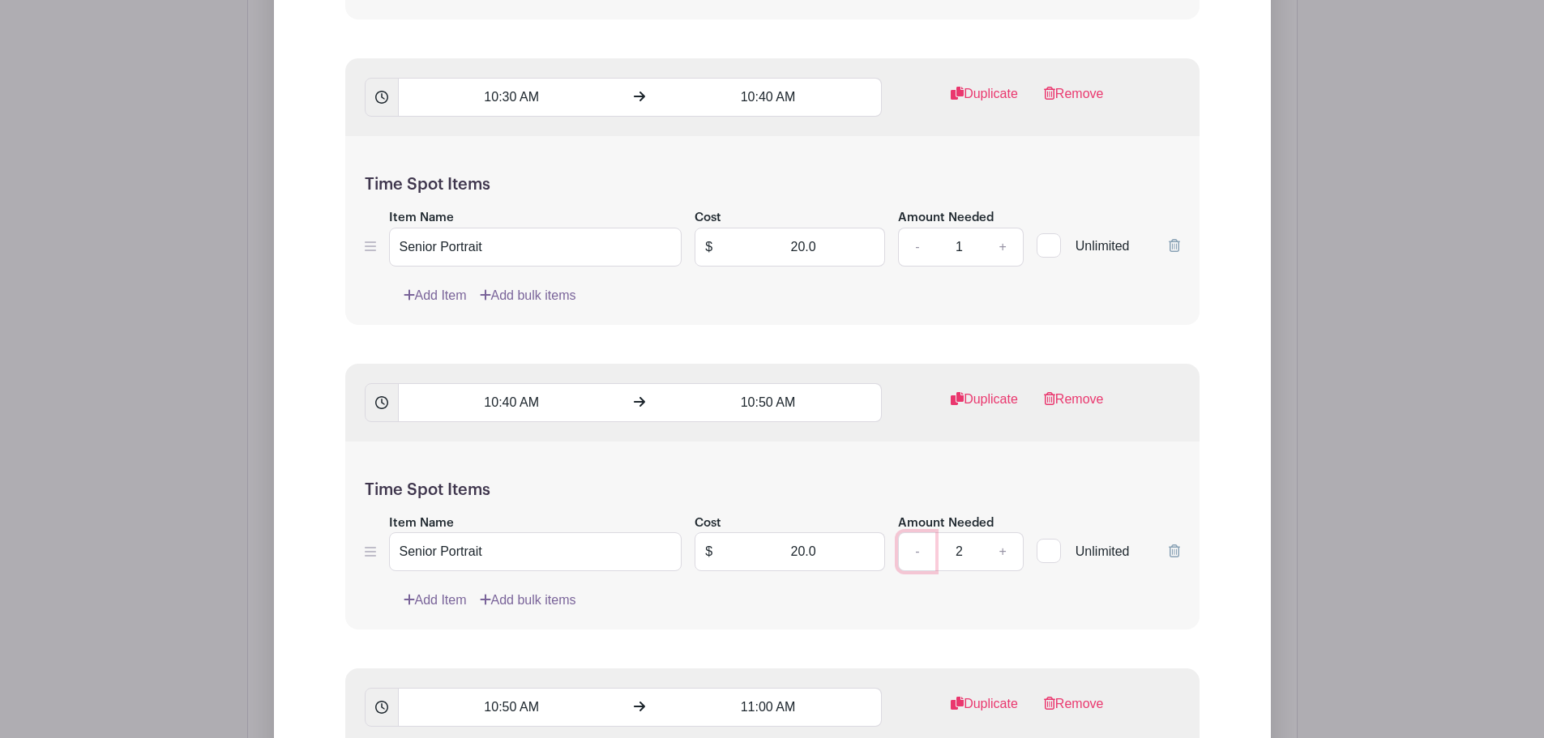
click at [926, 532] on link "-" at bounding box center [916, 551] width 37 height 39
type input "1"
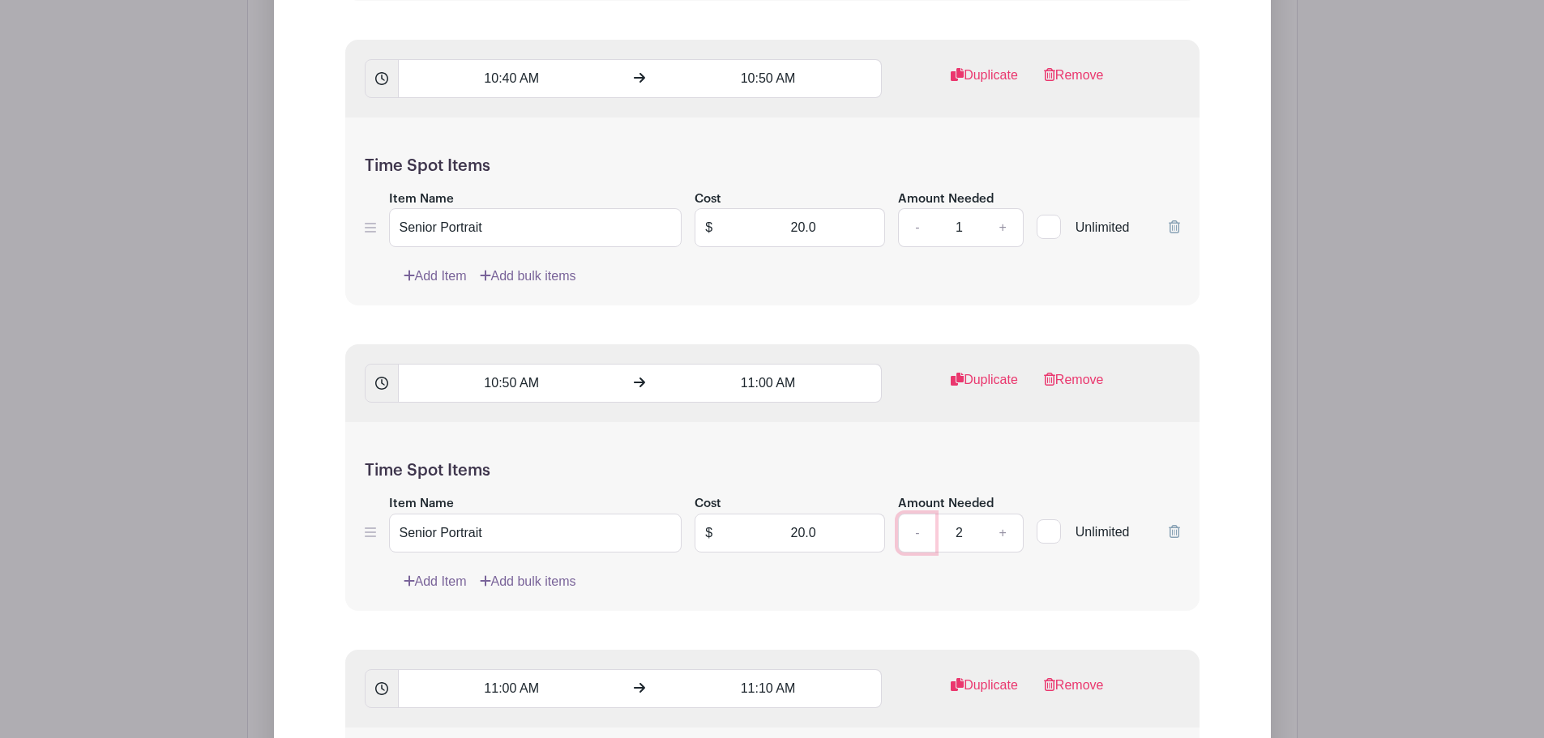
click at [924, 522] on link "-" at bounding box center [916, 533] width 37 height 39
type input "1"
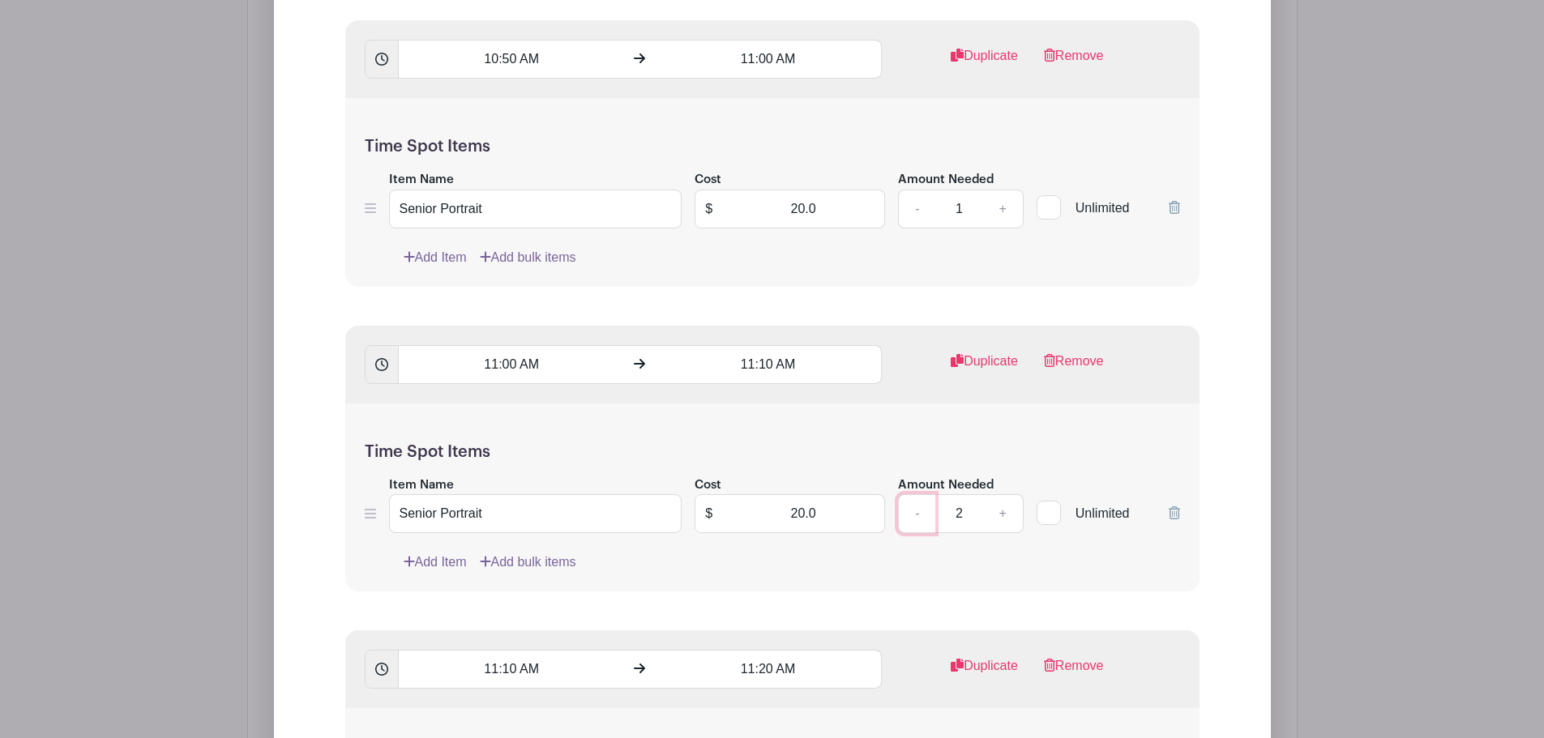
click at [926, 494] on link "-" at bounding box center [916, 513] width 37 height 39
type input "1"
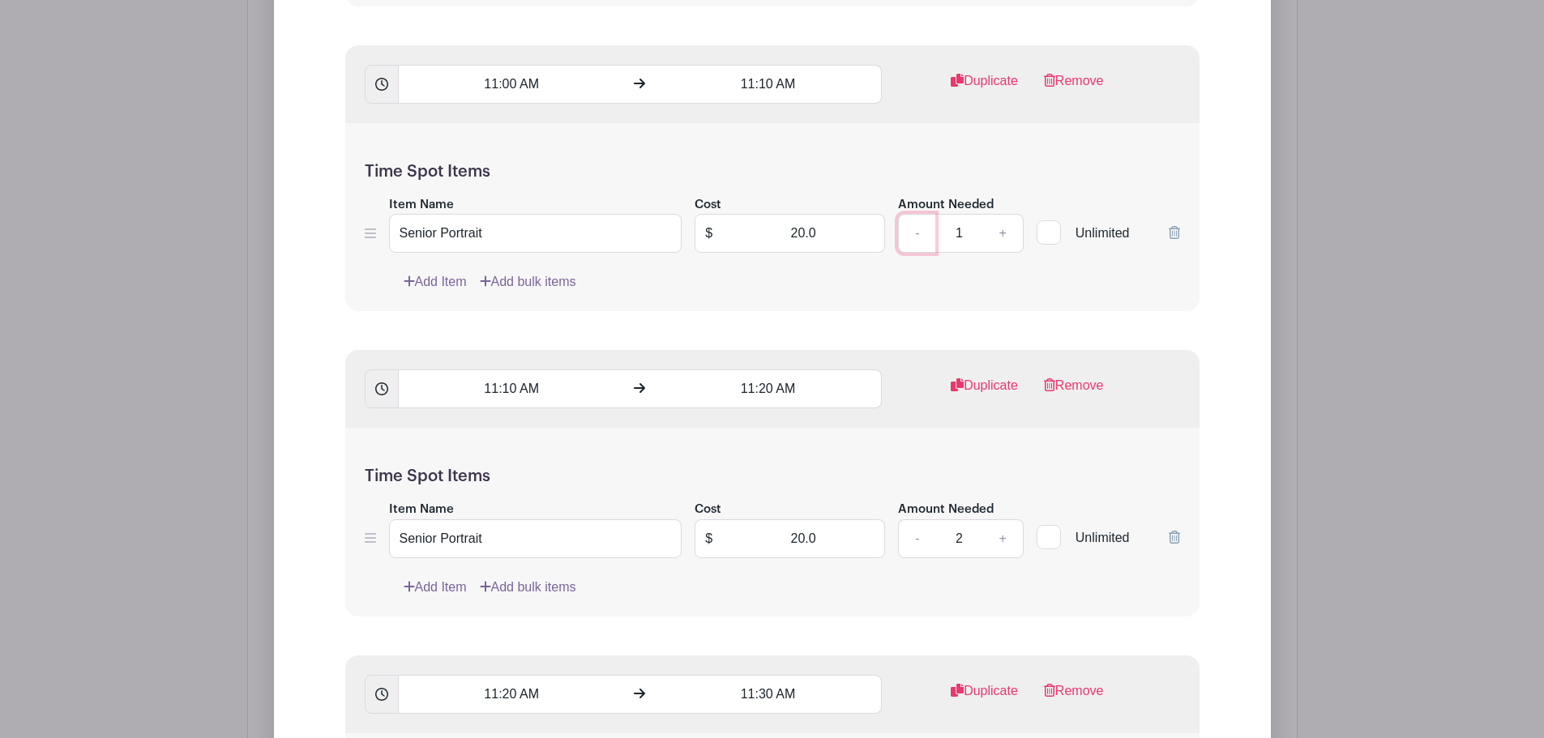
scroll to position [7132, 0]
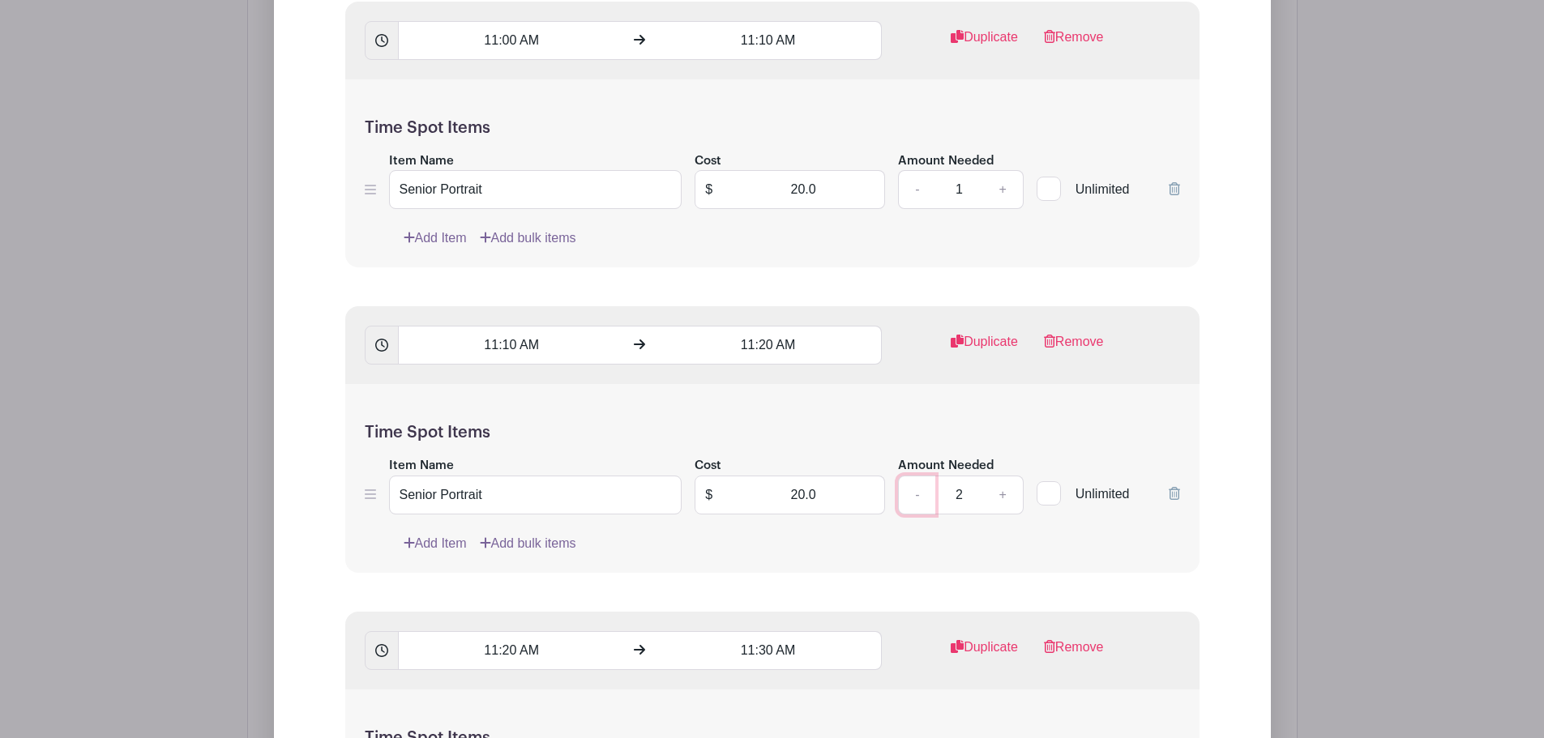
click at [904, 487] on link "-" at bounding box center [916, 495] width 37 height 39
type input "1"
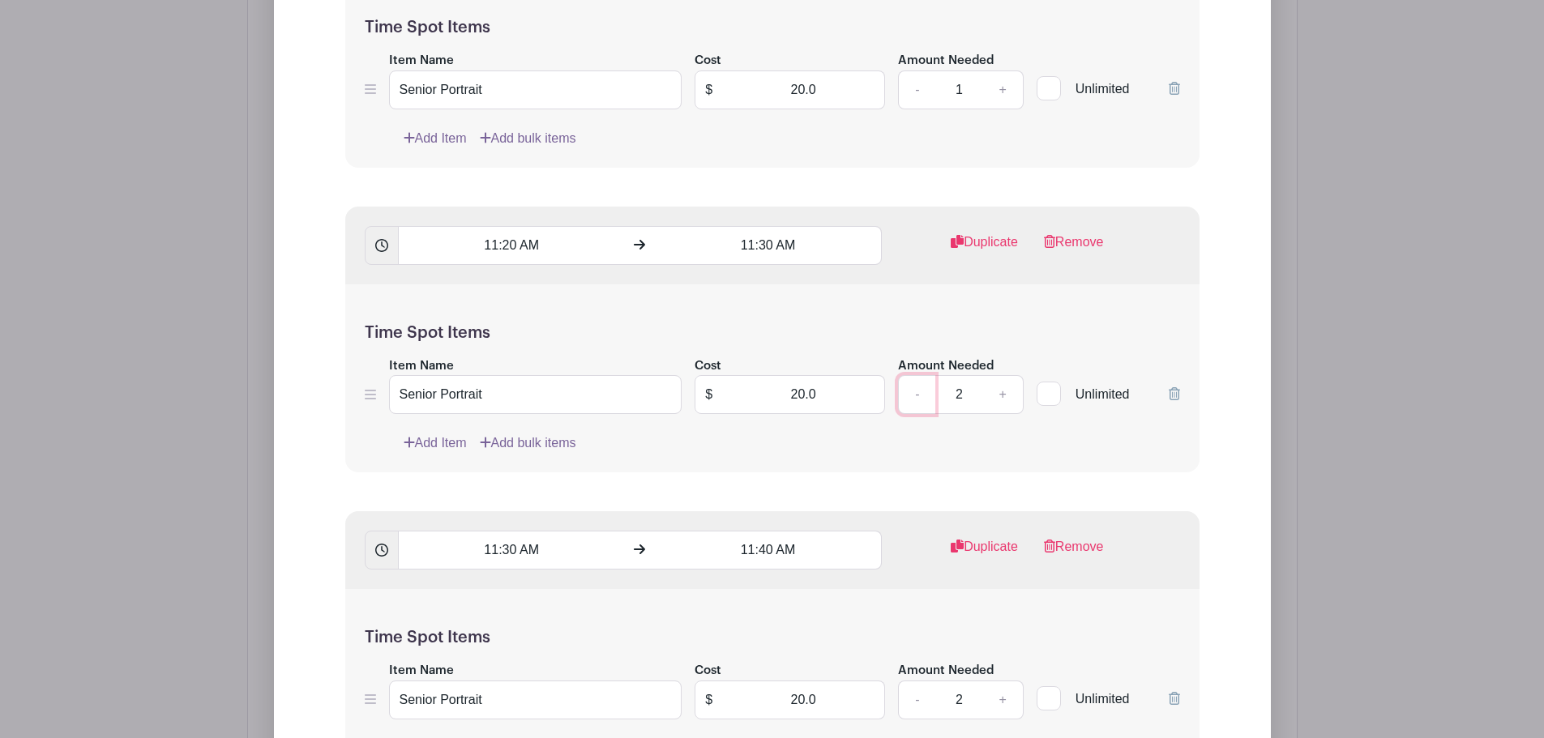
click at [922, 382] on link "-" at bounding box center [916, 394] width 37 height 39
type input "1"
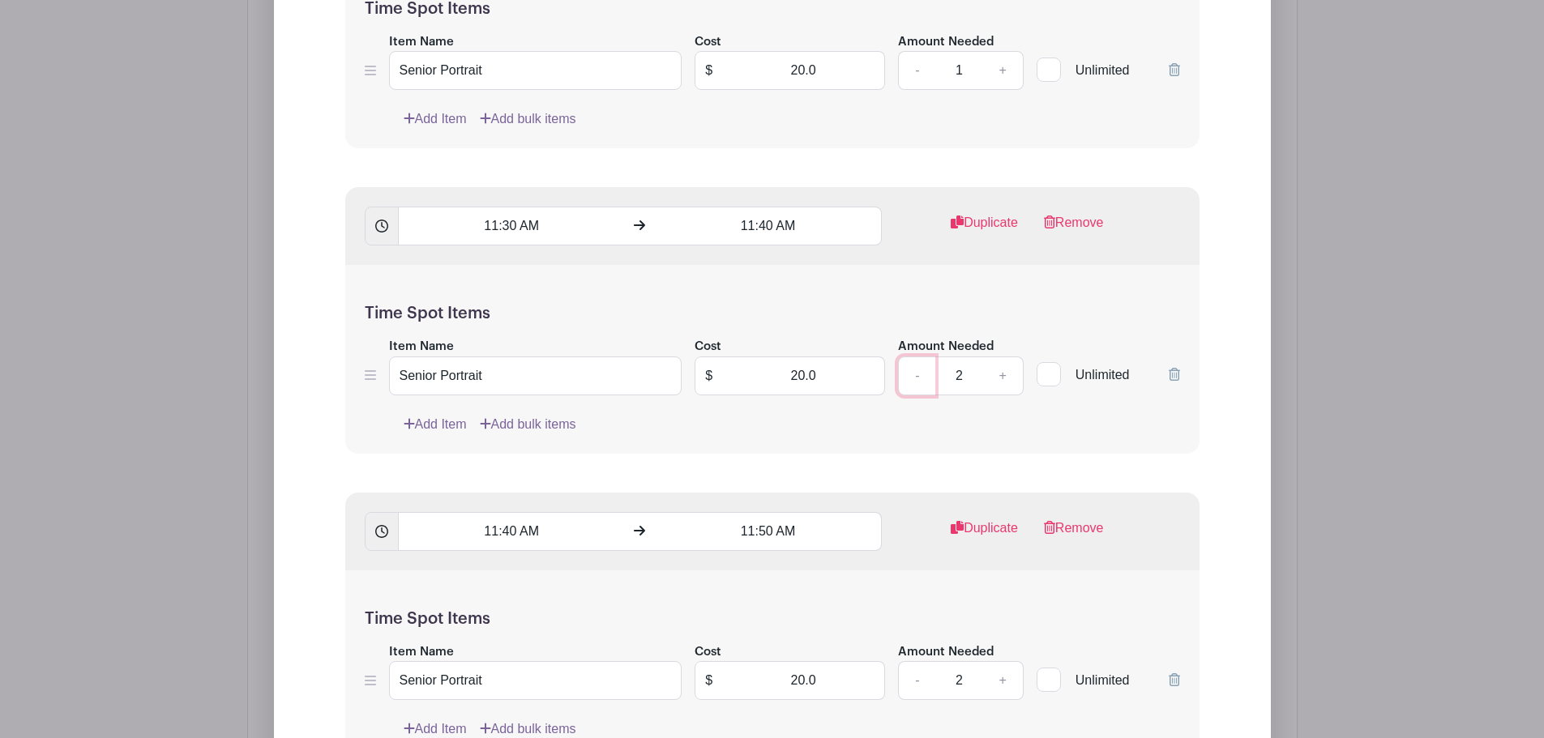
click at [917, 368] on link "-" at bounding box center [916, 376] width 37 height 39
type input "1"
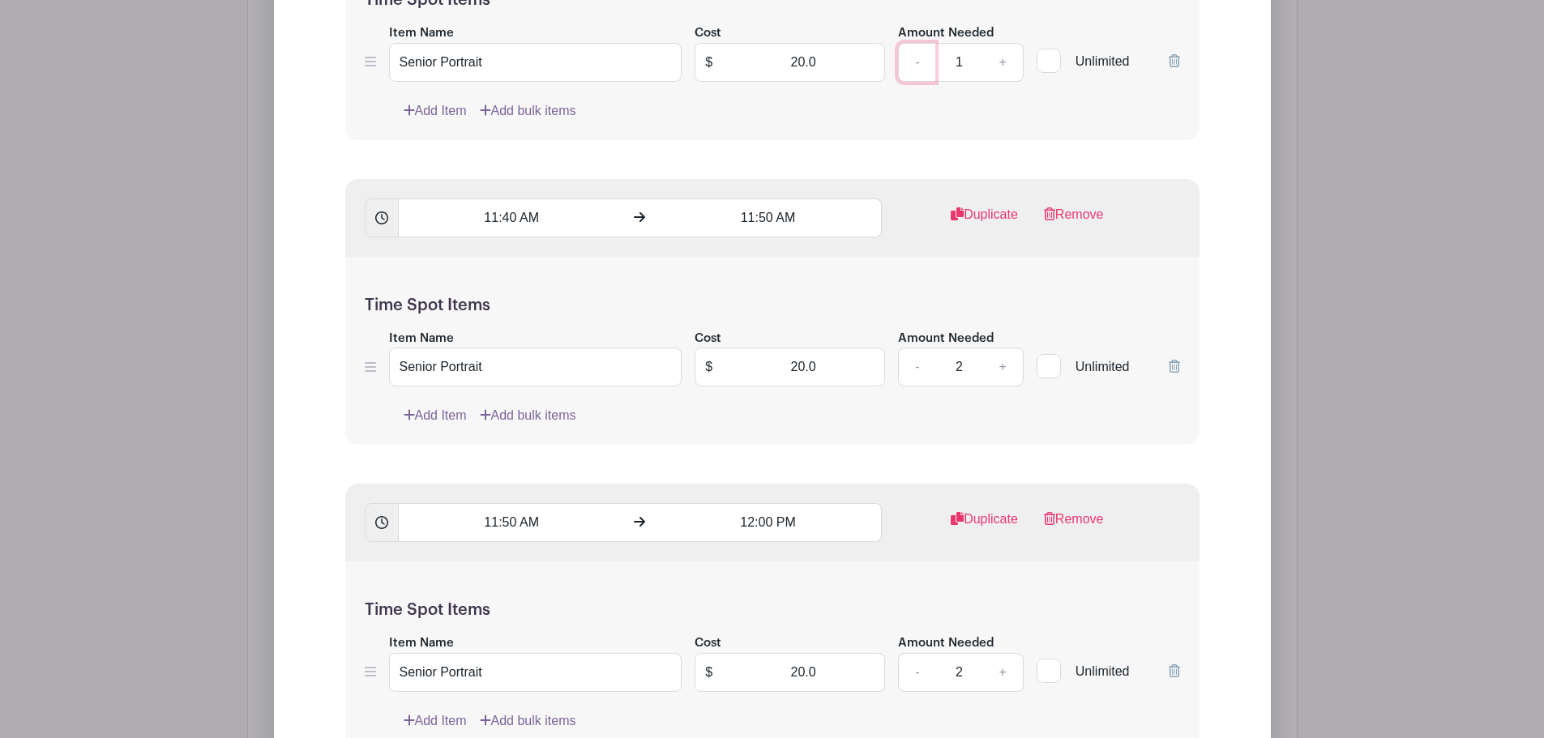
scroll to position [8185, 0]
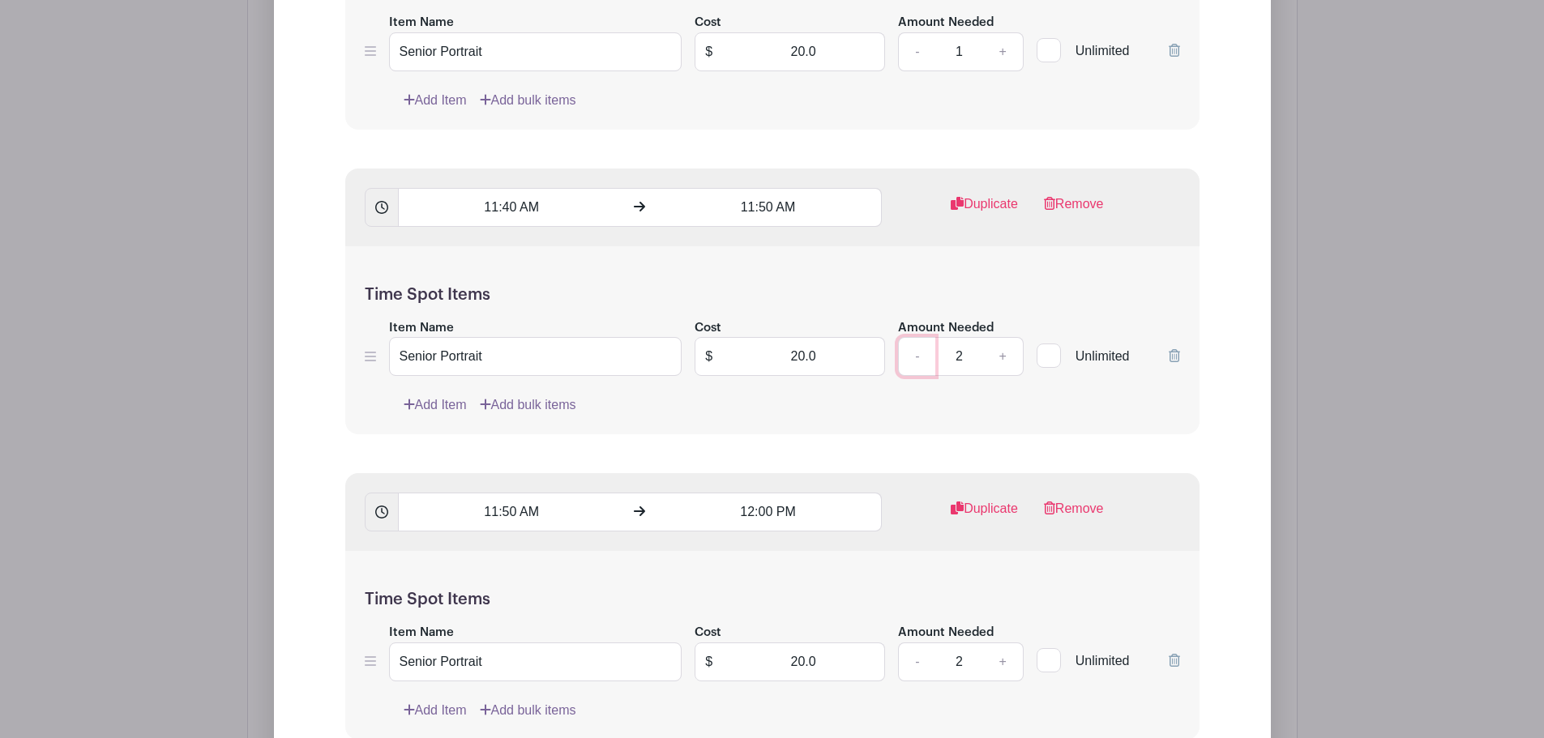
click at [902, 337] on link "-" at bounding box center [916, 356] width 37 height 39
type input "1"
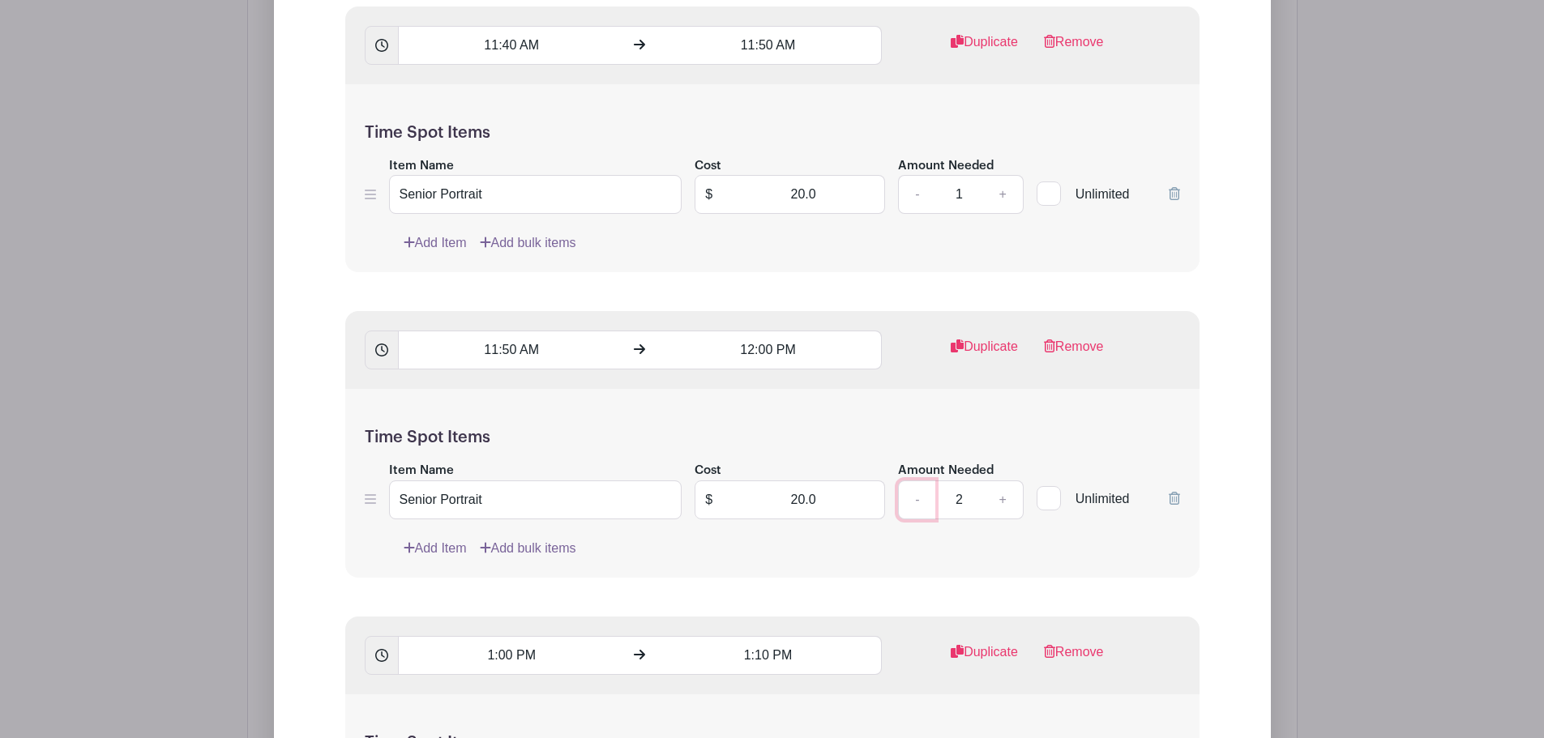
click at [917, 481] on link "-" at bounding box center [916, 500] width 37 height 39
type input "1"
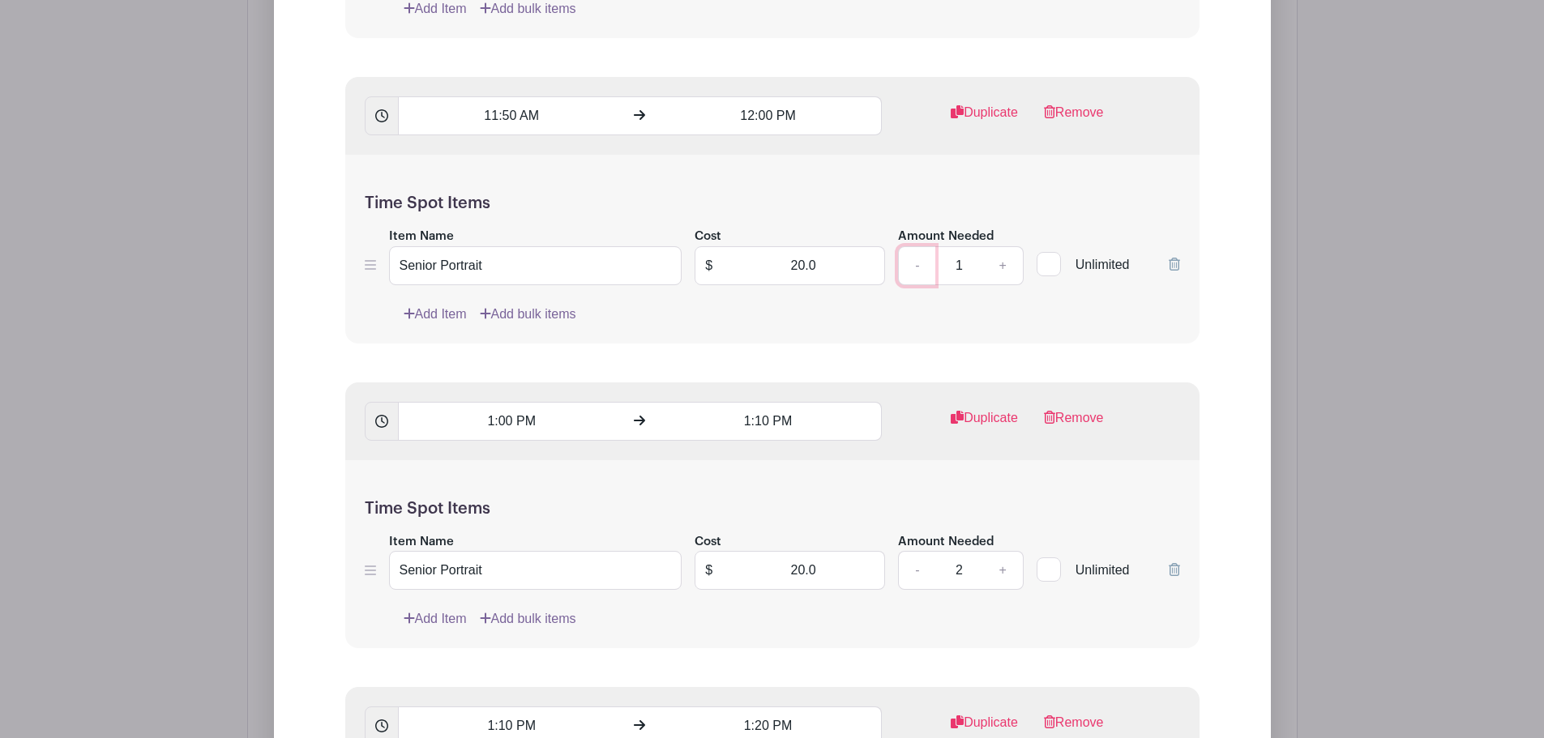
scroll to position [8591, 0]
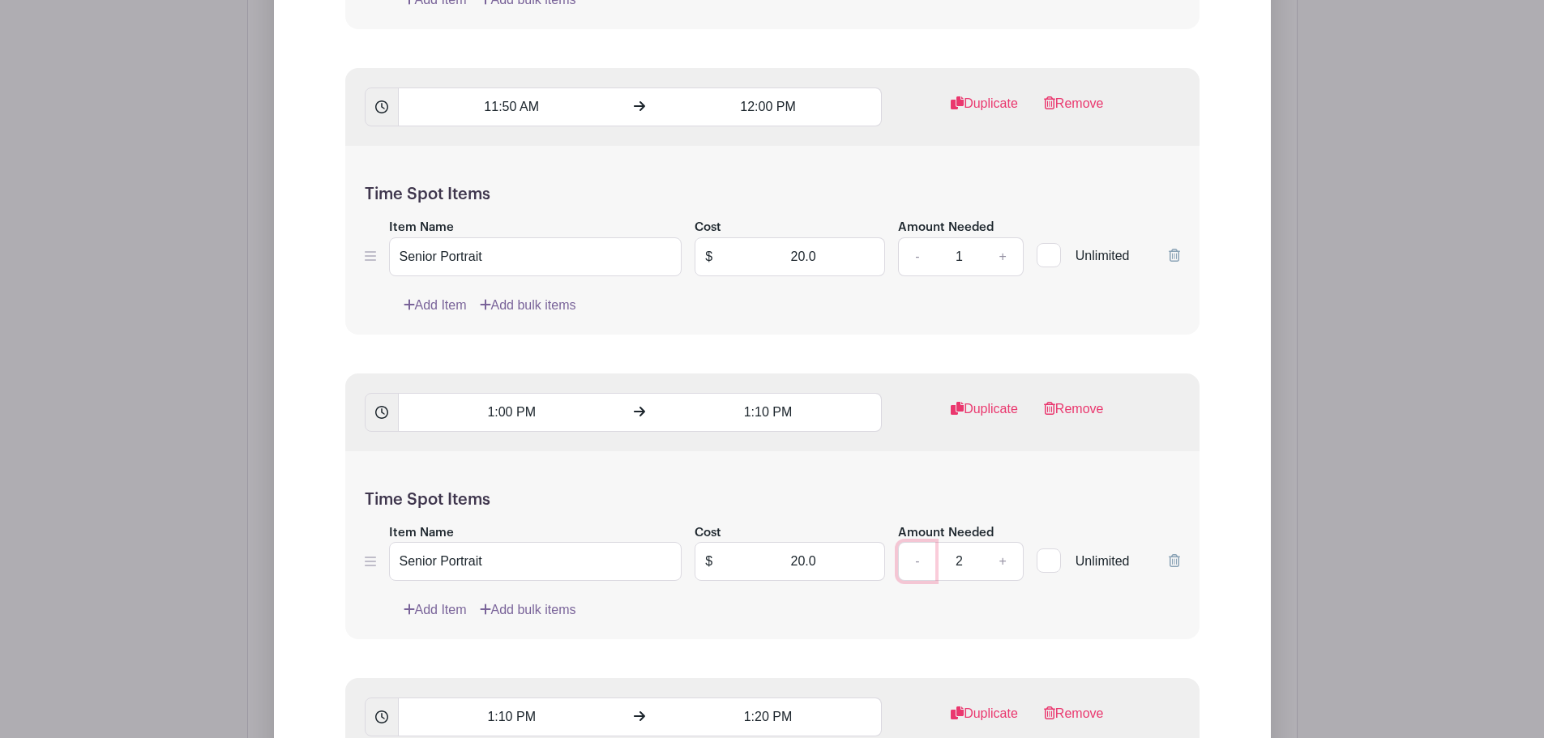
click at [920, 542] on link "-" at bounding box center [916, 561] width 37 height 39
type input "1"
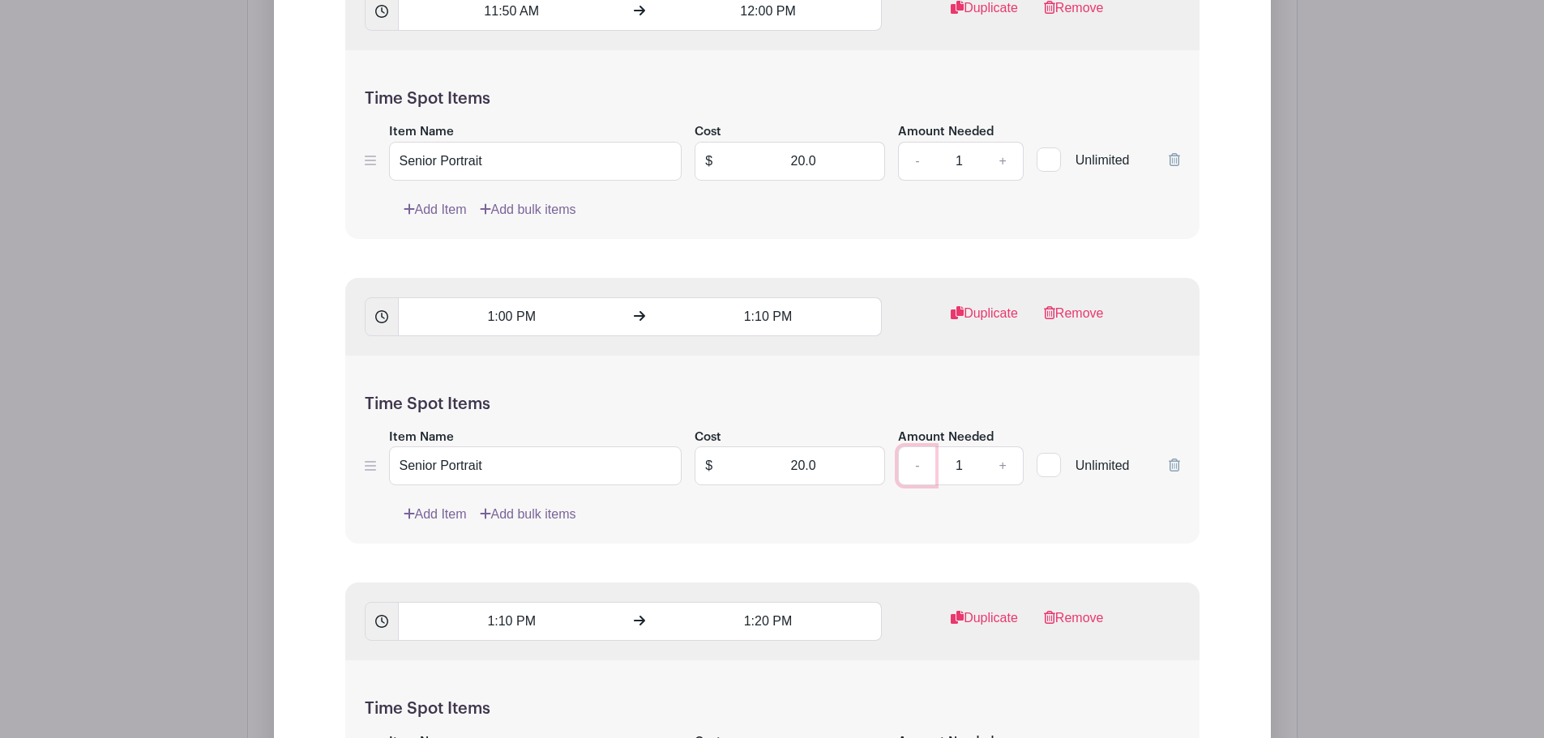
scroll to position [8915, 0]
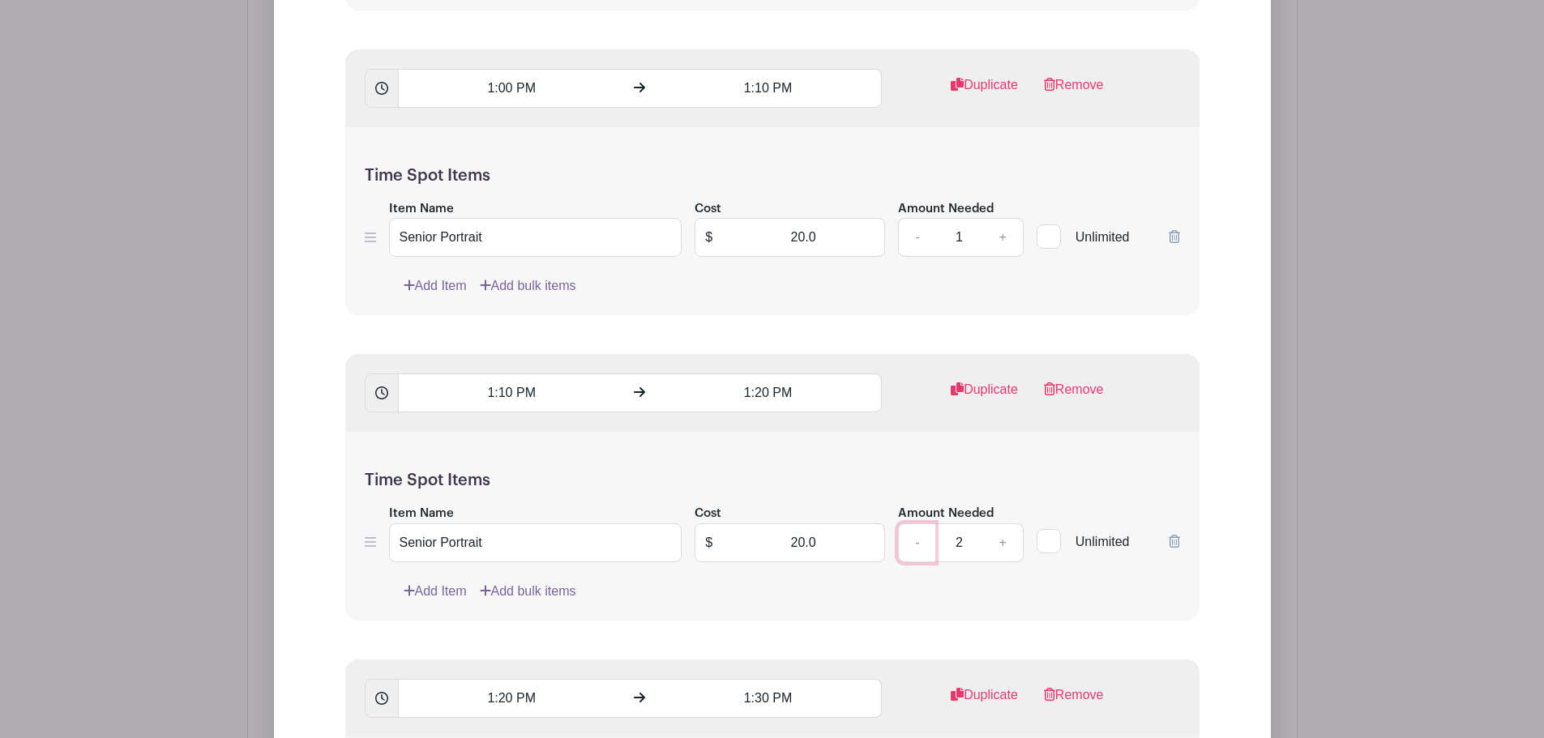
click at [930, 524] on link "-" at bounding box center [916, 543] width 37 height 39
type input "1"
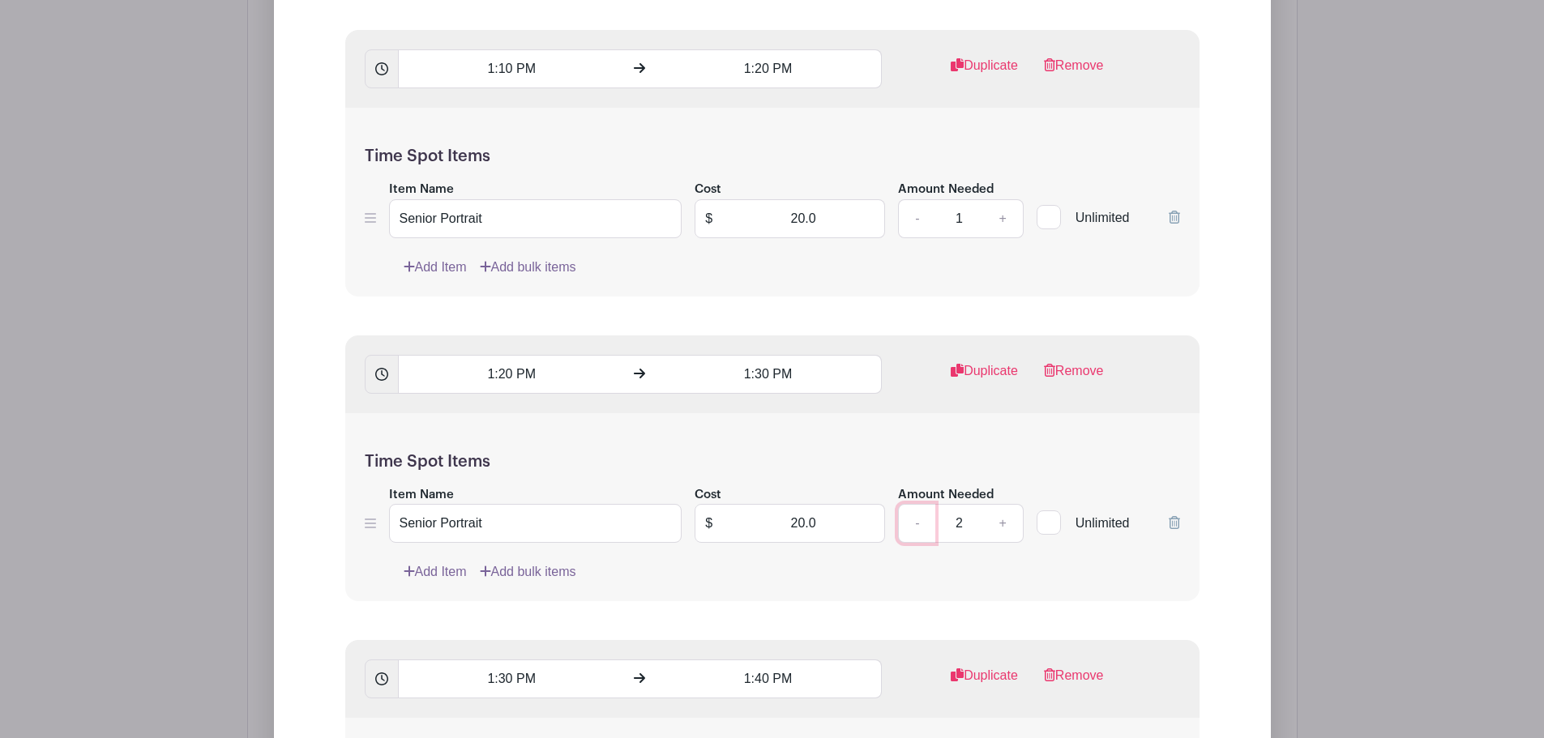
click at [926, 519] on link "-" at bounding box center [916, 523] width 37 height 39
type input "1"
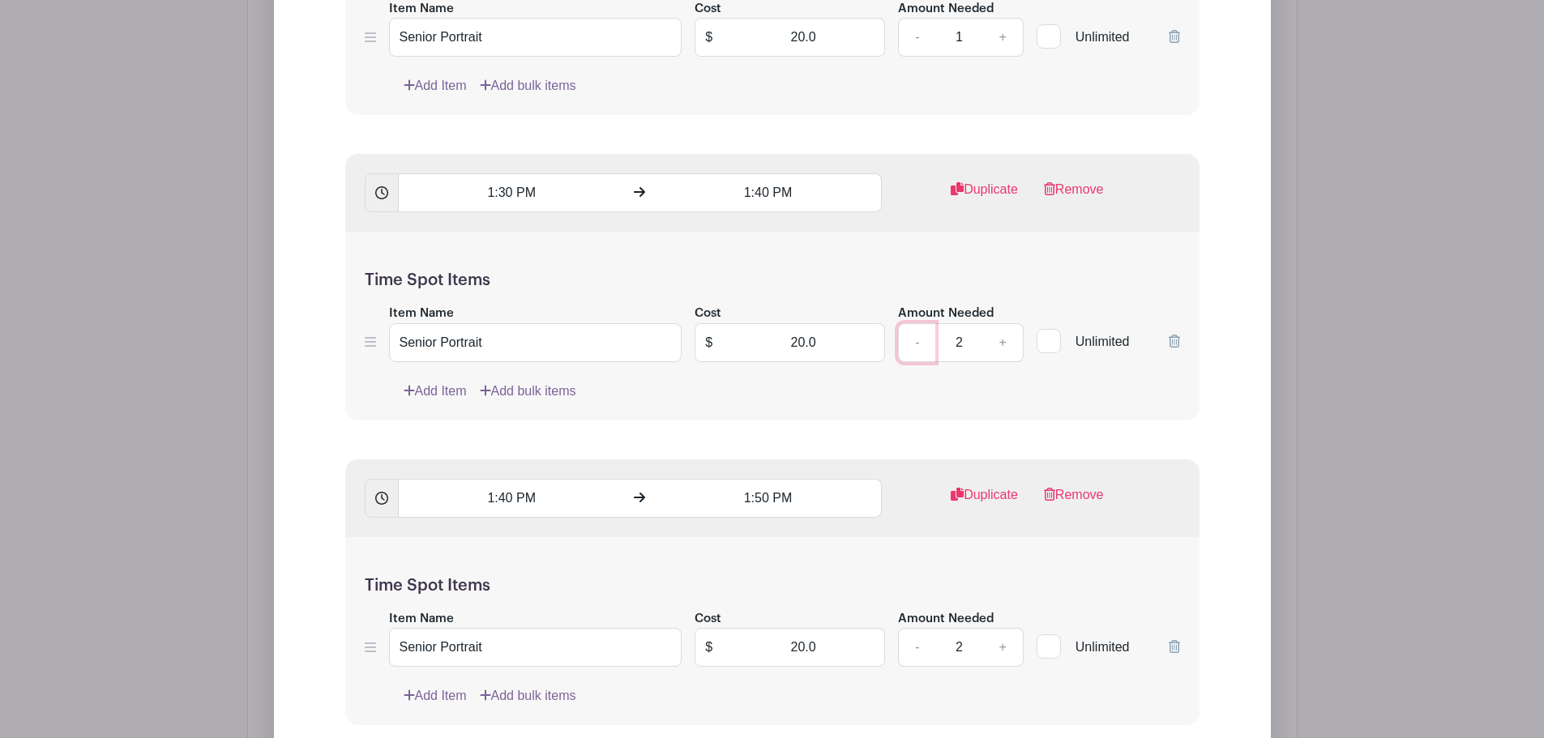
click at [918, 327] on link "-" at bounding box center [916, 342] width 37 height 39
type input "1"
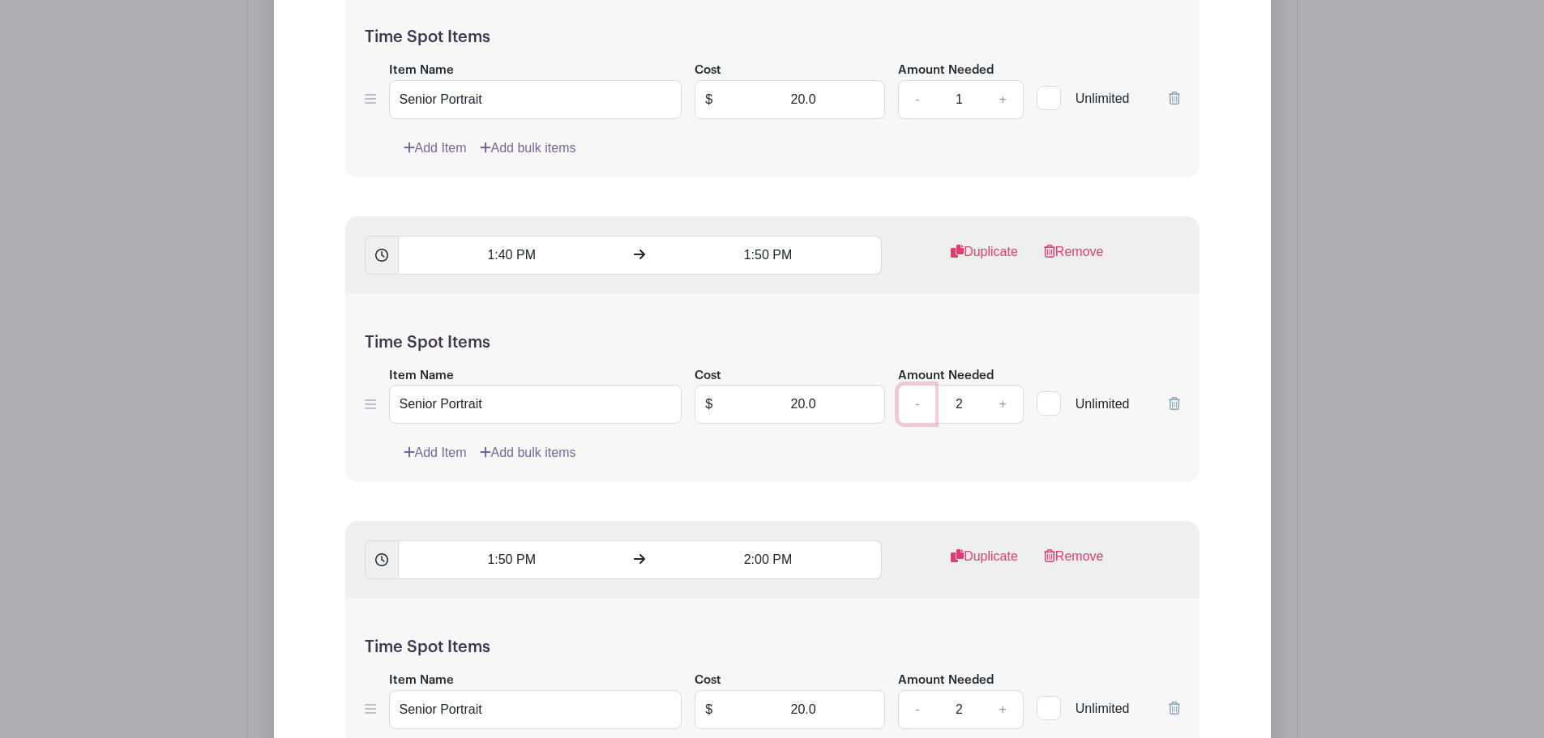
click at [916, 385] on link "-" at bounding box center [916, 404] width 37 height 39
type input "1"
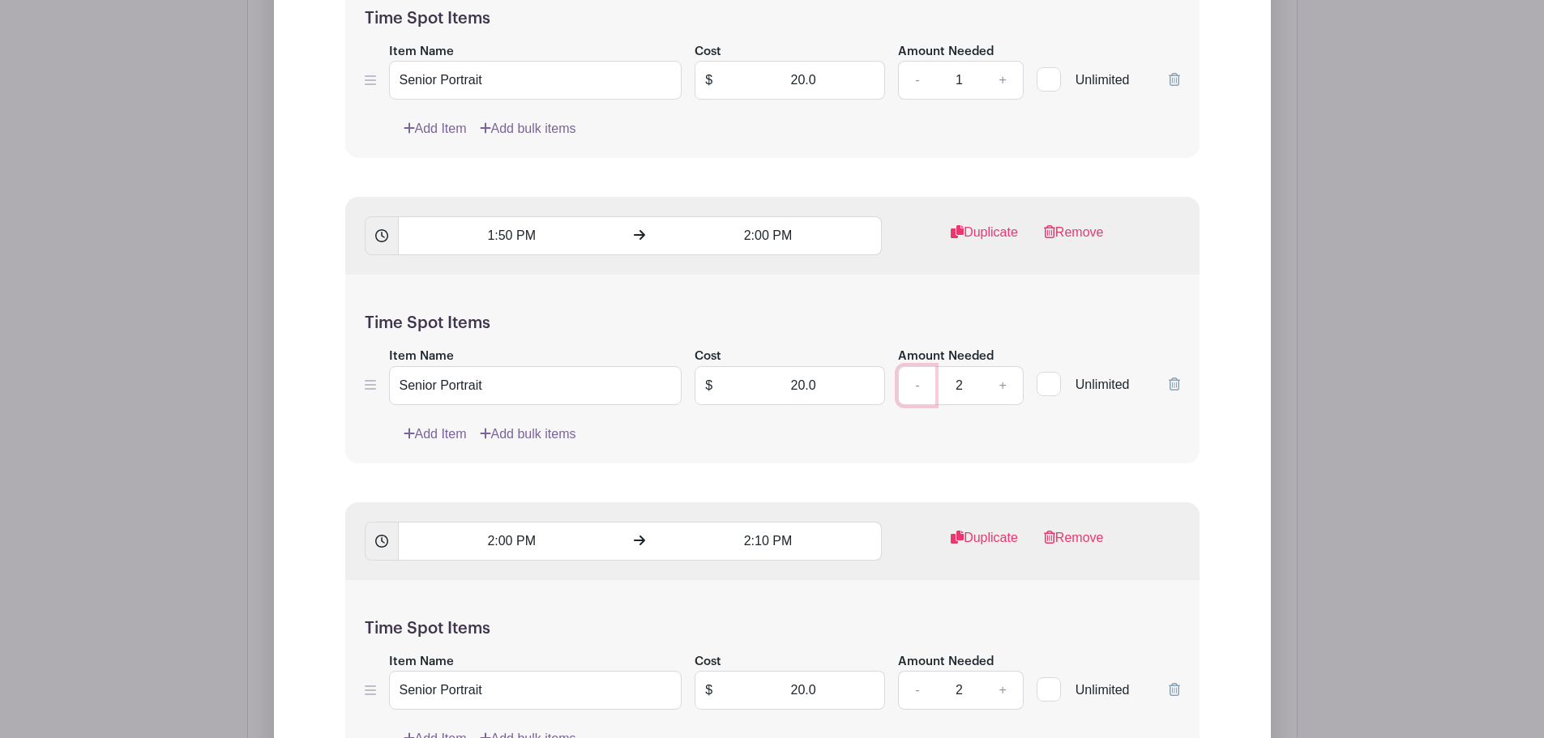
click at [931, 366] on link "-" at bounding box center [916, 385] width 37 height 39
type input "1"
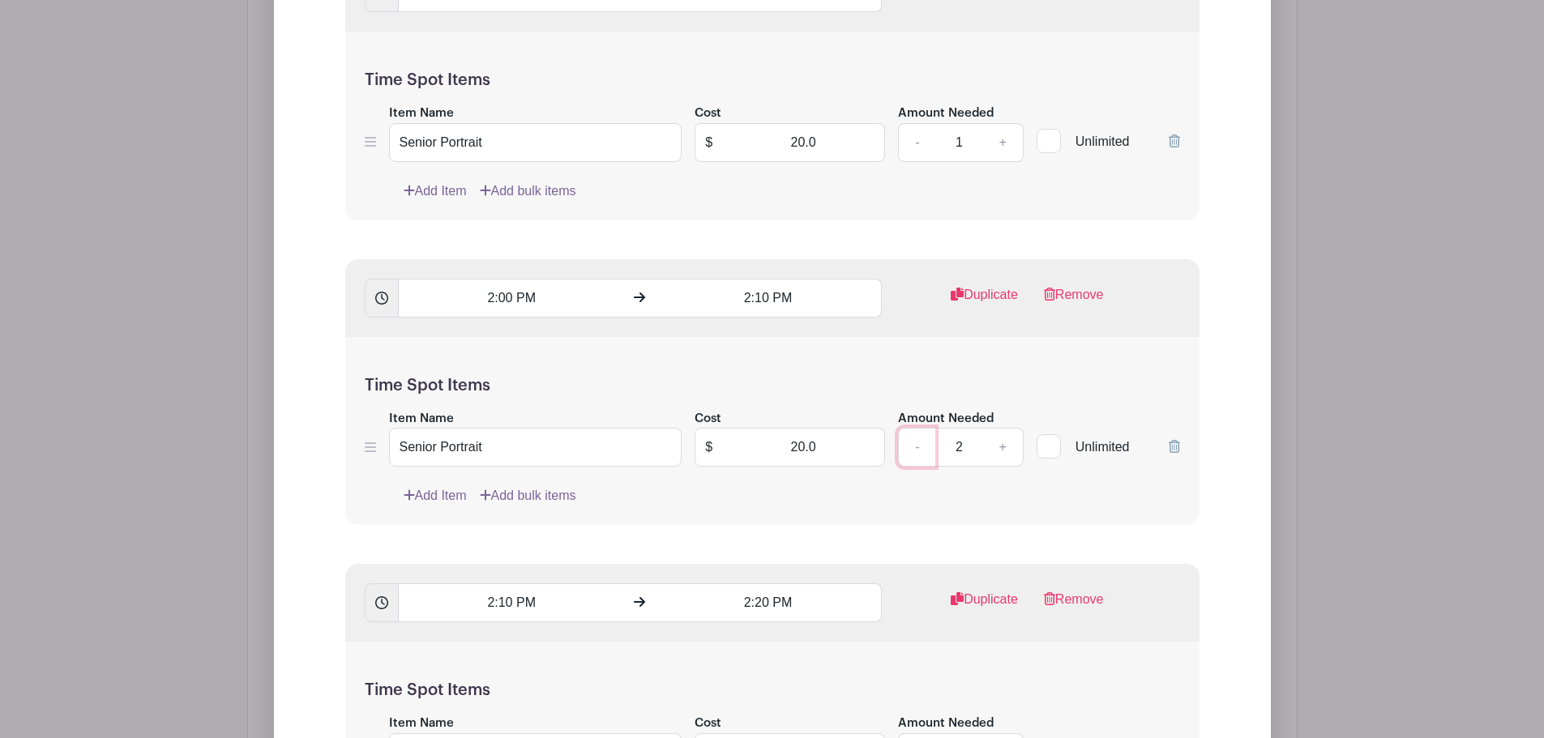
click at [910, 436] on link "-" at bounding box center [916, 447] width 37 height 39
type input "1"
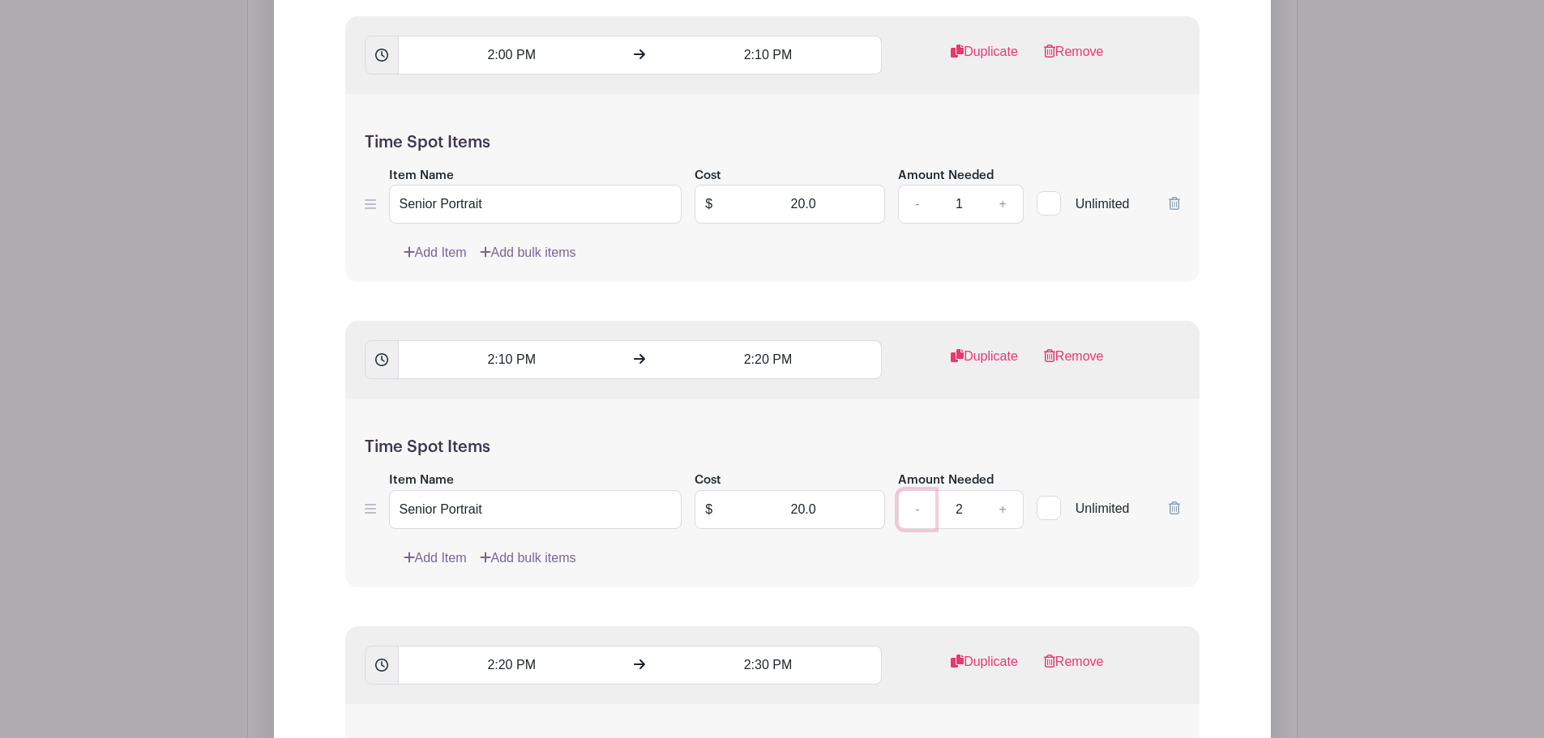
click at [917, 490] on link "-" at bounding box center [916, 509] width 37 height 39
type input "1"
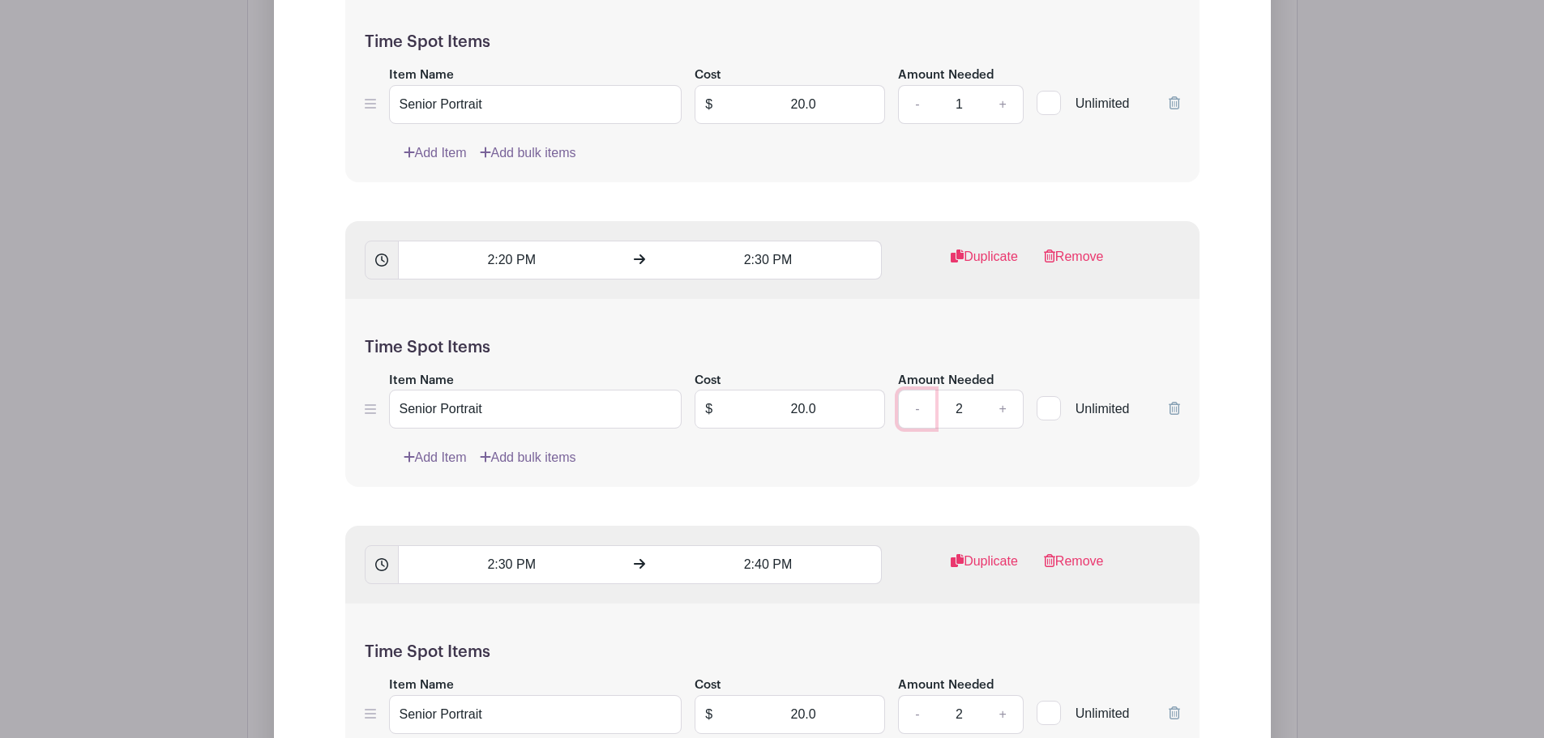
click at [911, 405] on link "-" at bounding box center [916, 409] width 37 height 39
type input "1"
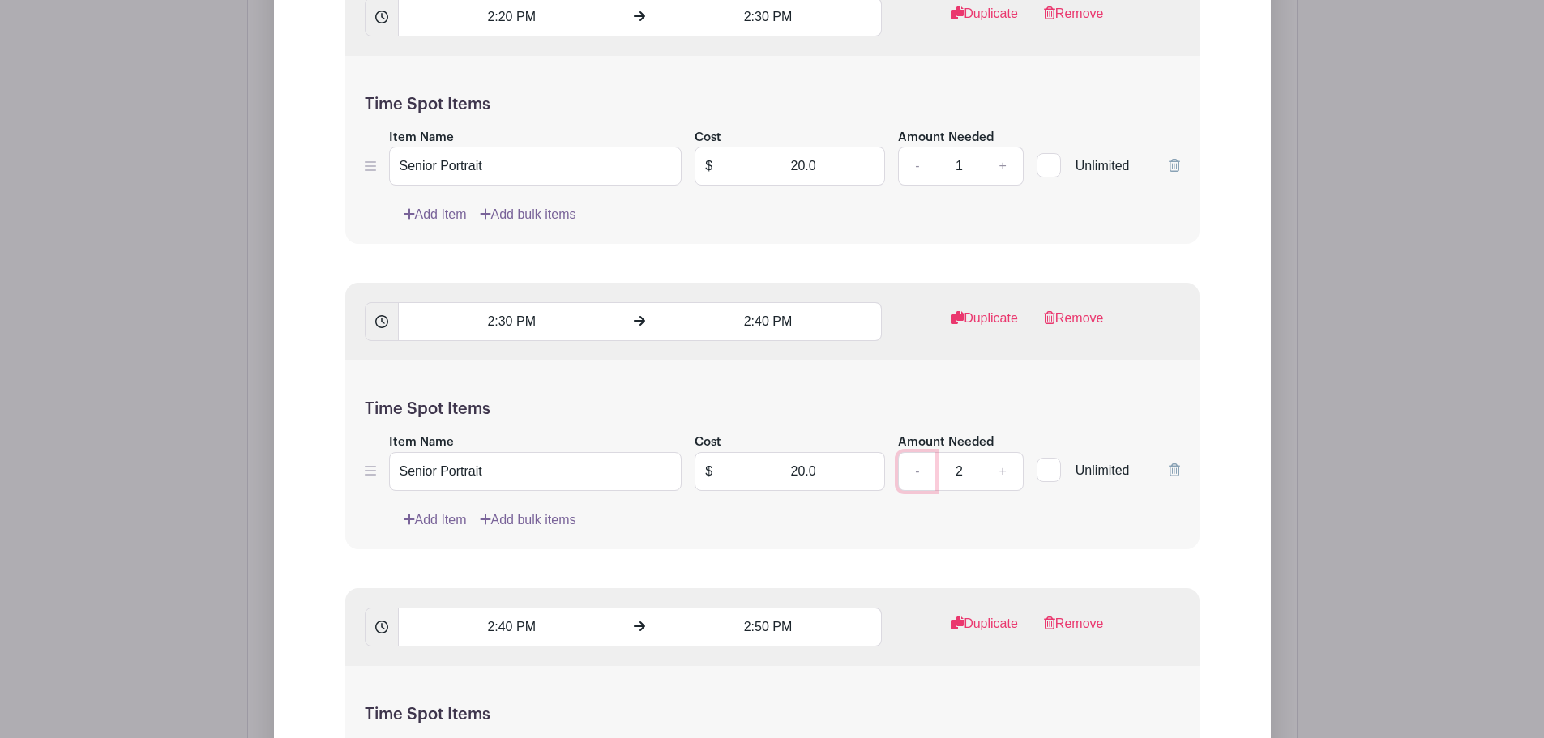
click at [909, 455] on link "-" at bounding box center [916, 471] width 37 height 39
type input "1"
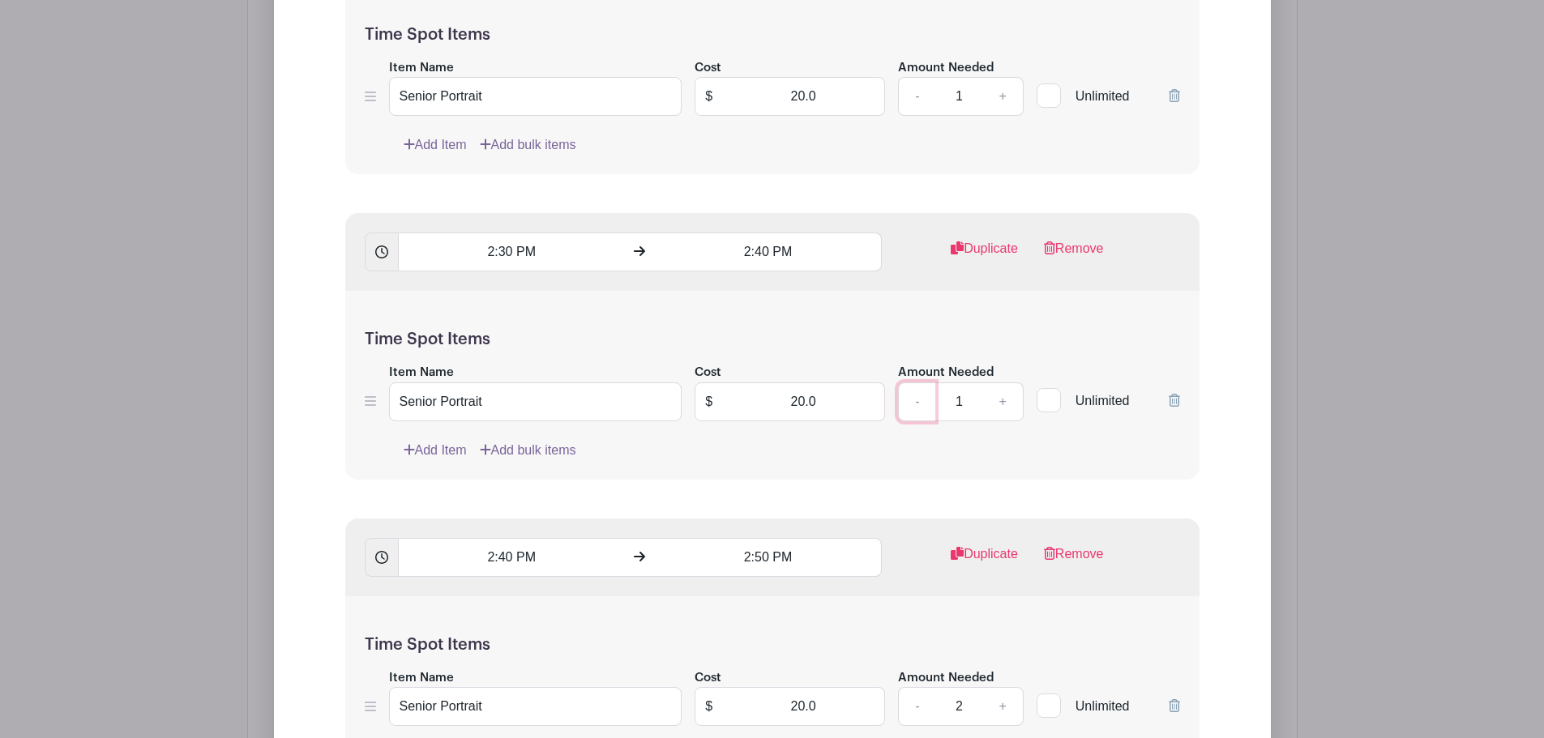
scroll to position [11832, 0]
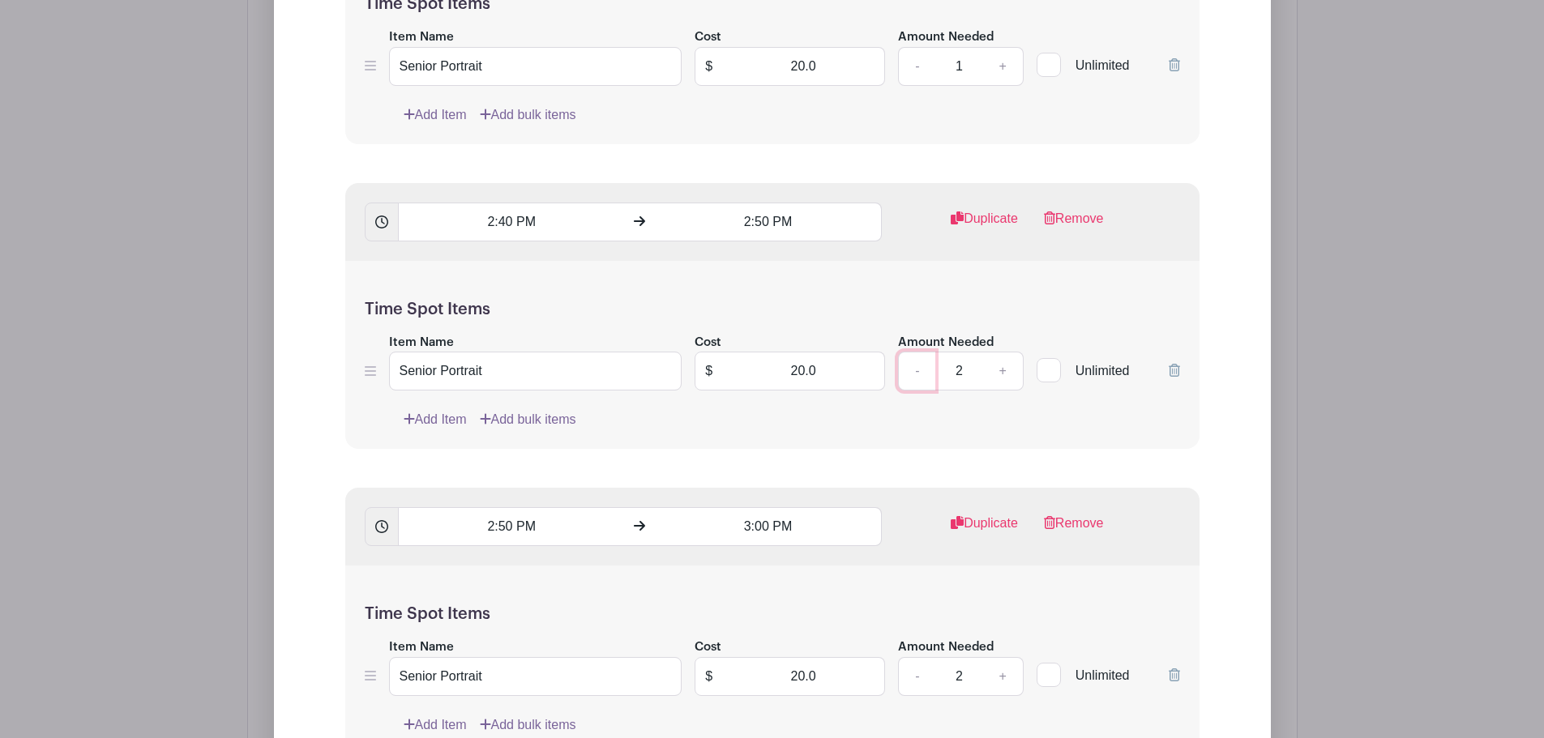
click at [919, 359] on link "-" at bounding box center [916, 371] width 37 height 39
type input "1"
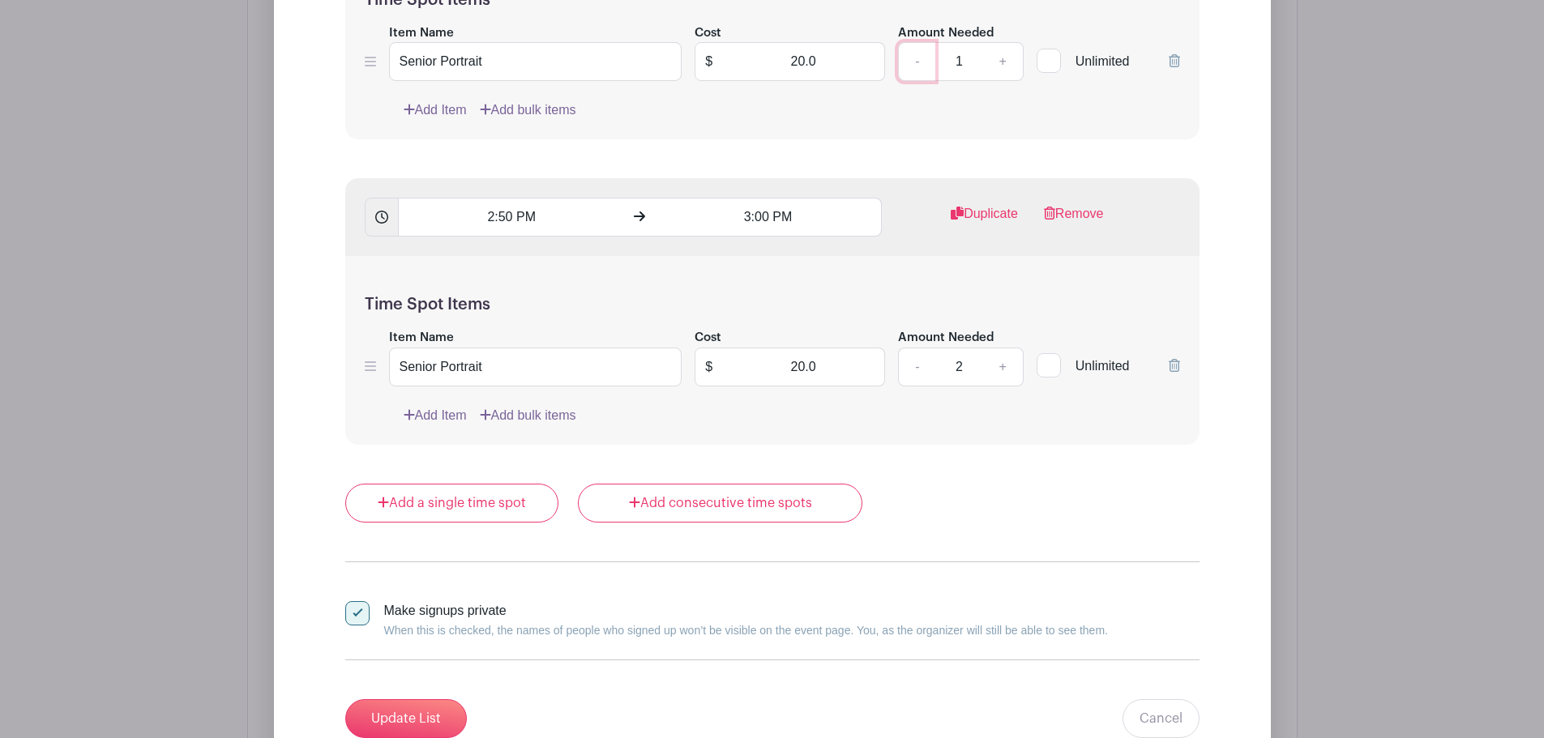
scroll to position [12157, 0]
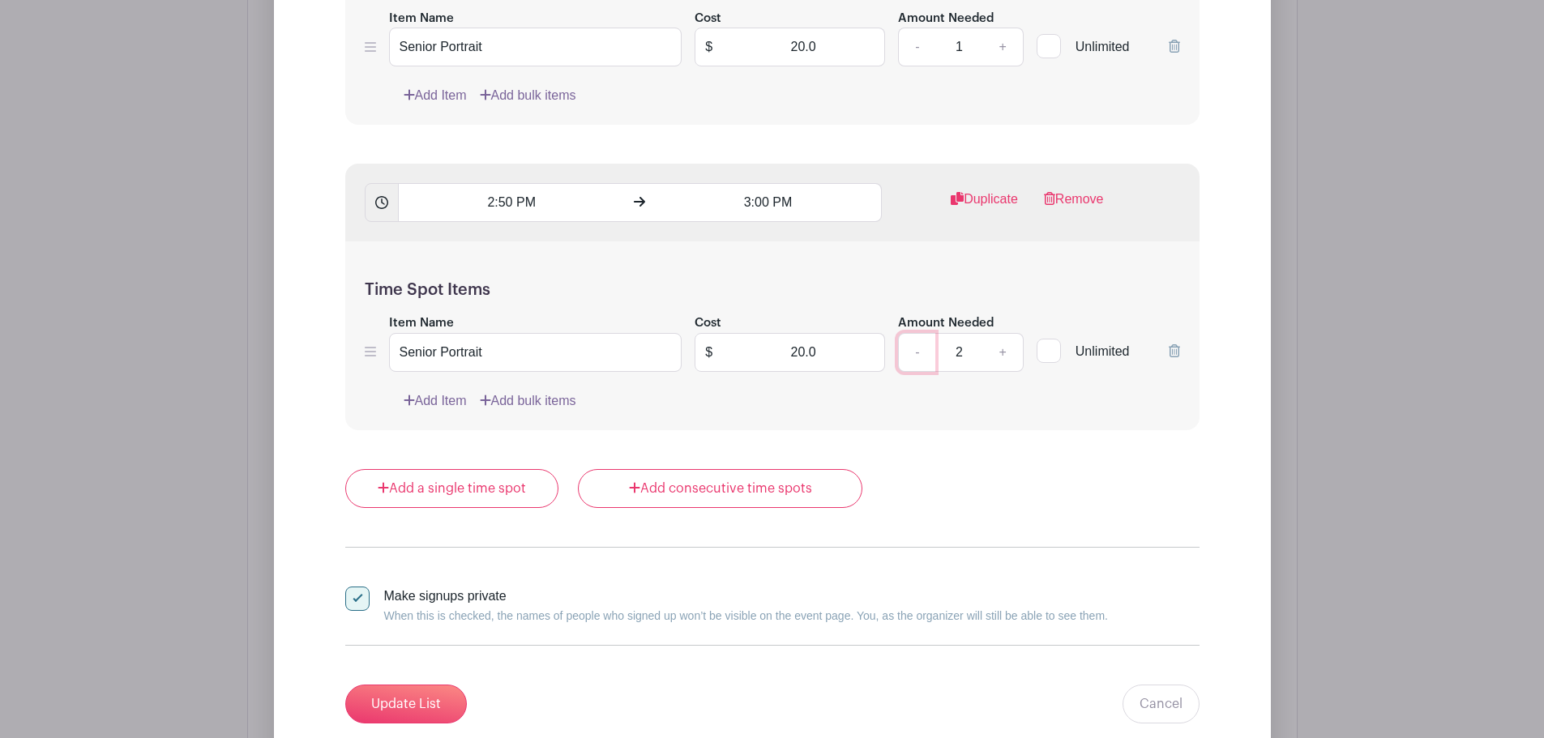
click at [917, 340] on link "-" at bounding box center [916, 352] width 37 height 39
type input "1"
drag, startPoint x: 410, startPoint y: 694, endPoint x: 555, endPoint y: 608, distance: 168.6
click at [413, 694] on input "Update List" at bounding box center [406, 704] width 122 height 39
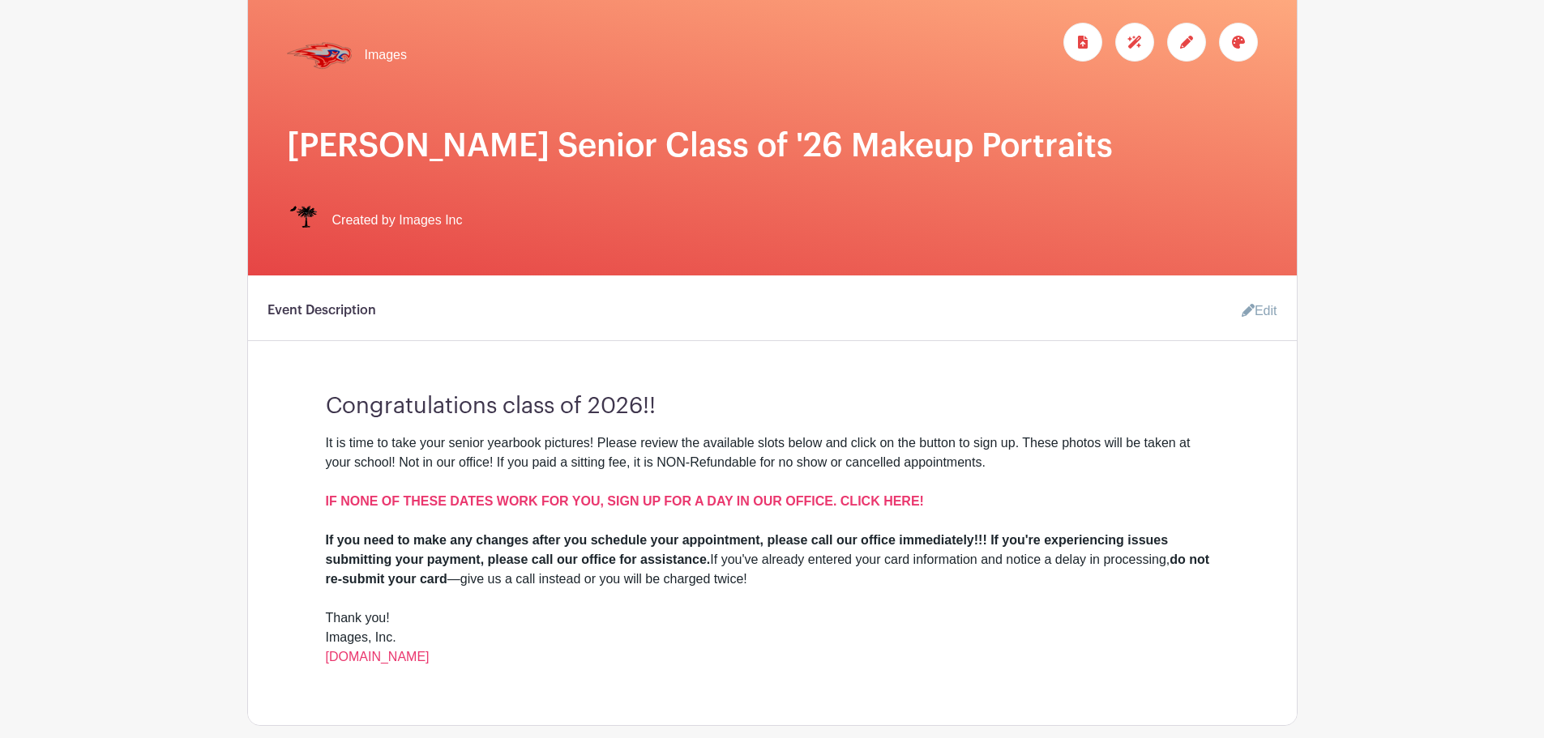
scroll to position [0, 0]
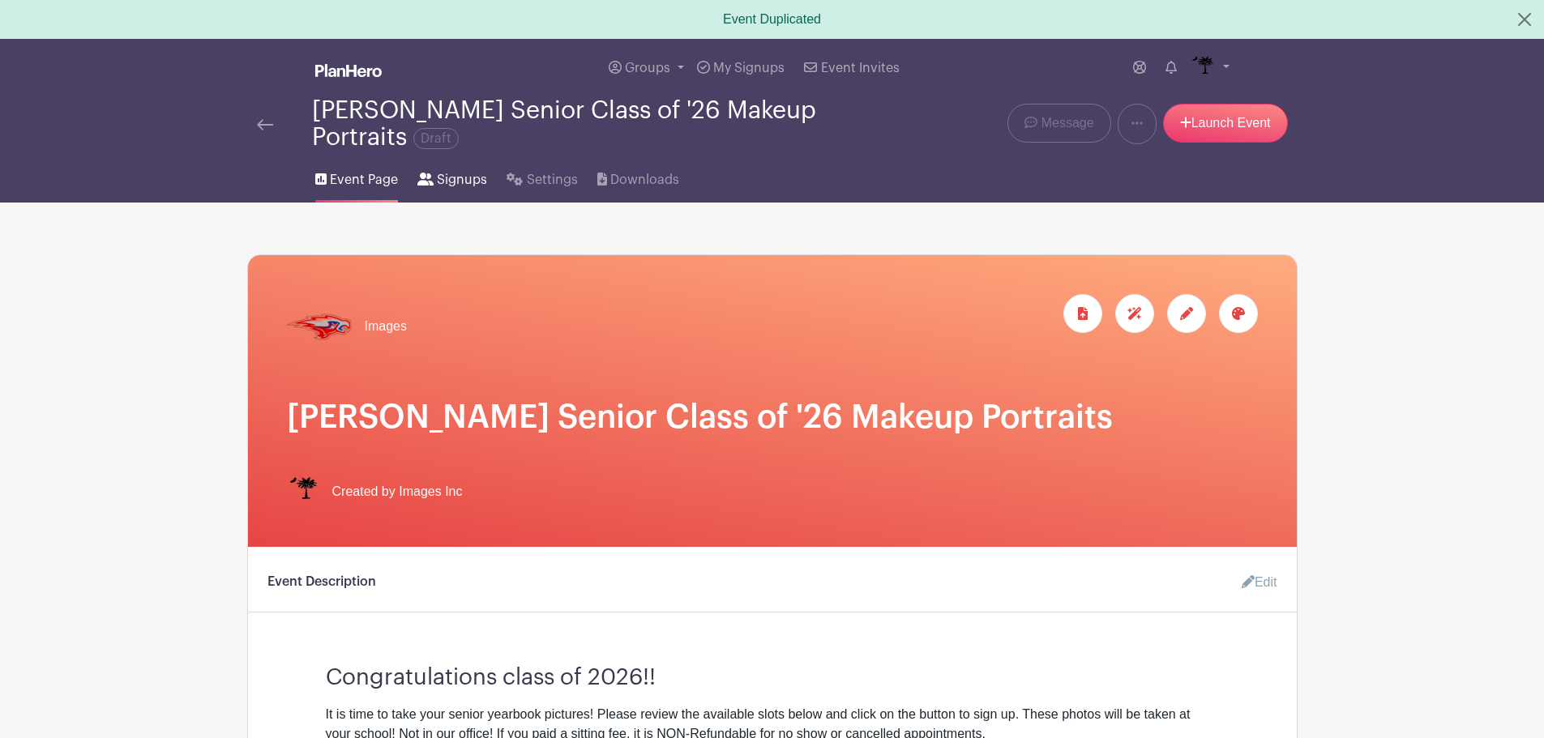
click at [469, 182] on span "Signups" at bounding box center [462, 179] width 50 height 19
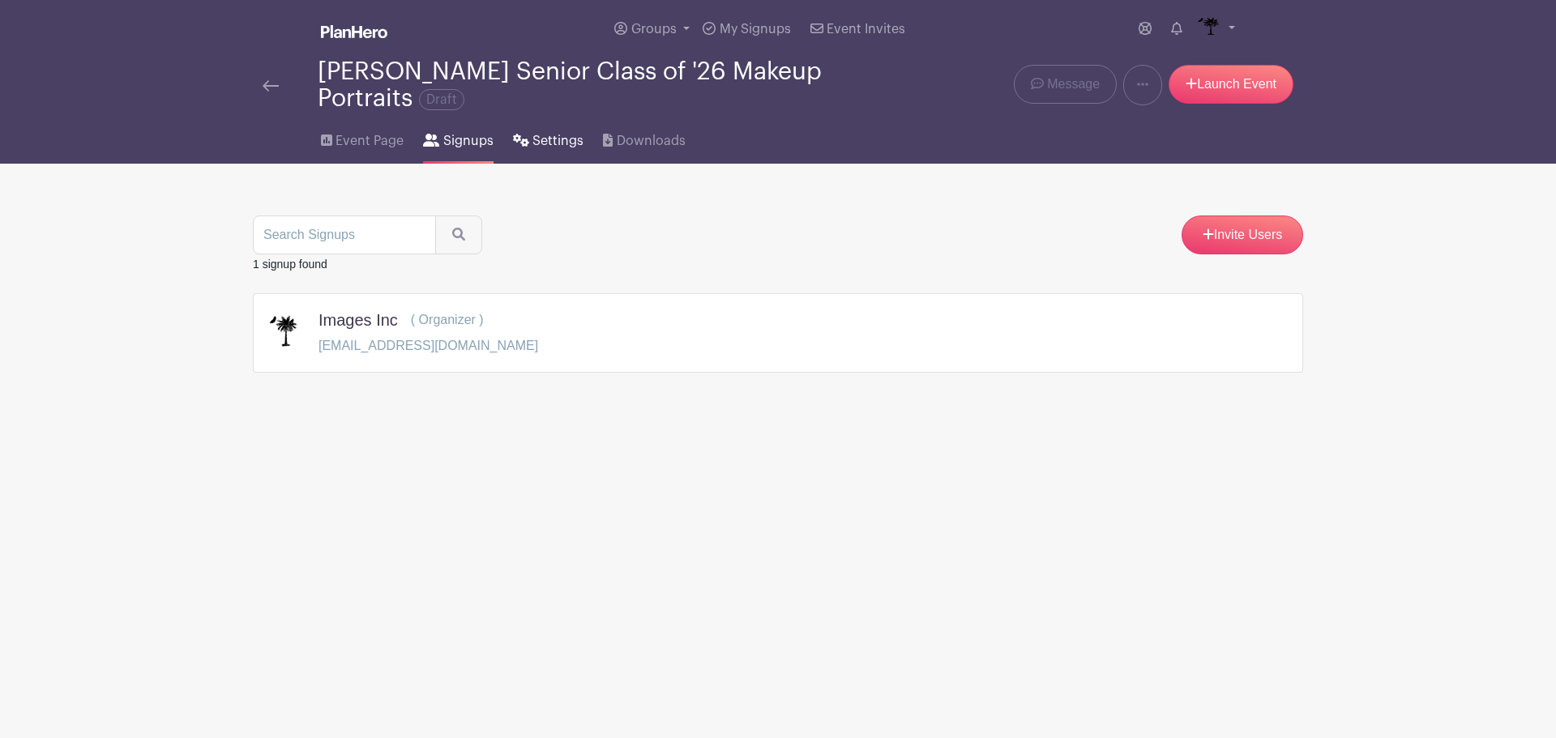
drag, startPoint x: 539, startPoint y: 148, endPoint x: 559, endPoint y: 156, distance: 21.5
click at [540, 148] on span "Settings" at bounding box center [557, 140] width 51 height 19
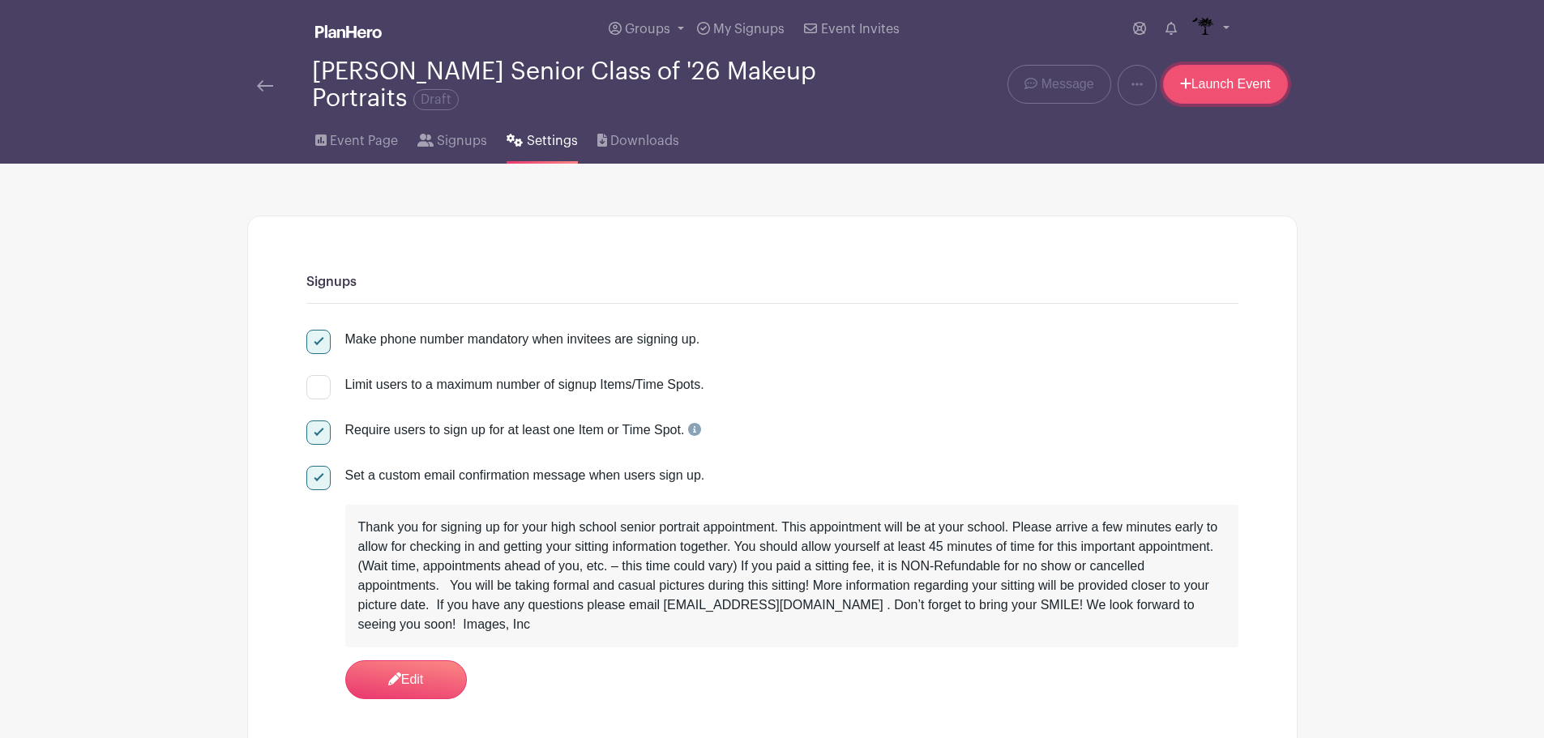
click at [1181, 69] on link "Launch Event" at bounding box center [1225, 84] width 125 height 39
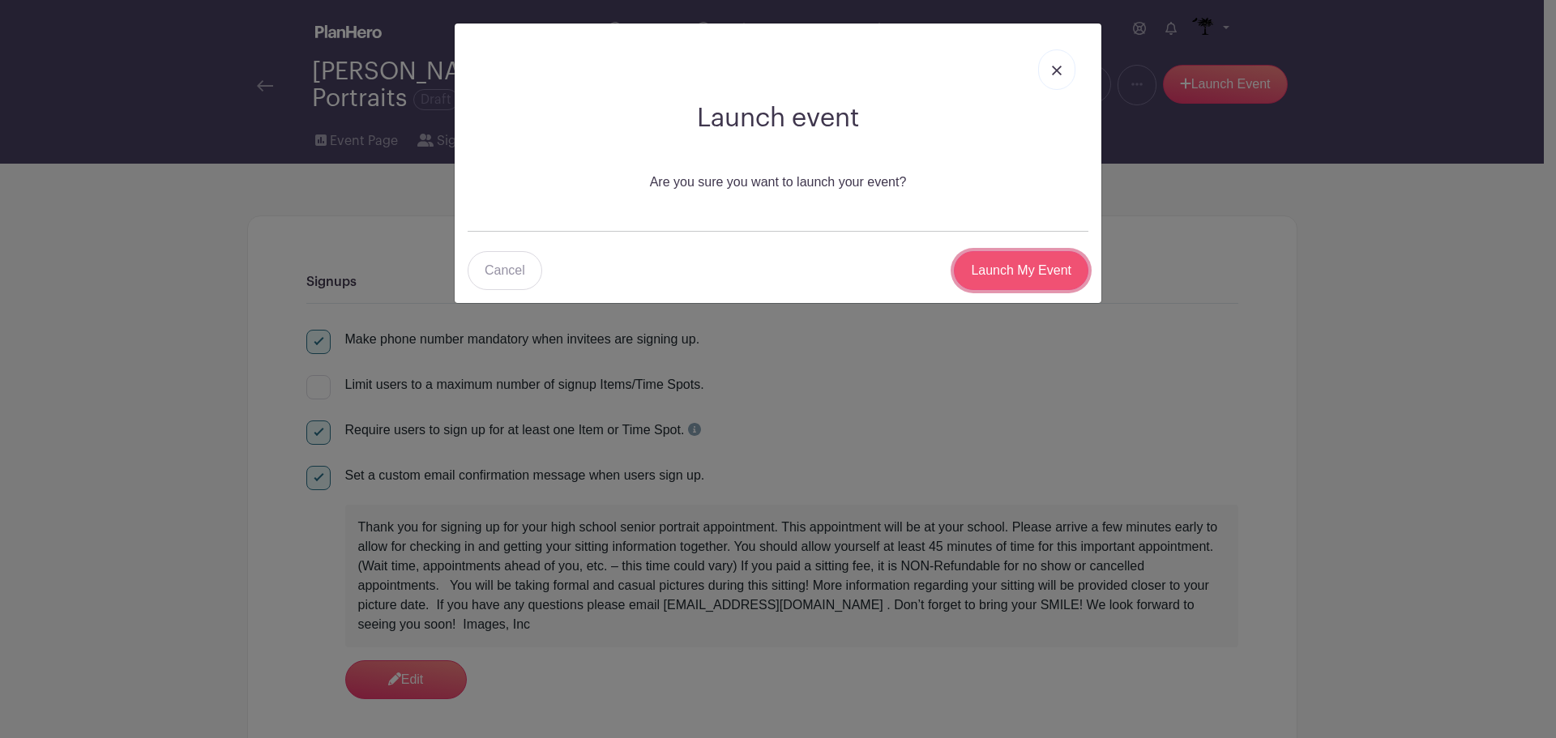
click at [1017, 274] on input "Launch My Event" at bounding box center [1021, 270] width 135 height 39
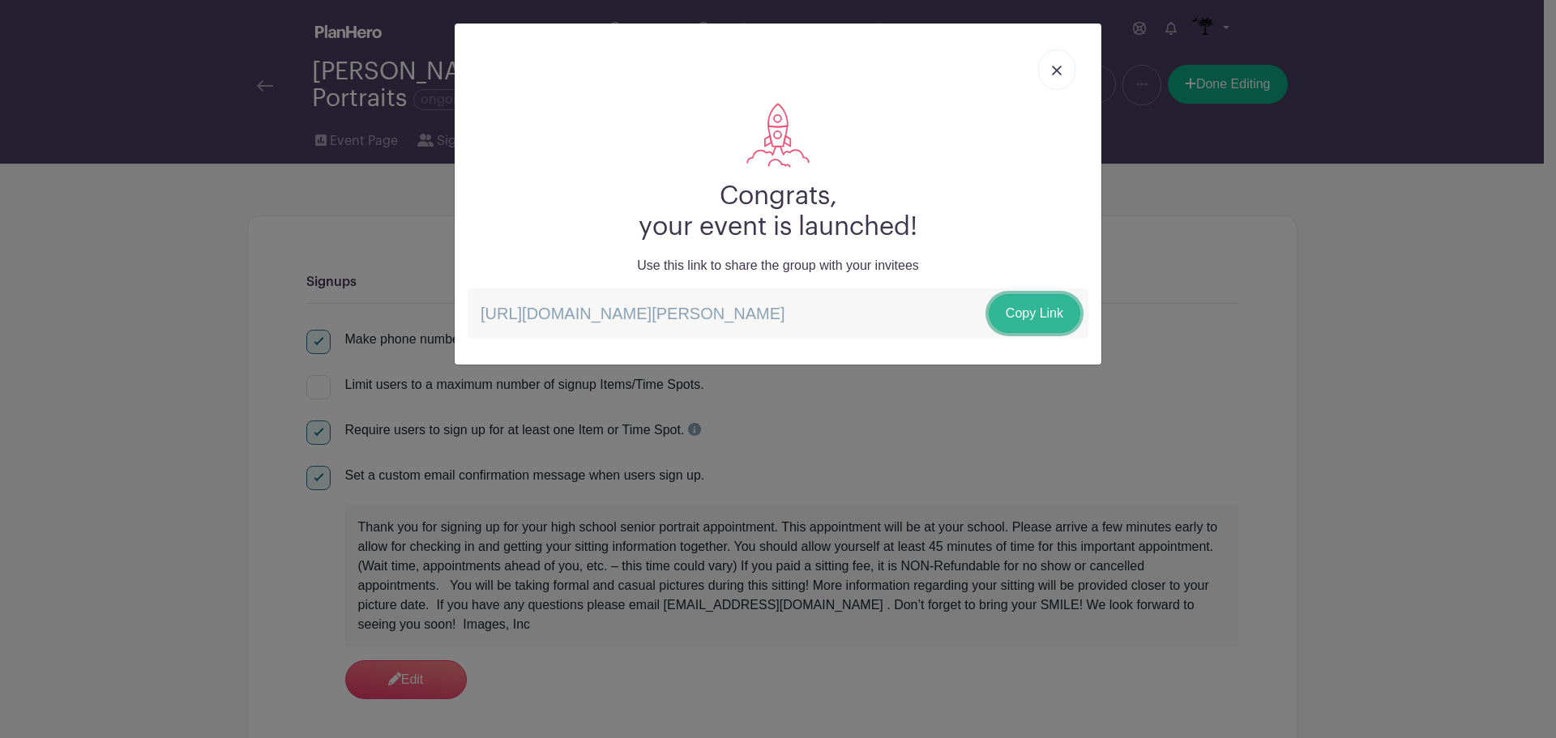
click at [1044, 307] on link "Copy Link" at bounding box center [1035, 313] width 92 height 39
click at [1062, 63] on link at bounding box center [1056, 69] width 37 height 41
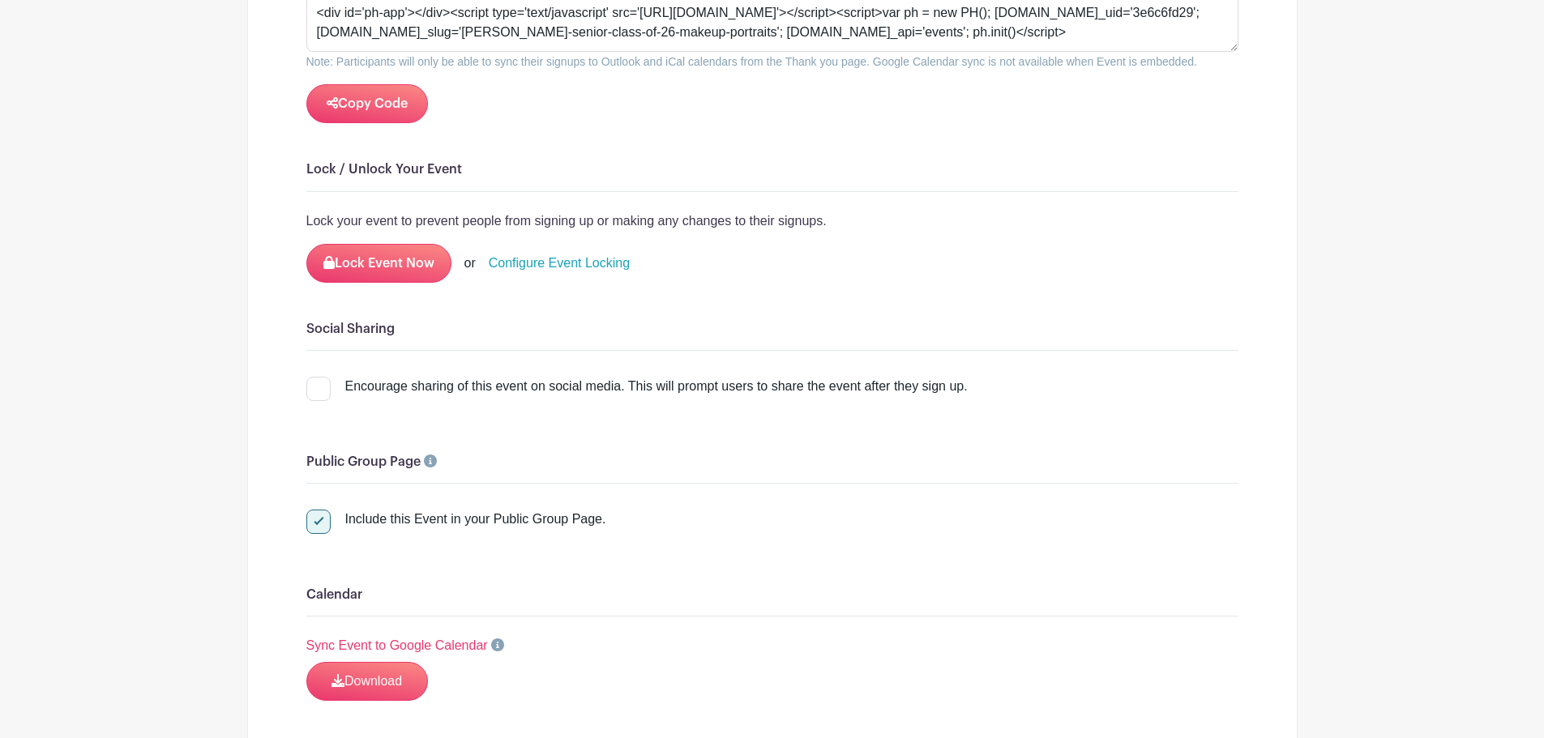
scroll to position [2389, 0]
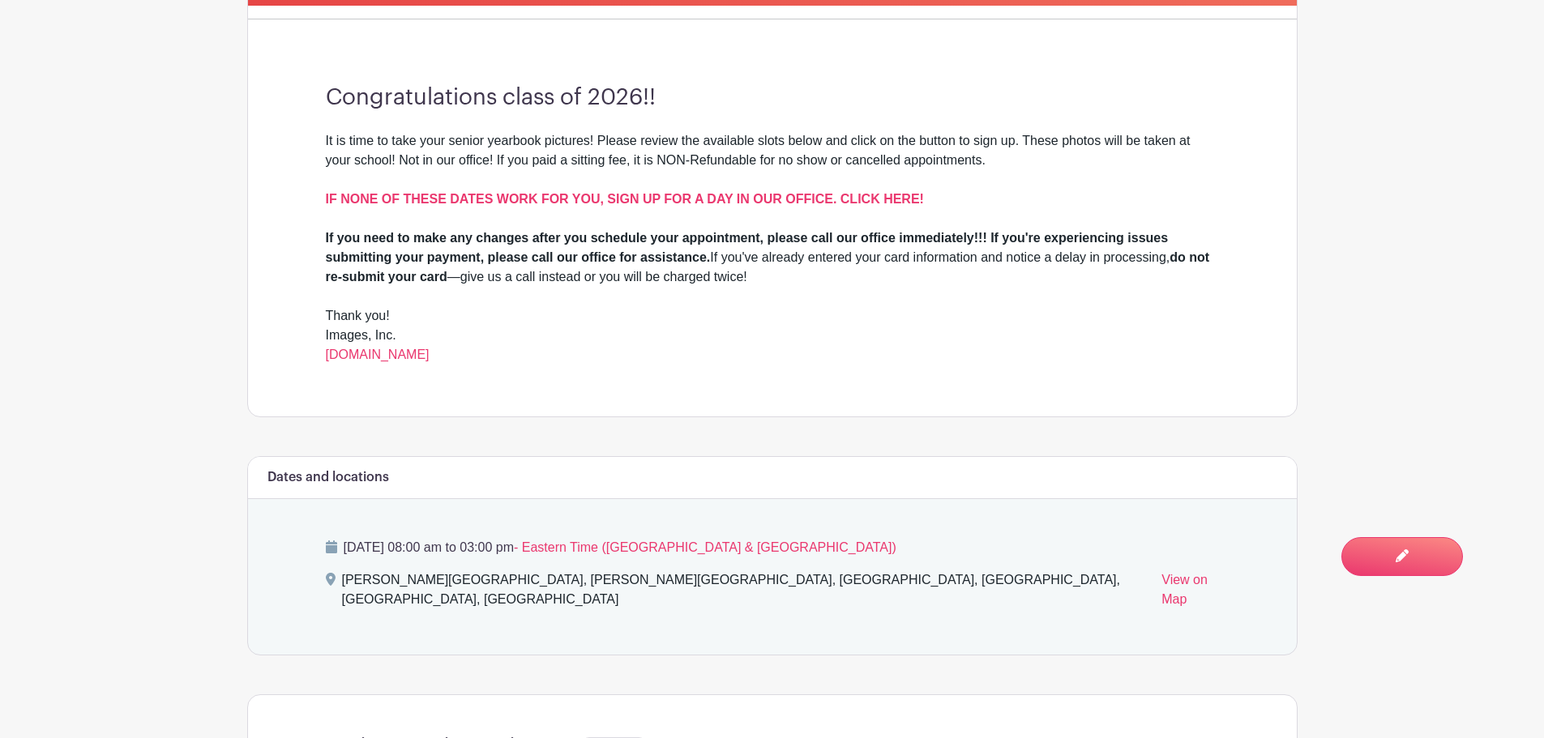
scroll to position [729, 0]
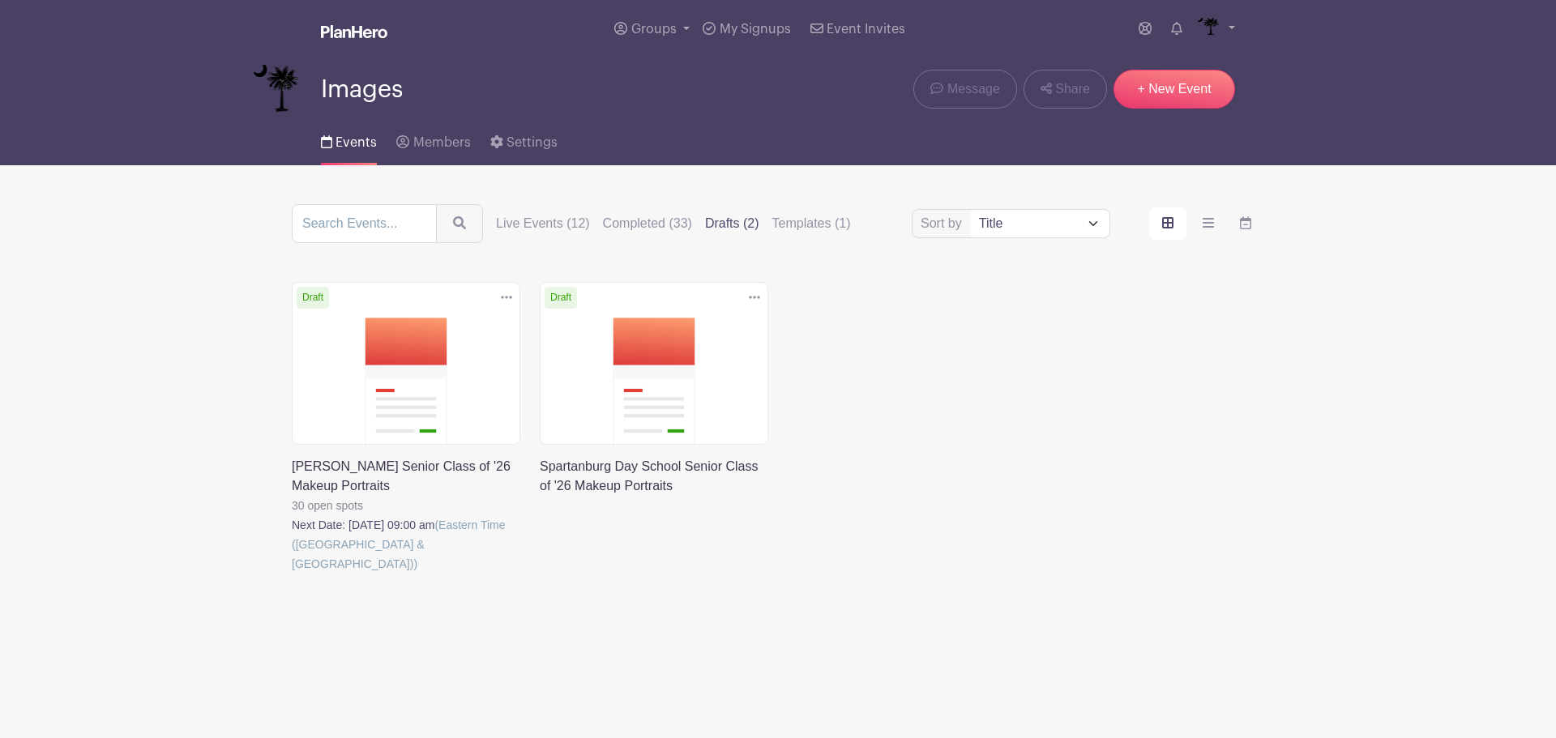
click at [538, 210] on div "Sort by Title Recently modified Newest Live Events (12) Completed (33) Drafts (…" at bounding box center [778, 223] width 973 height 39
click at [536, 216] on label "Live Events (12)" at bounding box center [543, 223] width 94 height 19
click at [0, 0] on input "Live Events (12)" at bounding box center [0, 0] width 0 height 0
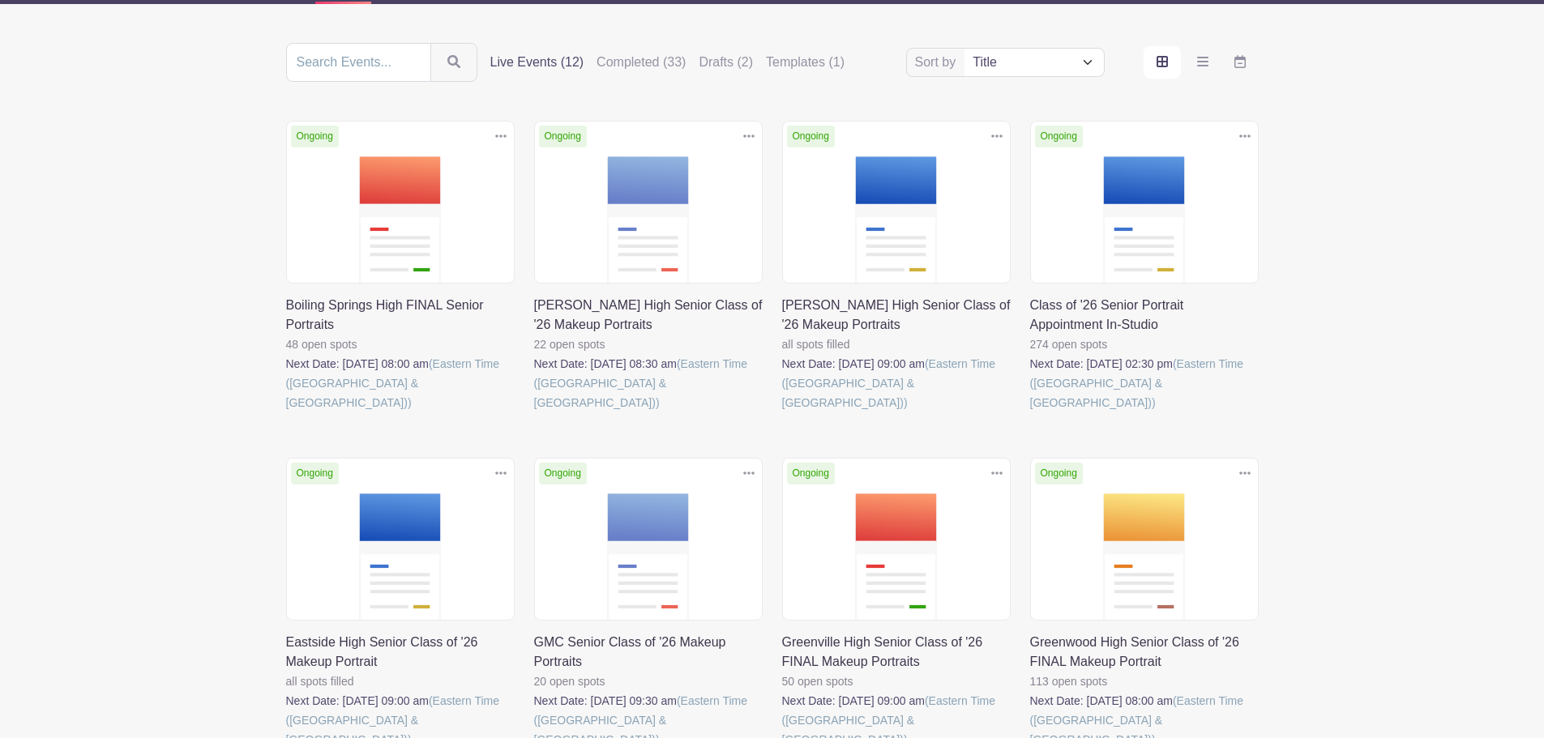
scroll to position [162, 0]
click at [286, 737] on link at bounding box center [286, 749] width 0 height 0
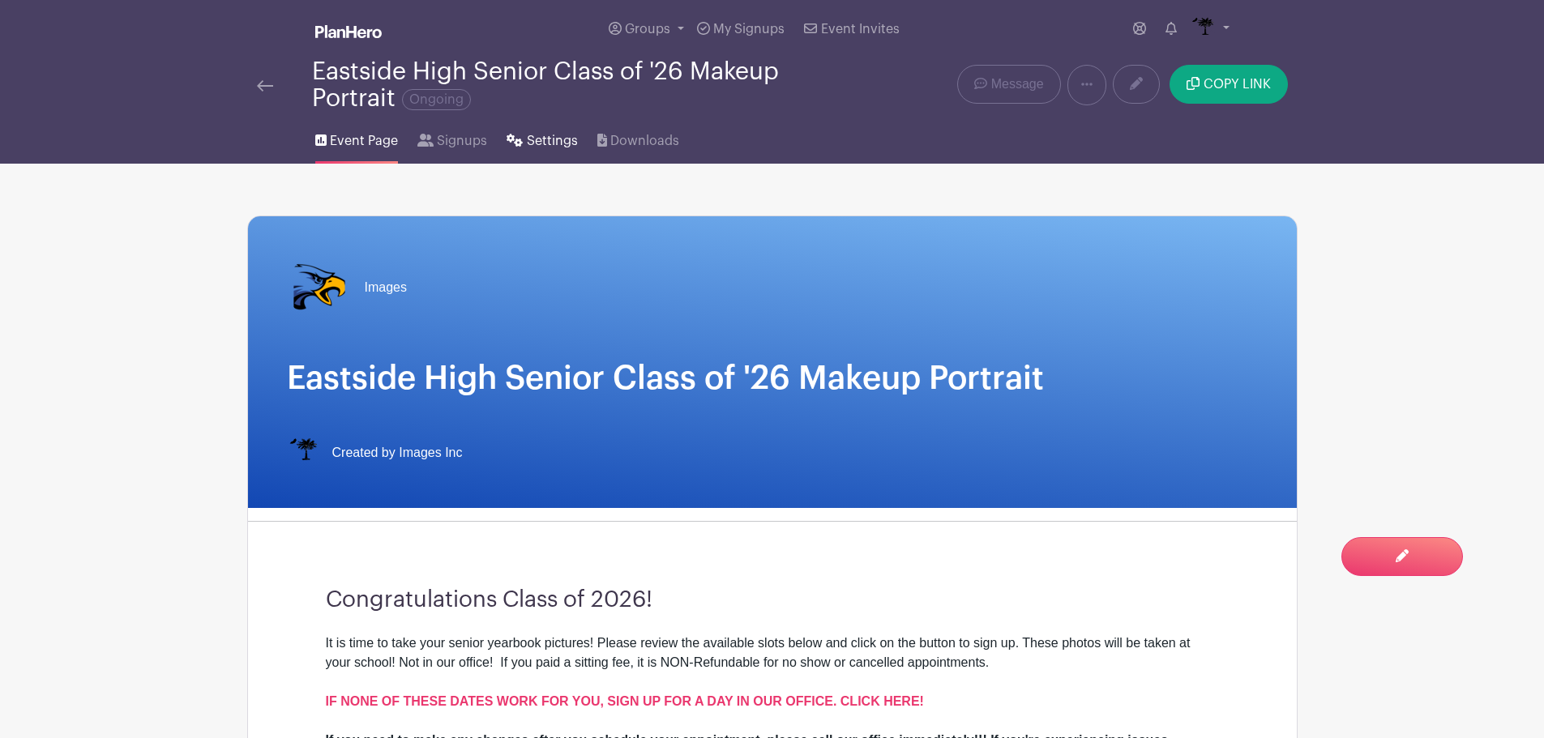
click at [546, 143] on span "Settings" at bounding box center [552, 140] width 51 height 19
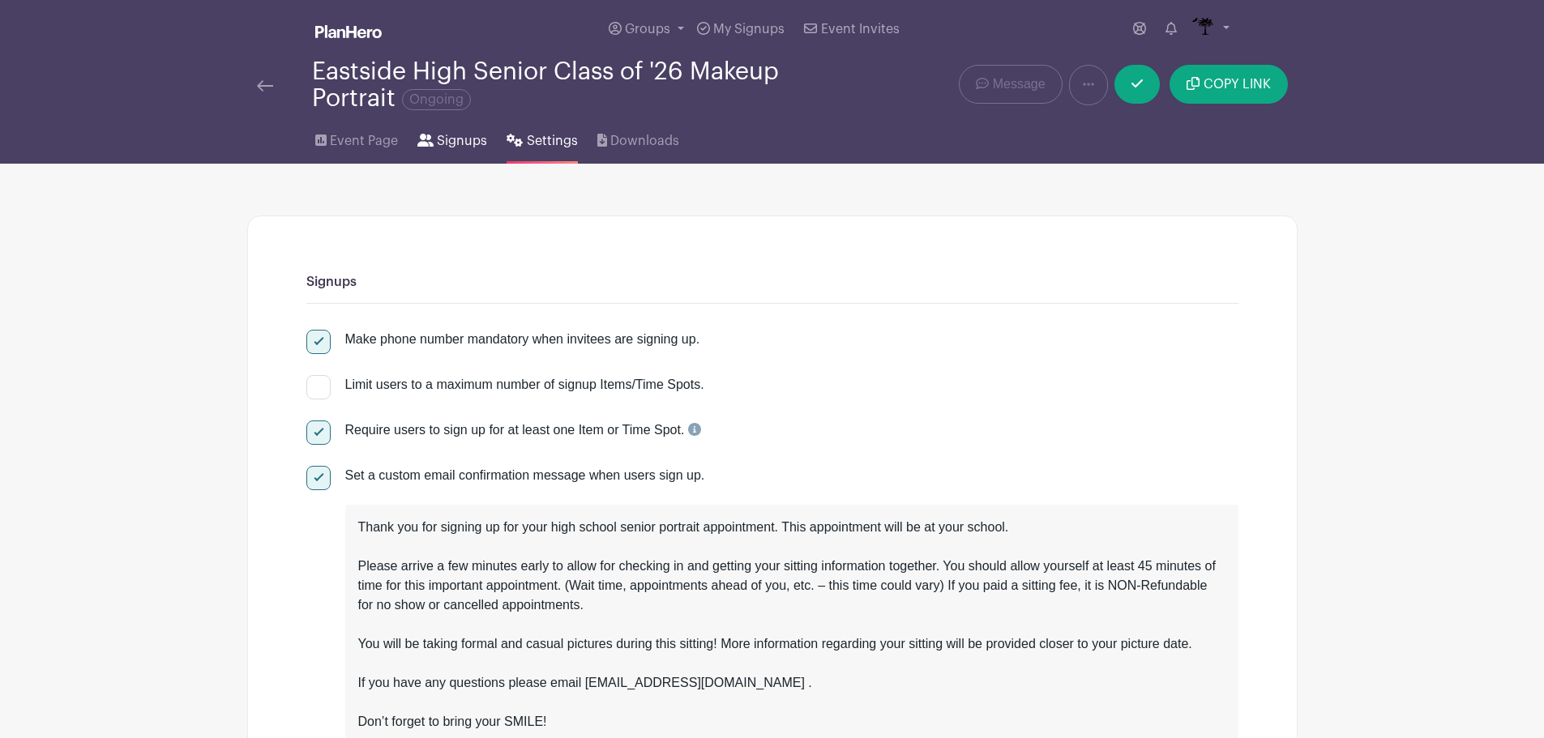
click at [442, 130] on link "Signups" at bounding box center [452, 138] width 70 height 52
click at [376, 132] on span "Event Page" at bounding box center [364, 140] width 68 height 19
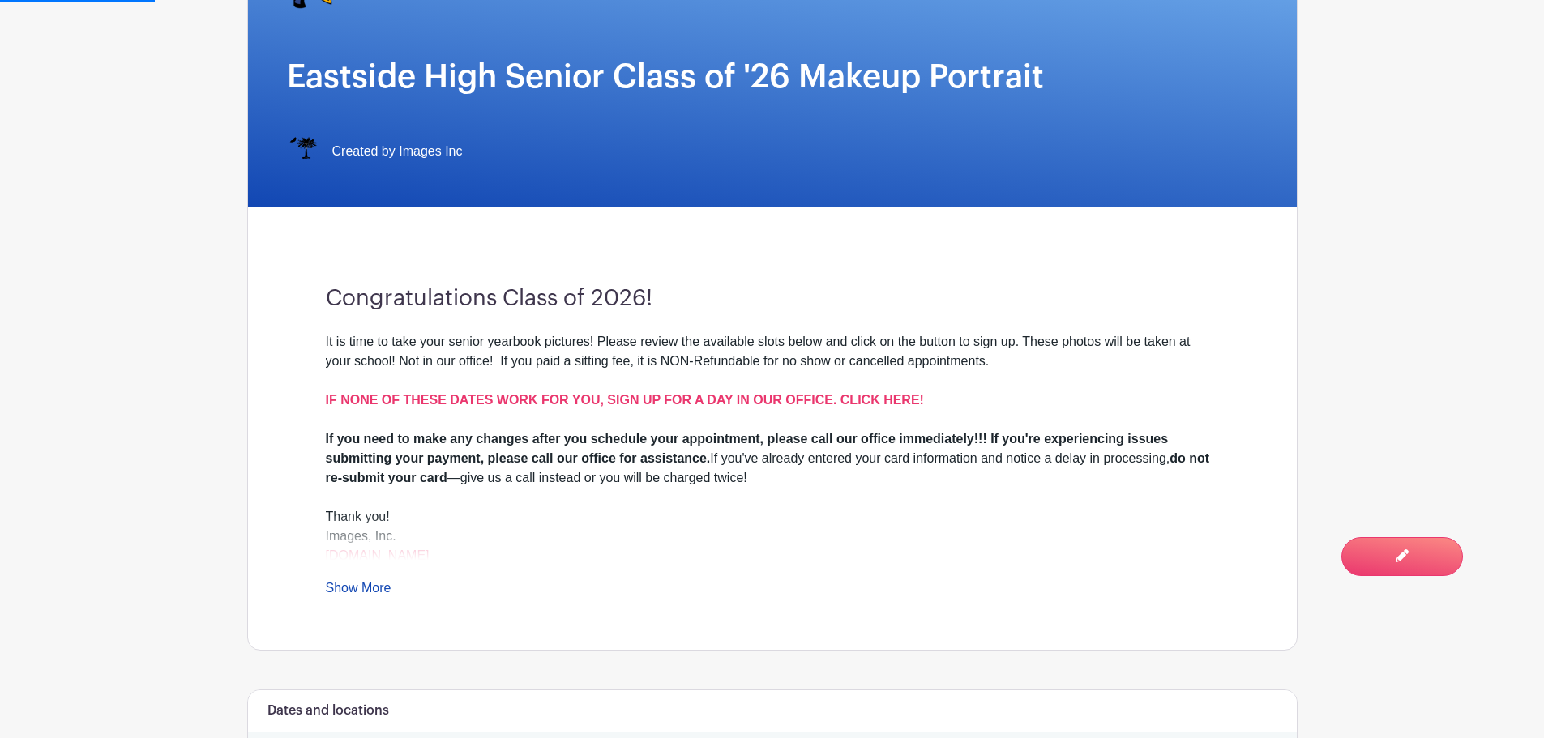
scroll to position [324, 0]
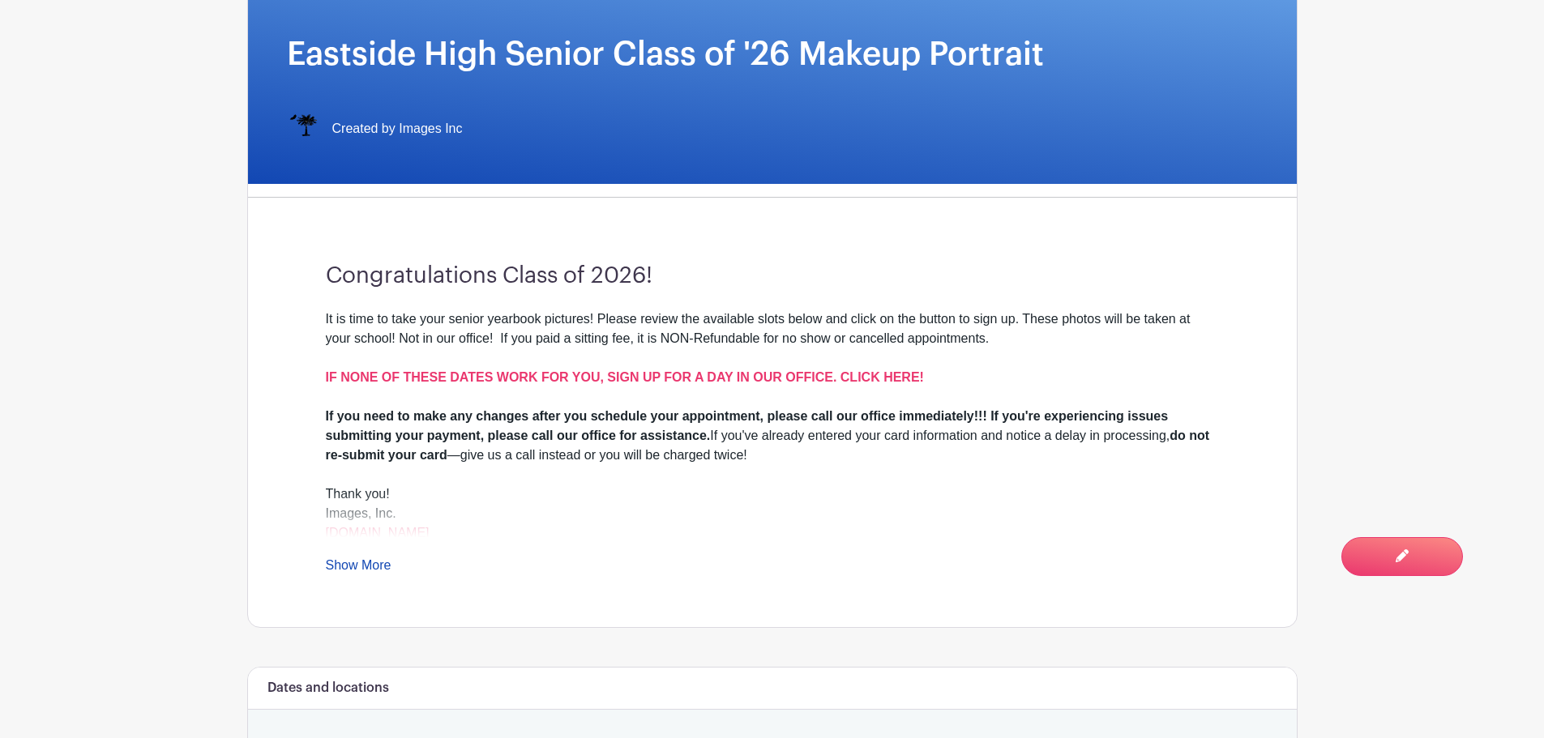
click at [370, 558] on div "It is time to take your senior yearbook pictures! Please review the available s…" at bounding box center [772, 443] width 893 height 266
click at [352, 556] on div "It is time to take your senior yearbook pictures! Please review the available s…" at bounding box center [772, 443] width 893 height 266
click at [353, 562] on link "Show More" at bounding box center [359, 568] width 66 height 20
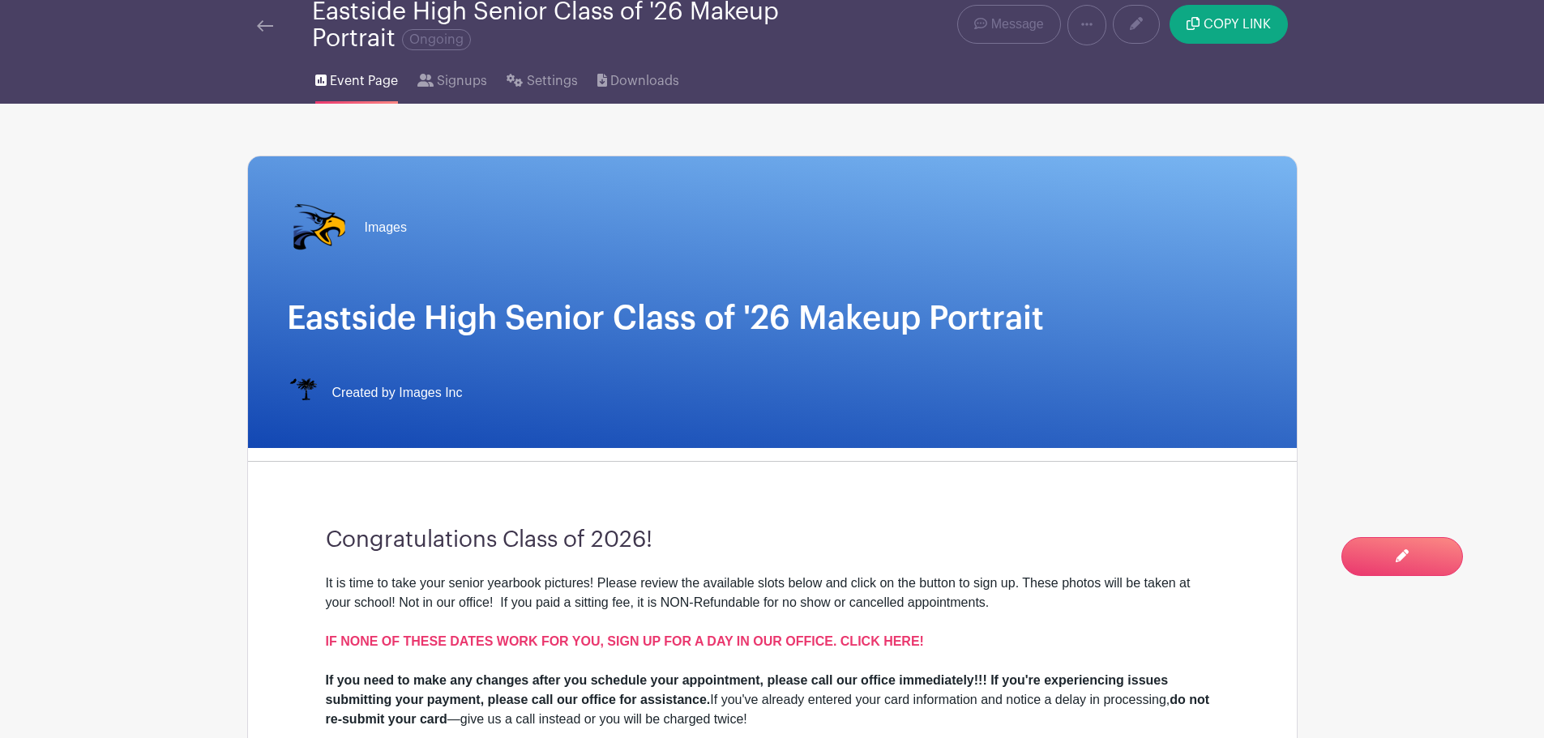
scroll to position [0, 0]
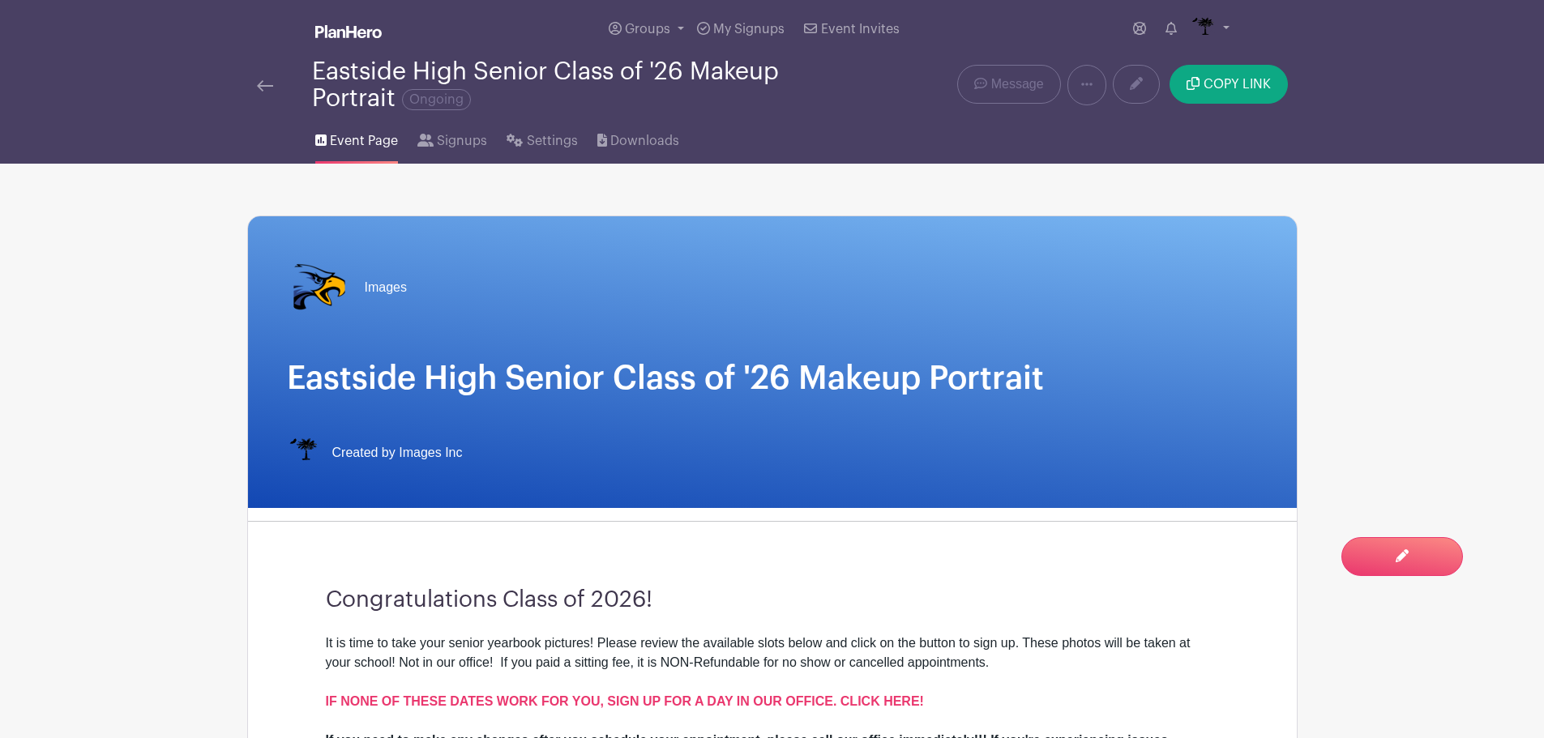
click at [257, 83] on img at bounding box center [265, 85] width 16 height 11
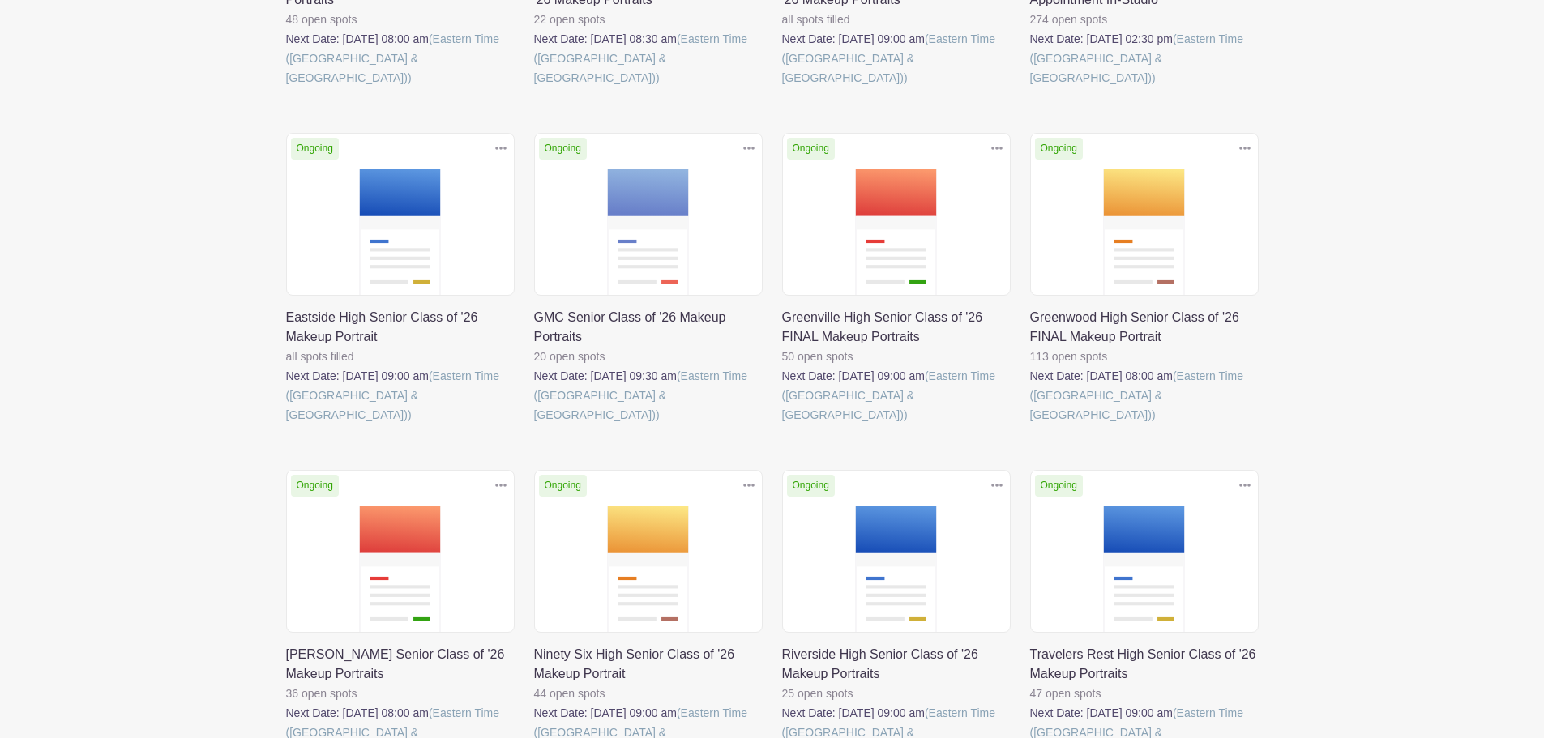
click at [286, 425] on link at bounding box center [286, 425] width 0 height 0
